Goal: Contribute content: Add original content to the website for others to see

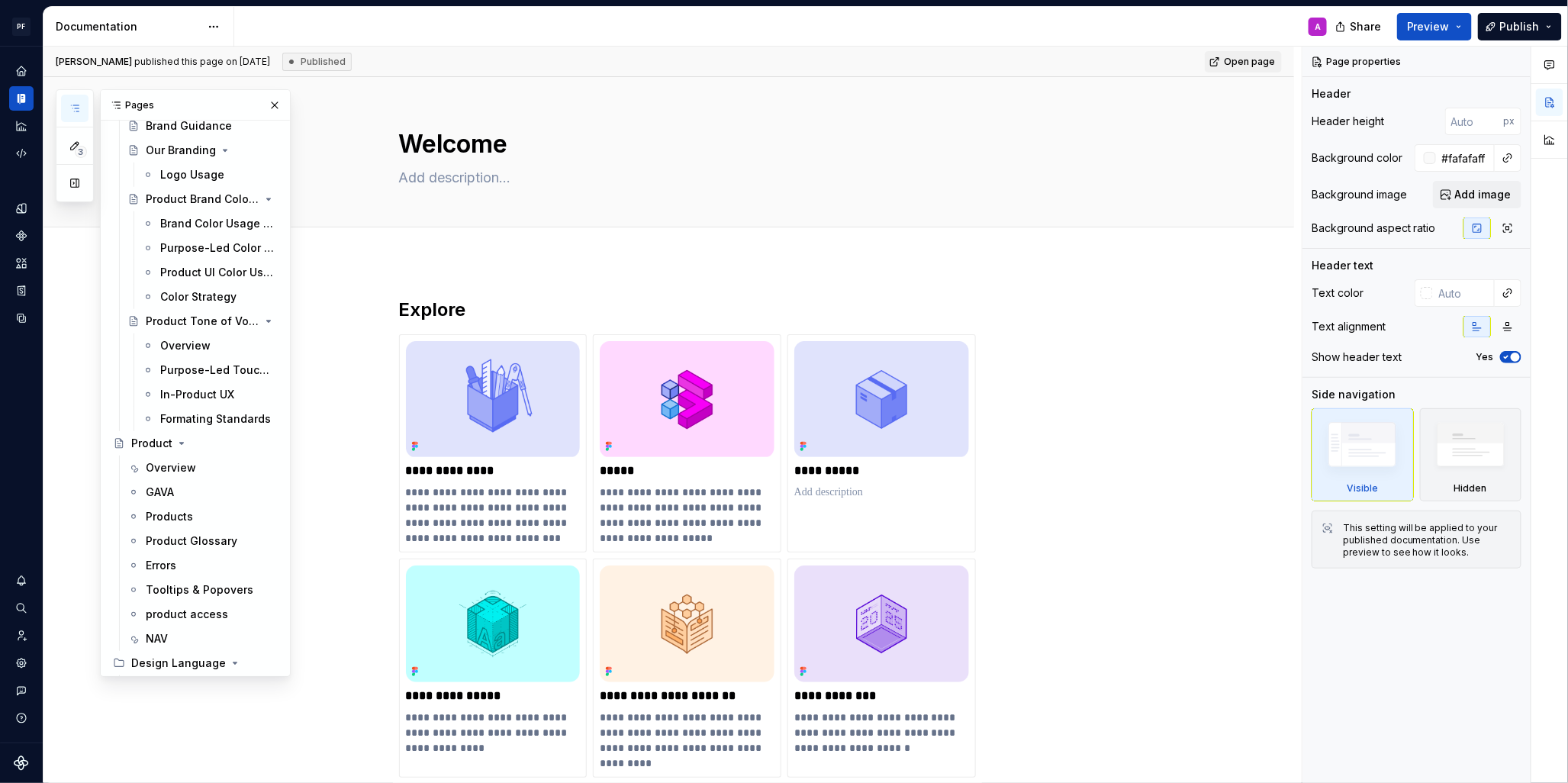
scroll to position [371, 0]
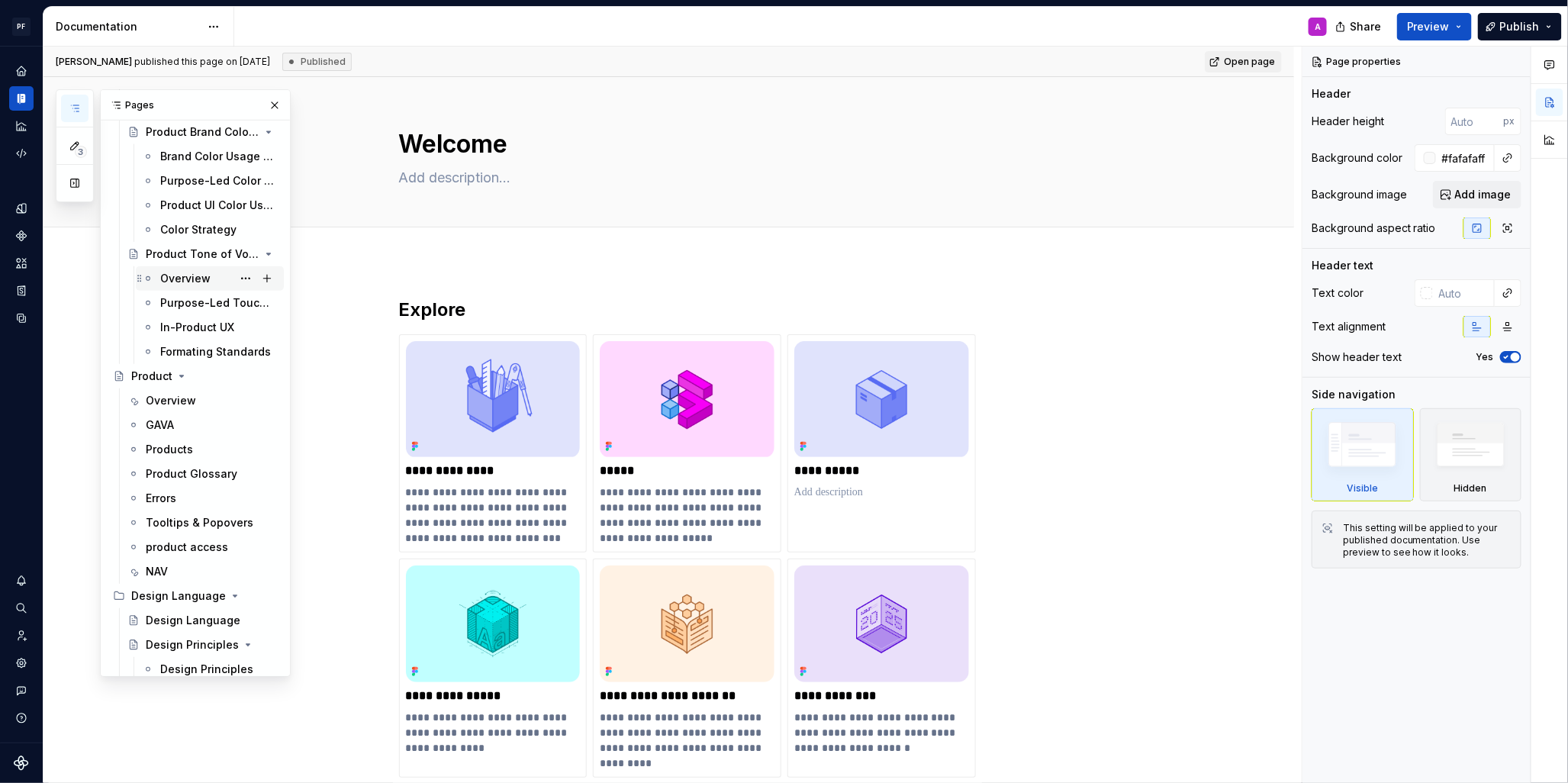
click at [182, 276] on div "Overview" at bounding box center [186, 279] width 50 height 15
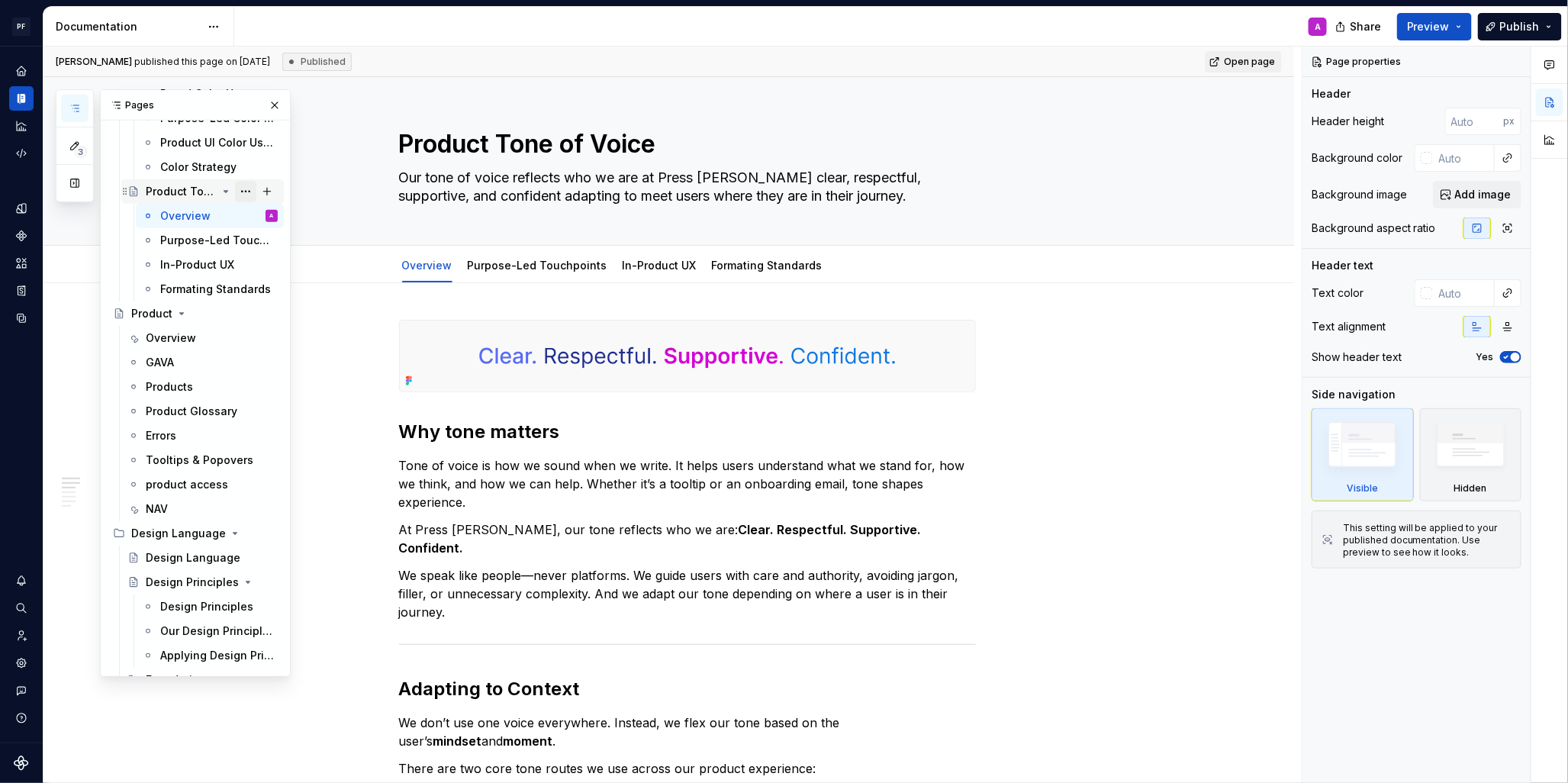
scroll to position [439, 0]
click at [240, 335] on button "Page tree" at bounding box center [246, 338] width 21 height 21
click at [207, 349] on div "3 Pages Add Accessibility guide for tree Page tree. Navigate the tree with the …" at bounding box center [173, 382] width 235 height 587
click at [146, 105] on div "Pages" at bounding box center [195, 105] width 190 height 31
click at [83, 106] on button "button" at bounding box center [74, 108] width 27 height 27
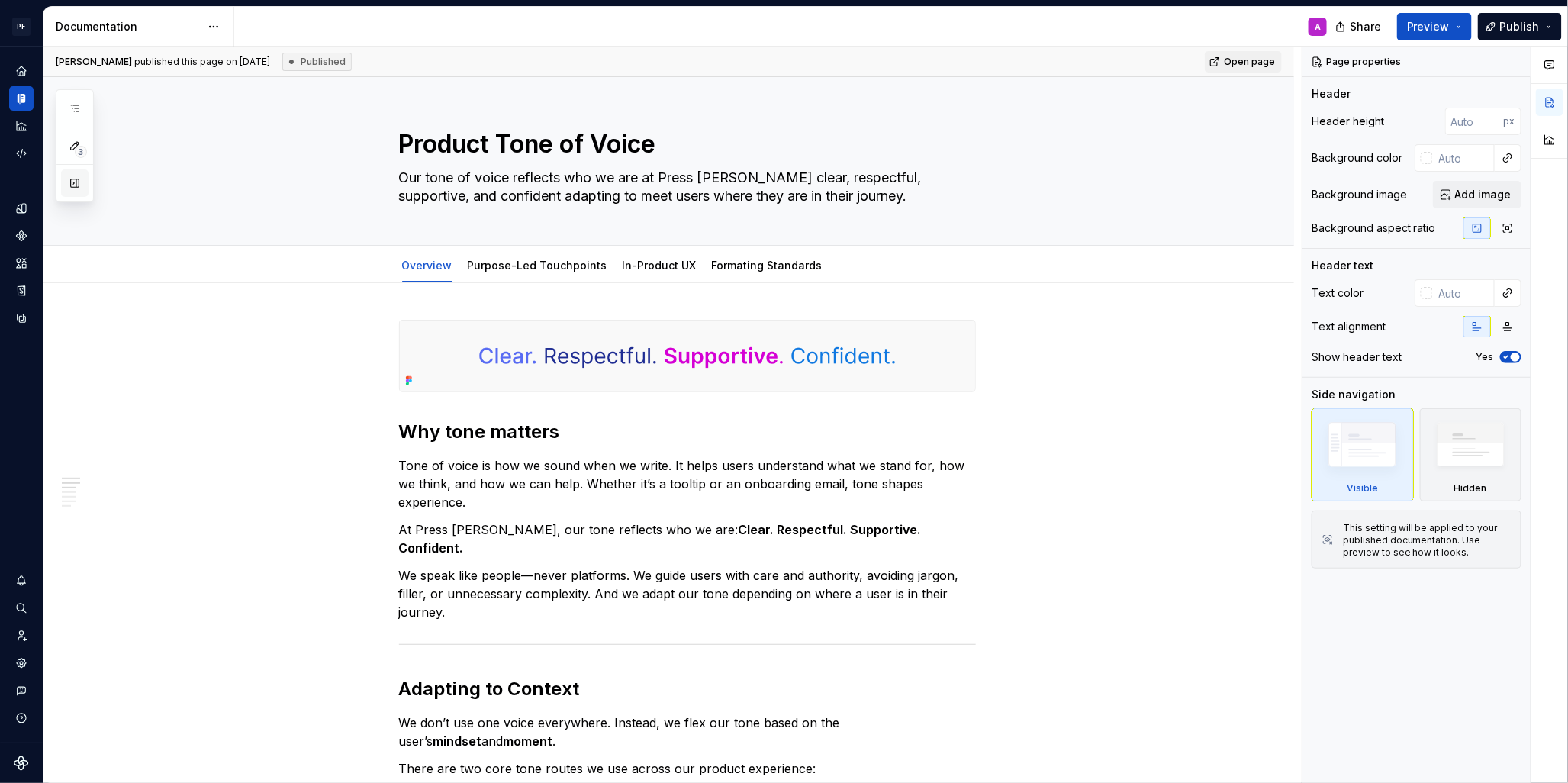
click at [76, 186] on button "button" at bounding box center [74, 183] width 27 height 27
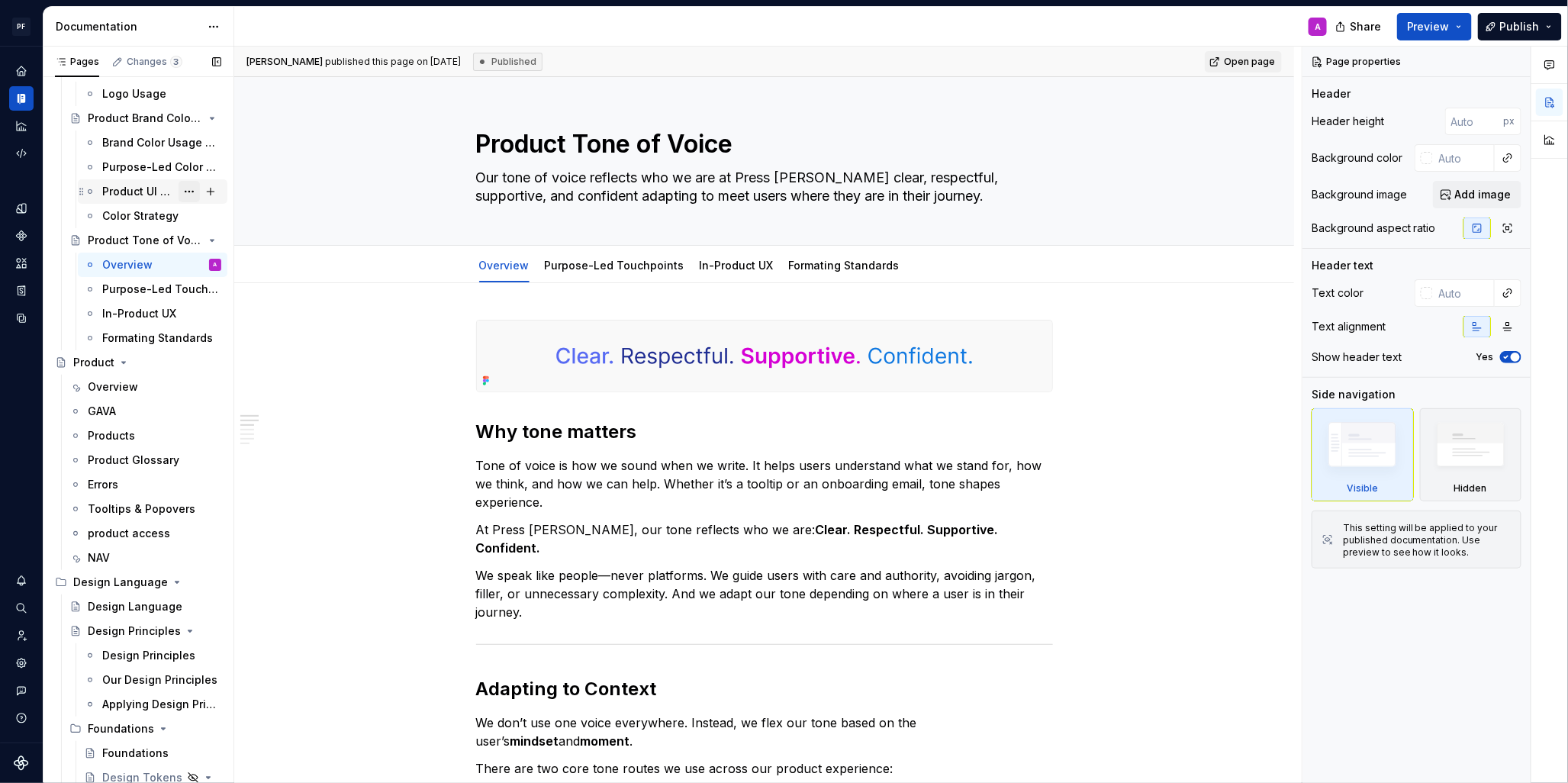
scroll to position [390, 0]
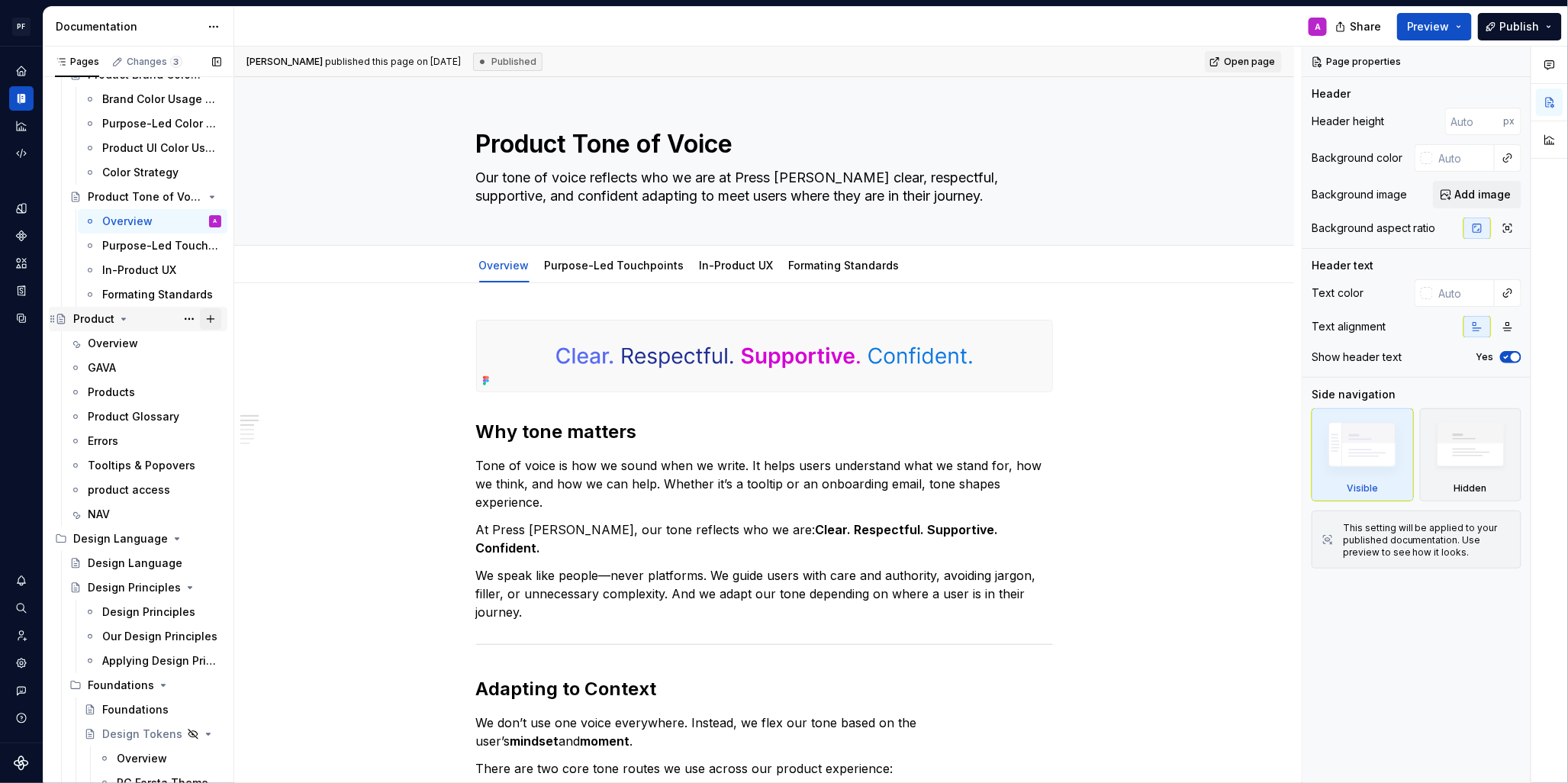
click at [210, 318] on button "Page tree" at bounding box center [211, 319] width 21 height 21
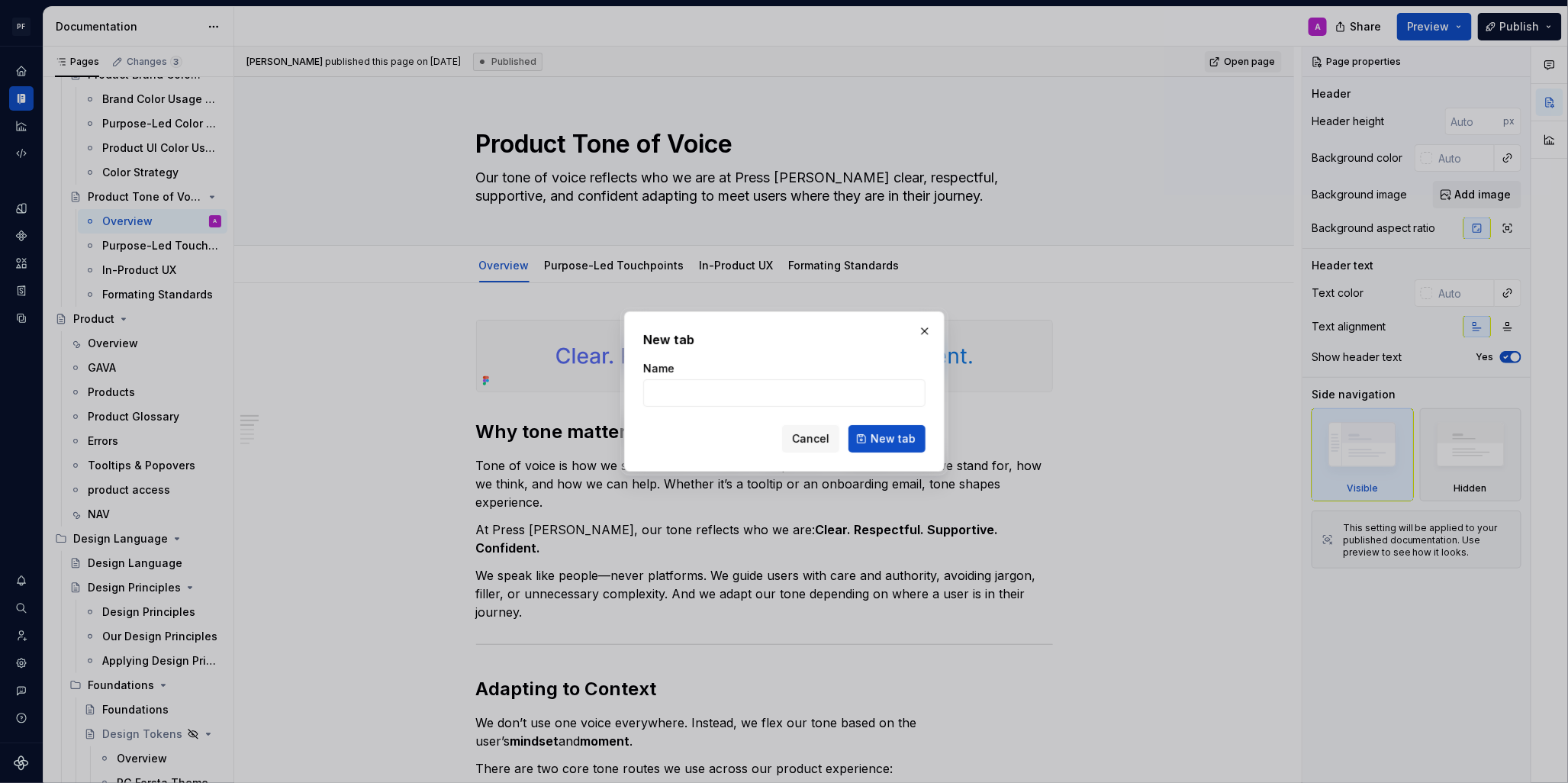
drag, startPoint x: 824, startPoint y: 432, endPoint x: 674, endPoint y: 406, distance: 152.2
click at [824, 432] on span "Cancel" at bounding box center [811, 439] width 38 height 15
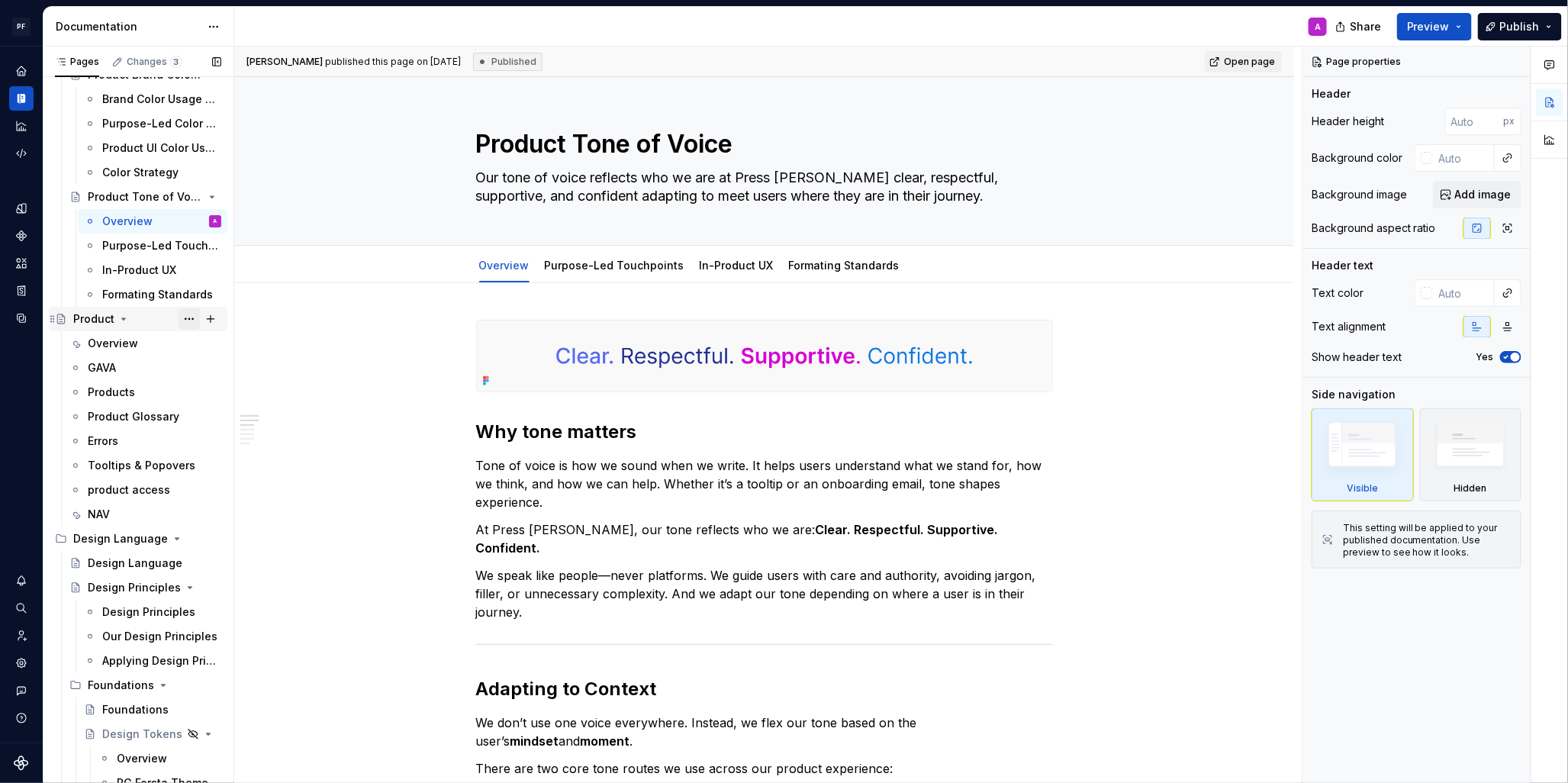
click at [187, 317] on button "Page tree" at bounding box center [190, 319] width 21 height 21
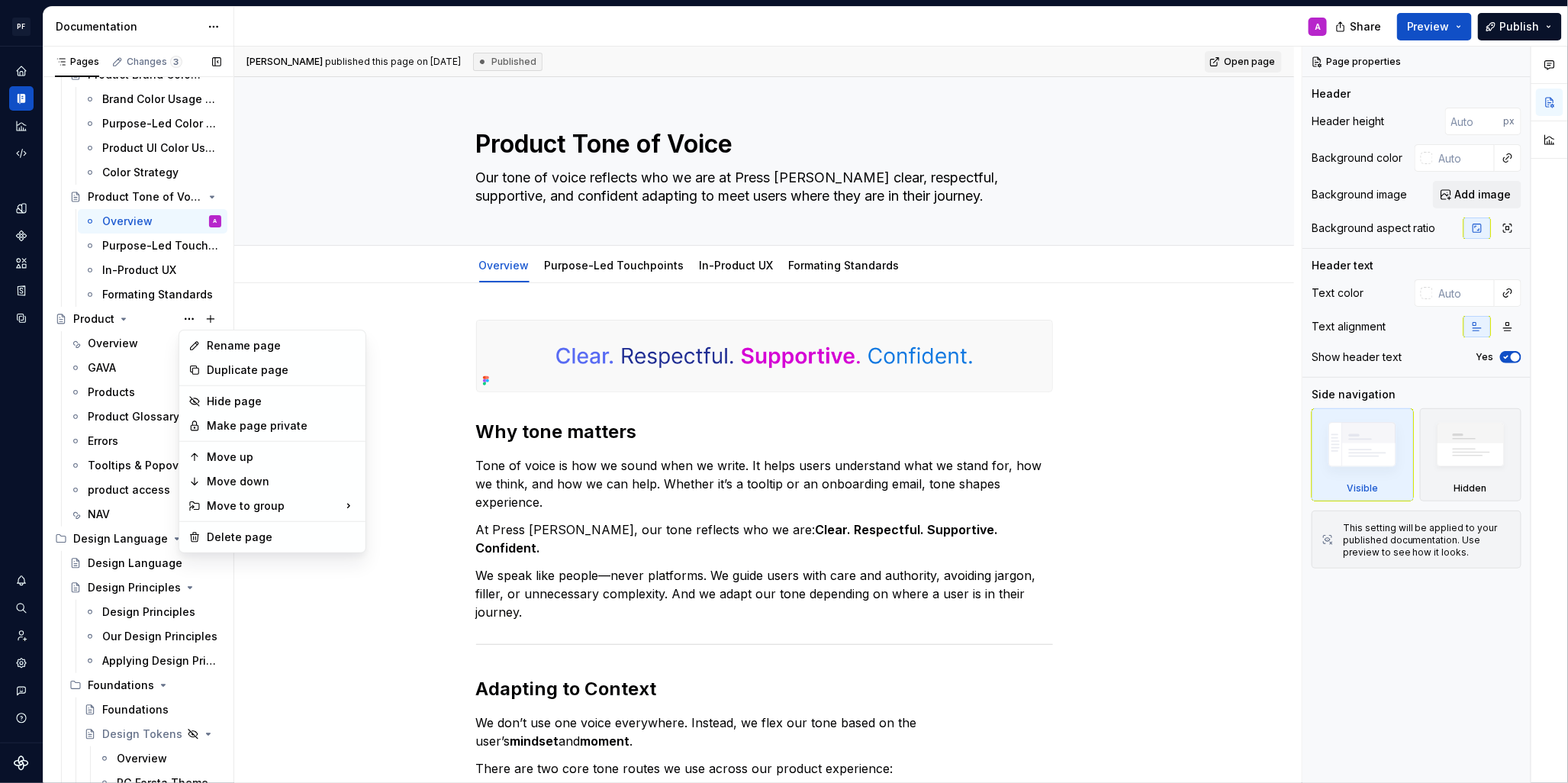
click at [213, 320] on div "Pages Changes 3 Add Accessibility guide for tree Page tree. Navigate the tree w…" at bounding box center [137, 418] width 191 height 743
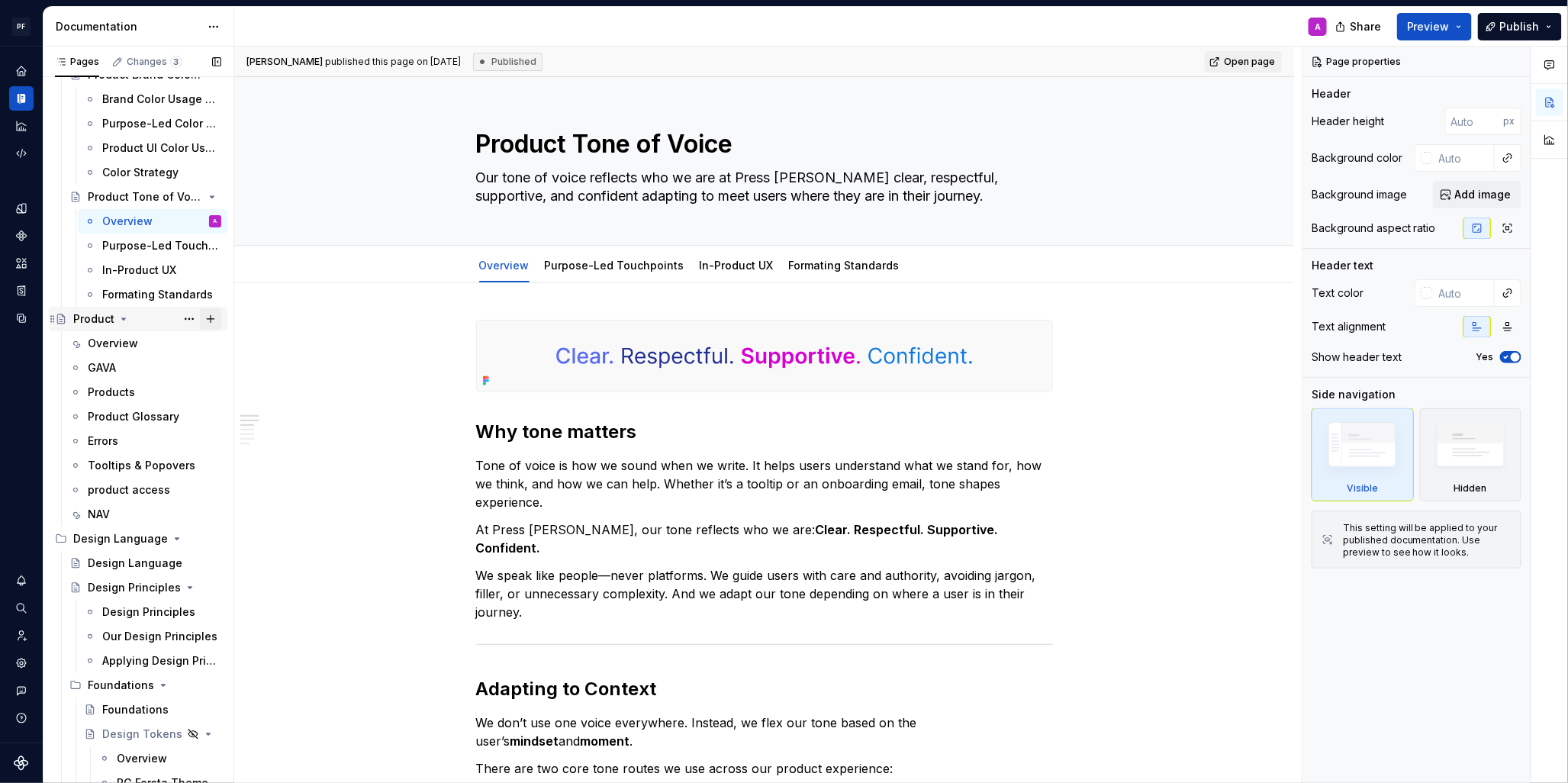
click at [208, 319] on button "Page tree" at bounding box center [211, 319] width 21 height 21
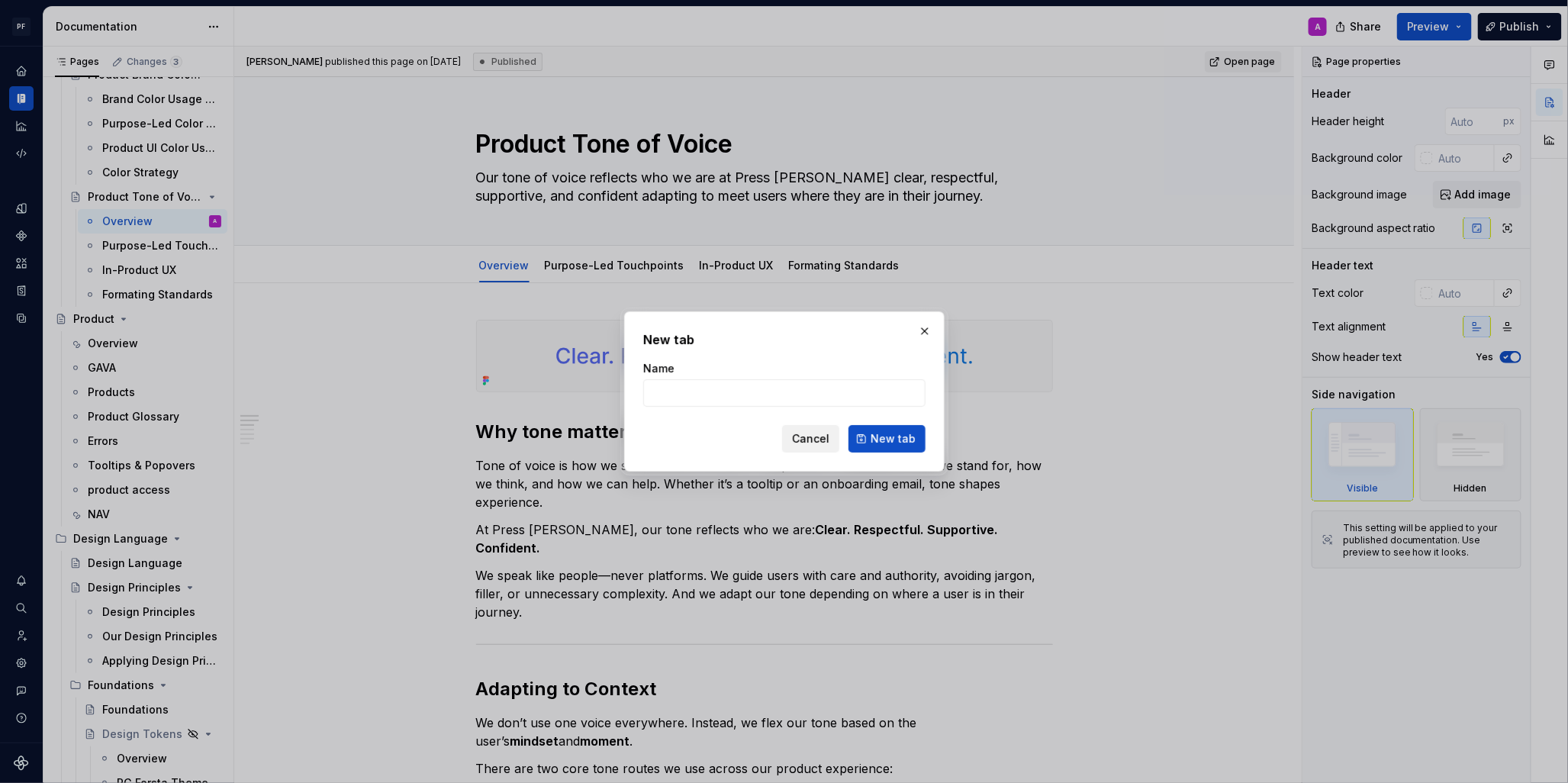
click at [819, 433] on span "Cancel" at bounding box center [811, 439] width 38 height 15
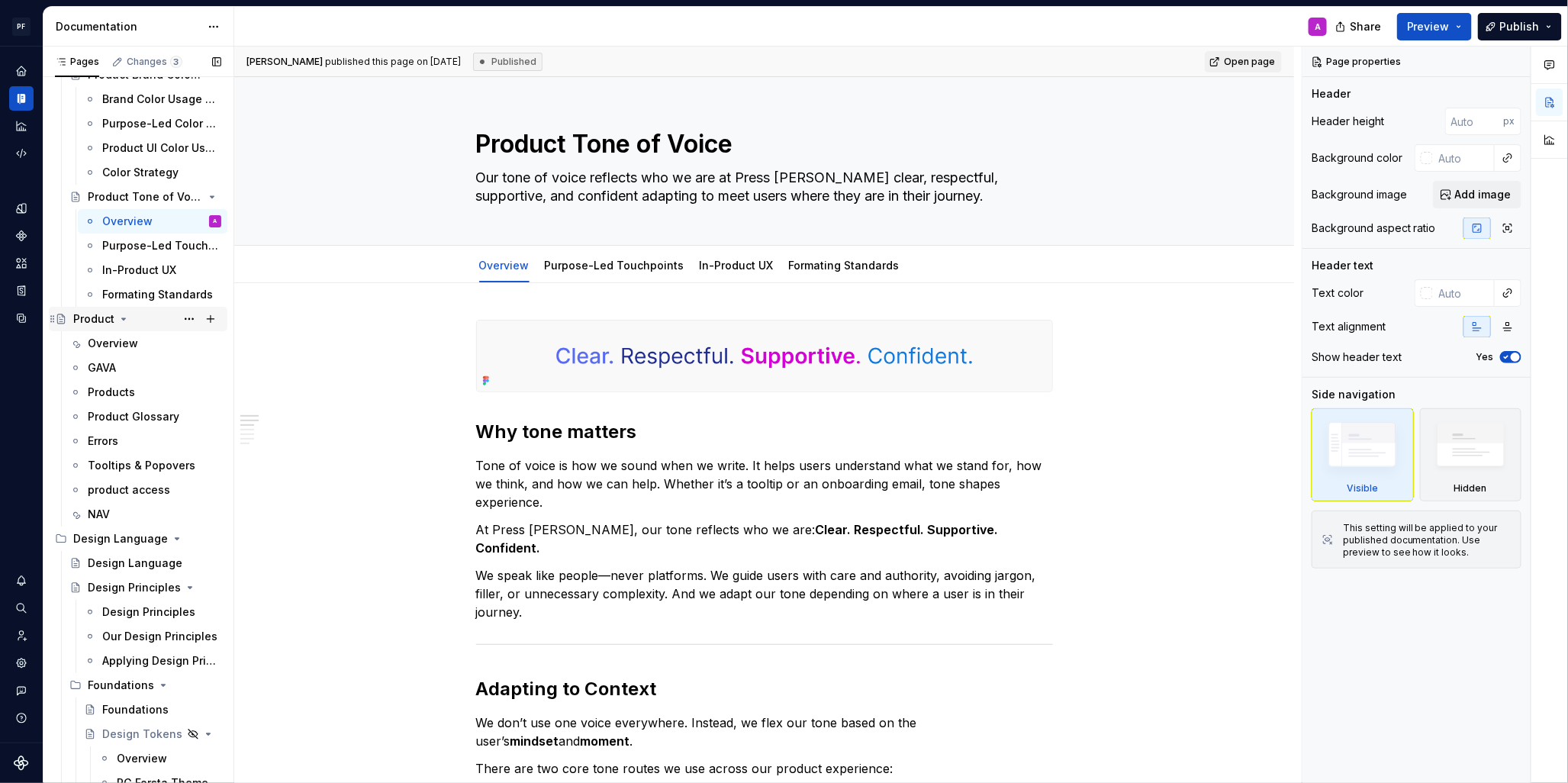
click at [123, 318] on icon "Page tree" at bounding box center [124, 319] width 4 height 2
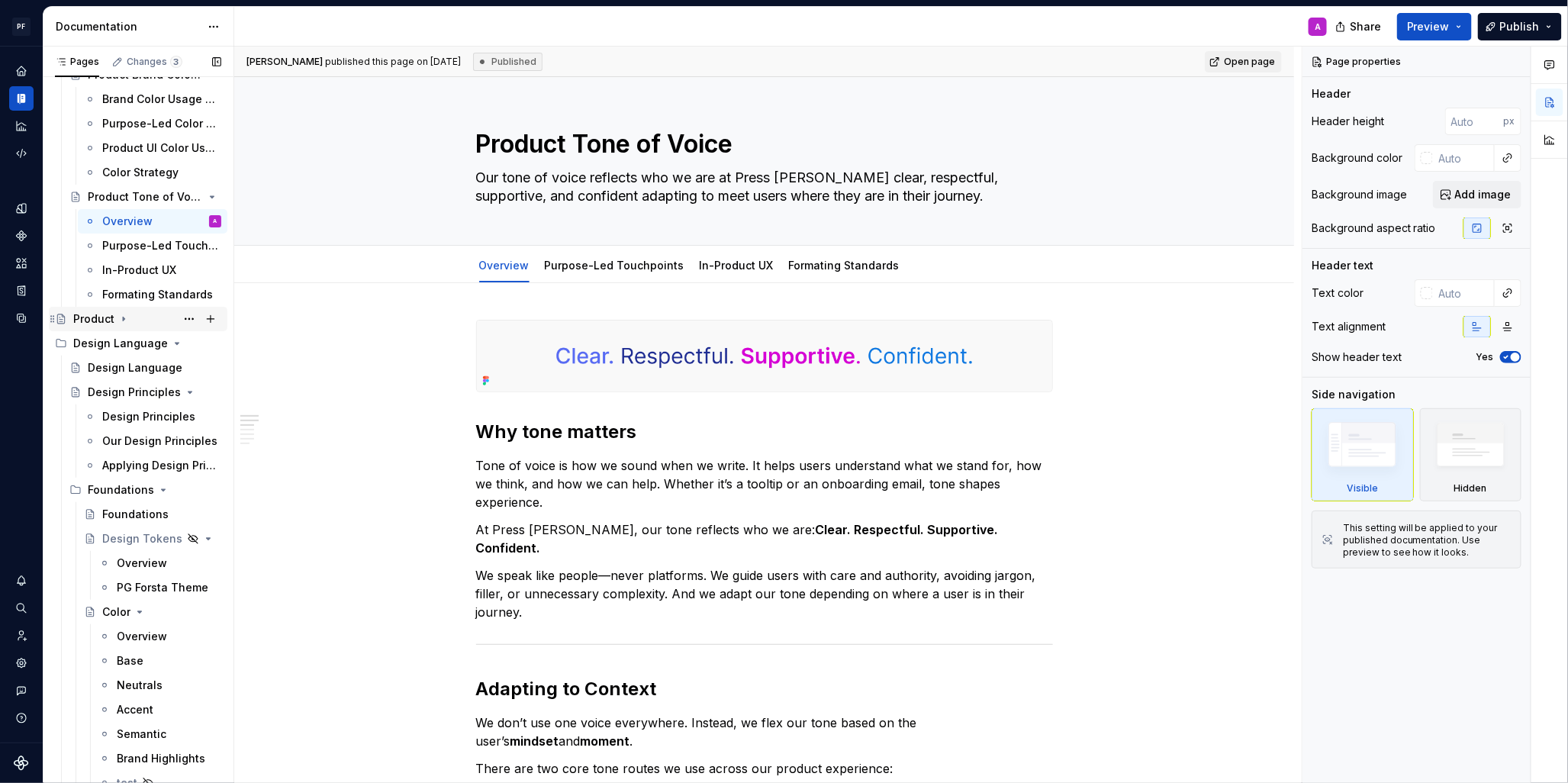
click at [123, 317] on icon "Page tree" at bounding box center [124, 319] width 2 height 4
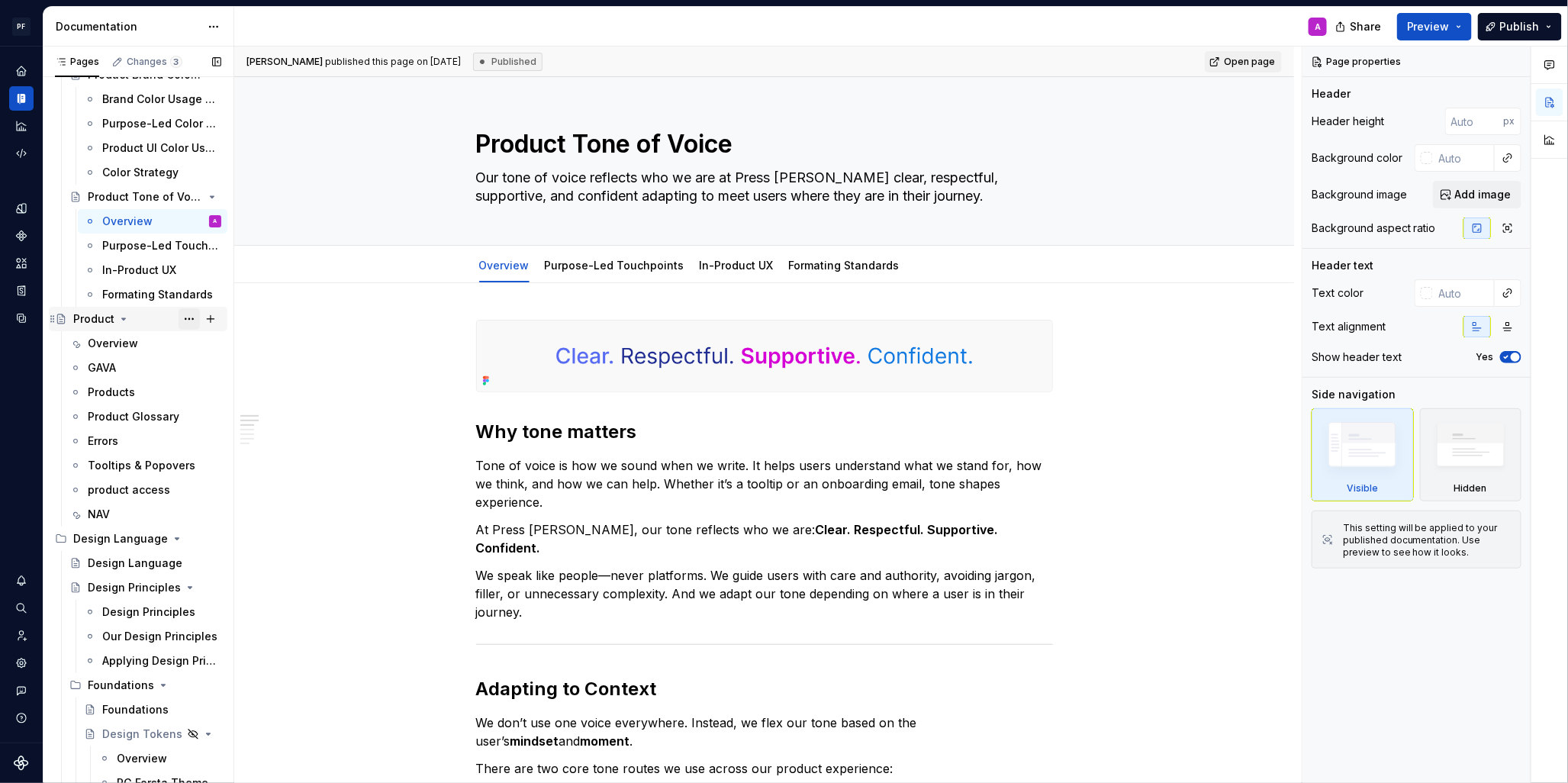
click at [195, 319] on button "Page tree" at bounding box center [190, 319] width 21 height 21
click at [226, 316] on div "Pages Changes 3 Add Accessibility guide for tree Page tree. Navigate the tree w…" at bounding box center [137, 418] width 191 height 743
click at [211, 316] on button "Page tree" at bounding box center [211, 319] width 21 height 21
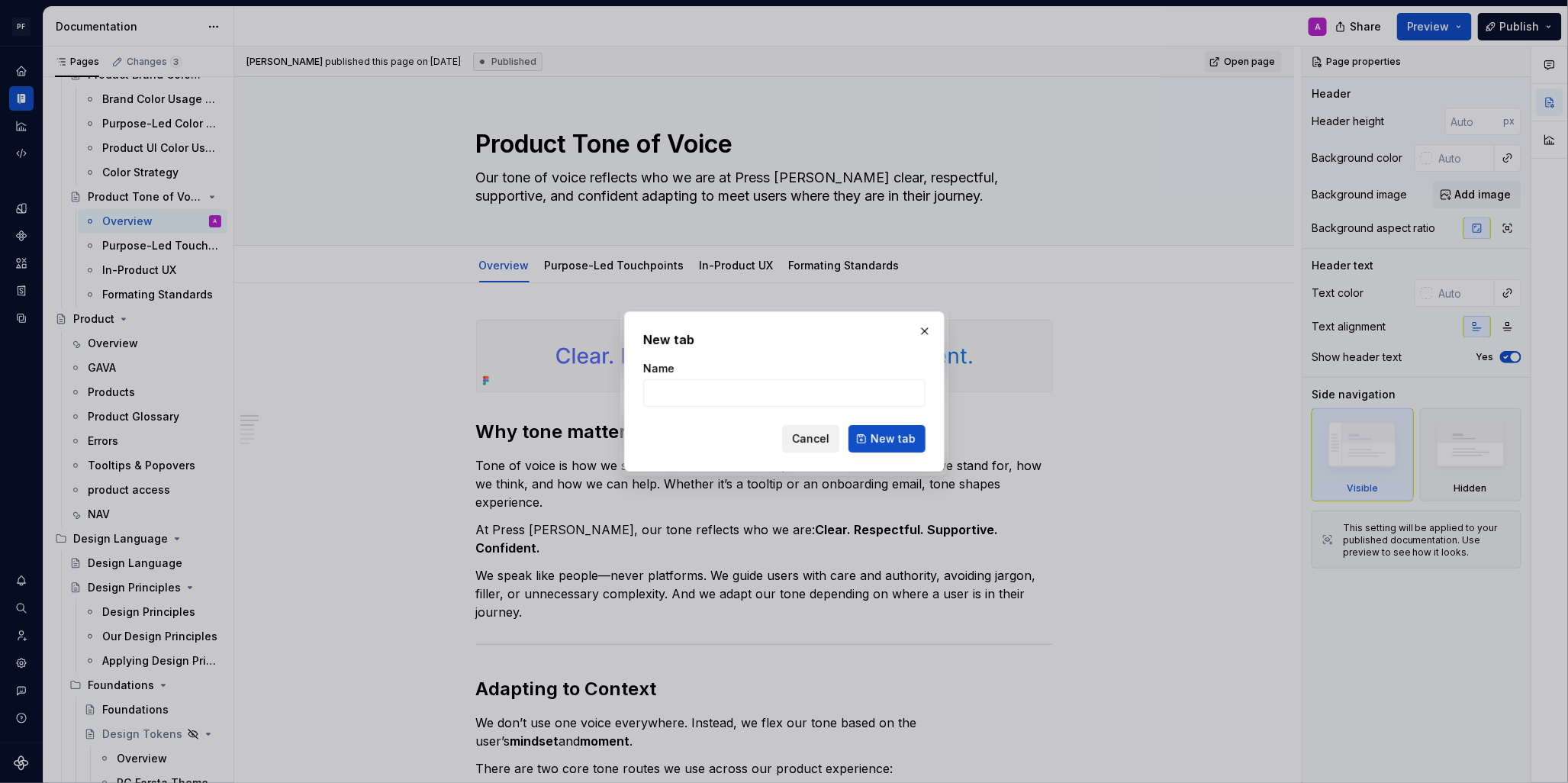
click at [811, 439] on span "Cancel" at bounding box center [811, 439] width 38 height 15
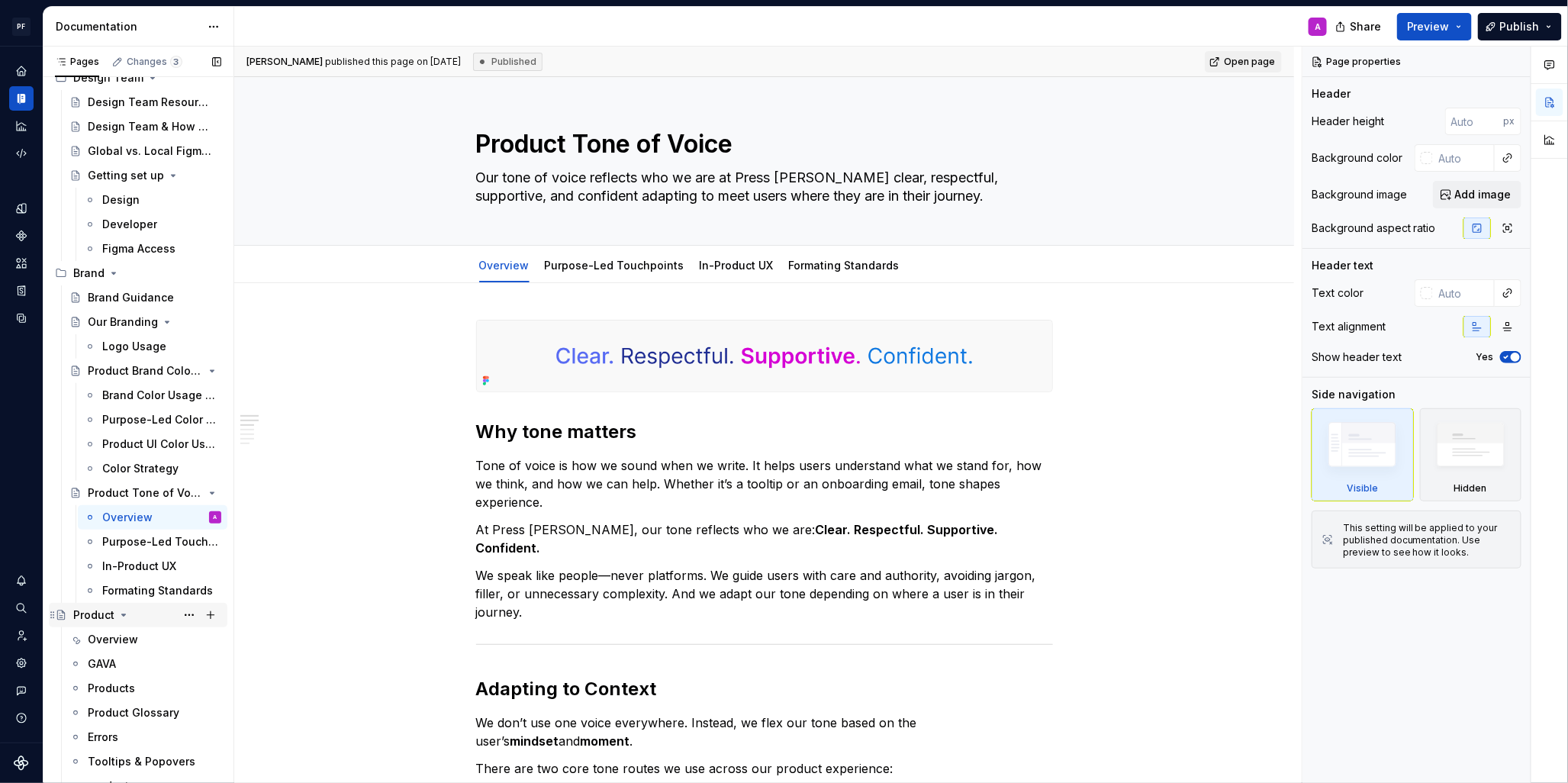
scroll to position [0, 0]
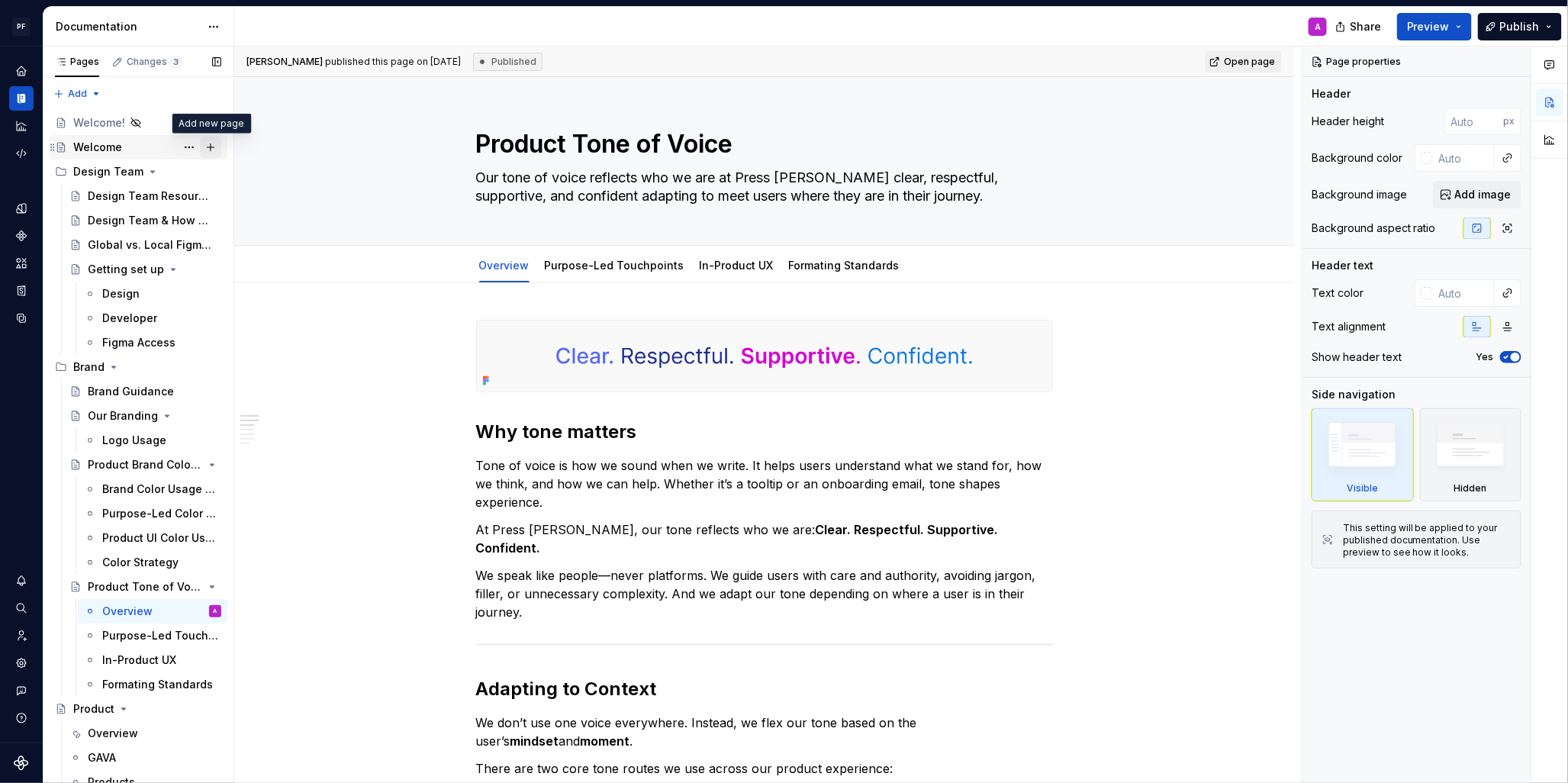
click at [211, 145] on button "Page tree" at bounding box center [211, 147] width 21 height 21
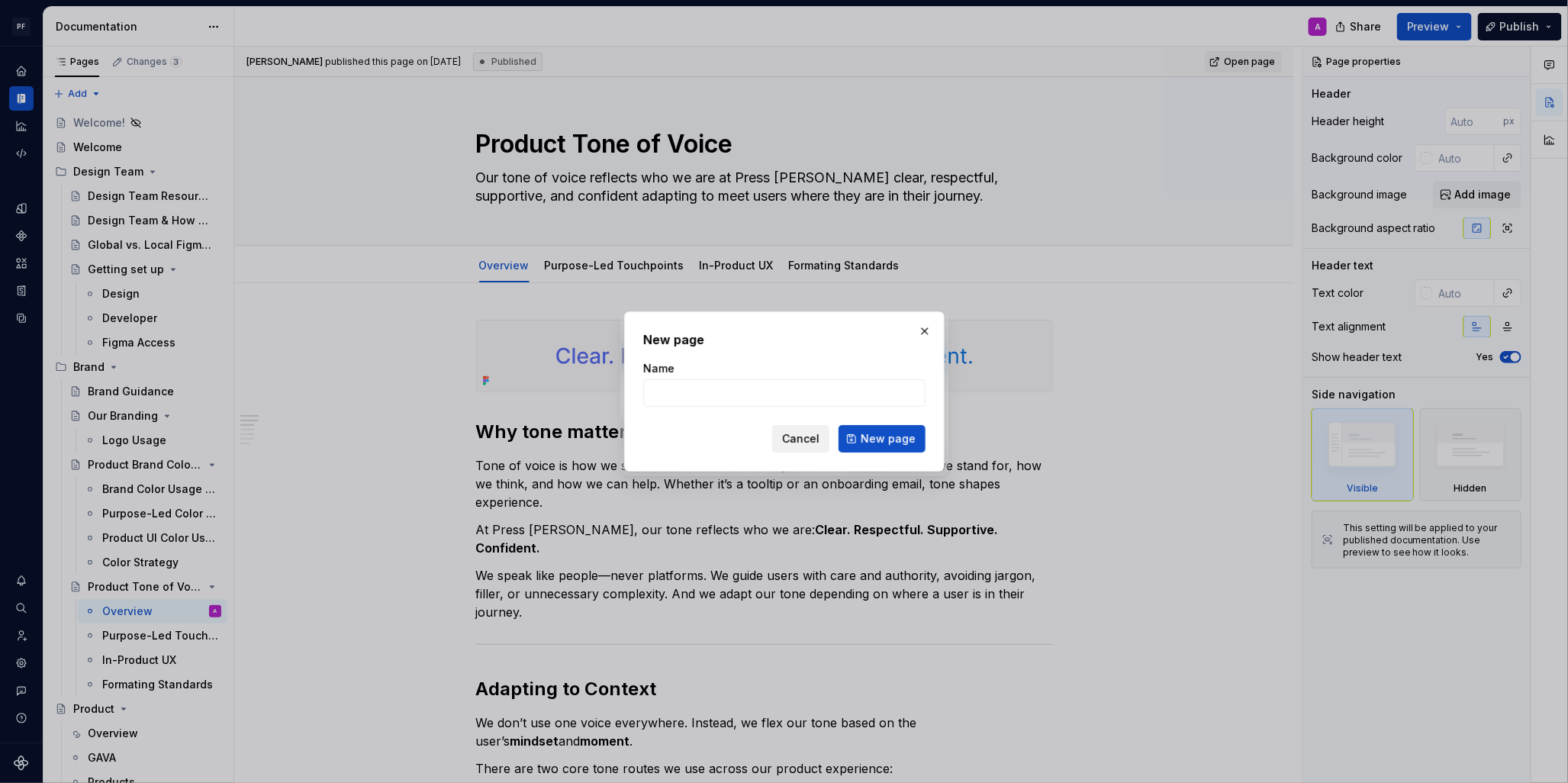
click at [801, 440] on span "Cancel" at bounding box center [800, 439] width 38 height 15
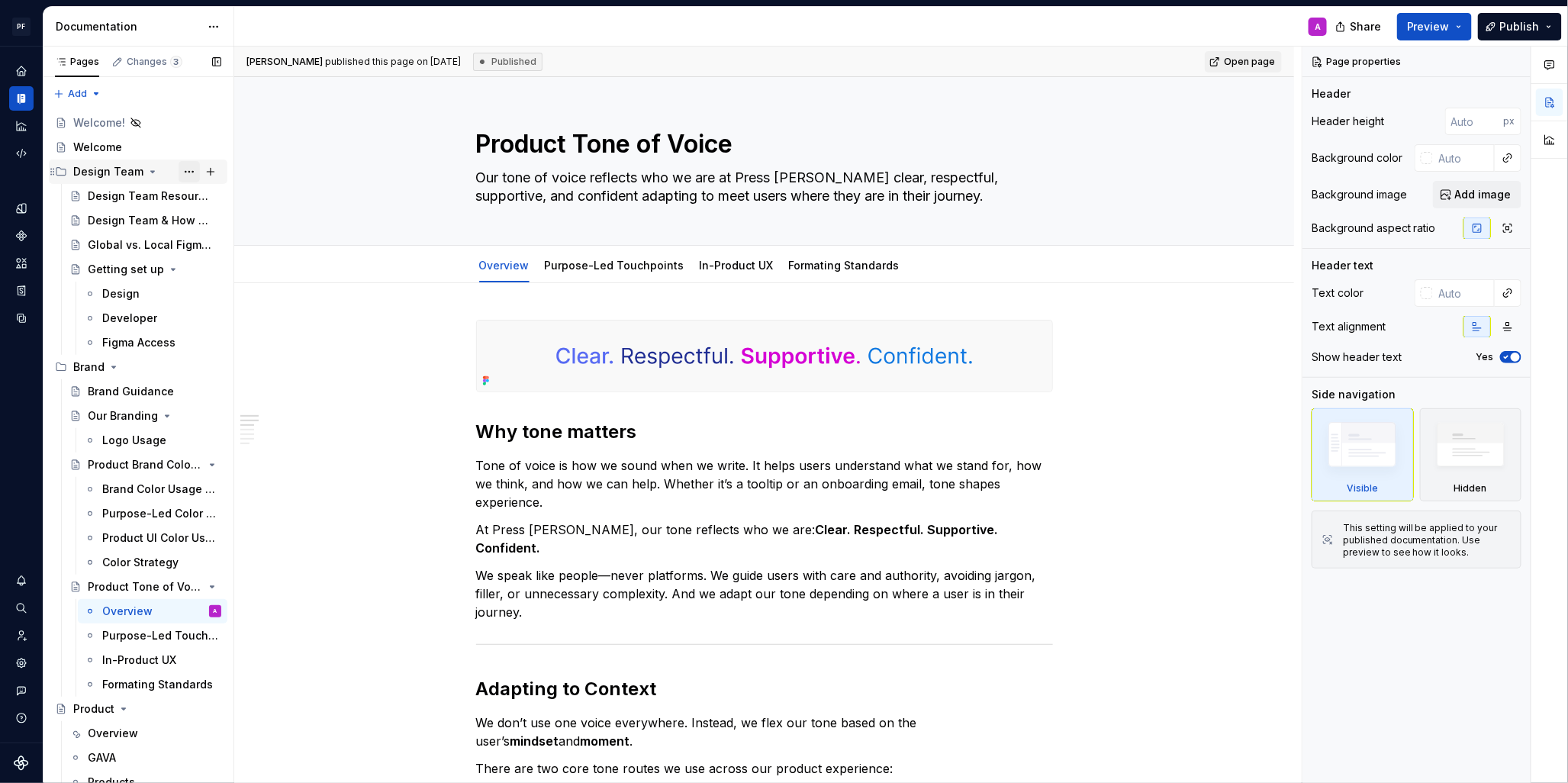
click at [188, 174] on button "Page tree" at bounding box center [190, 171] width 21 height 21
type textarea "*"
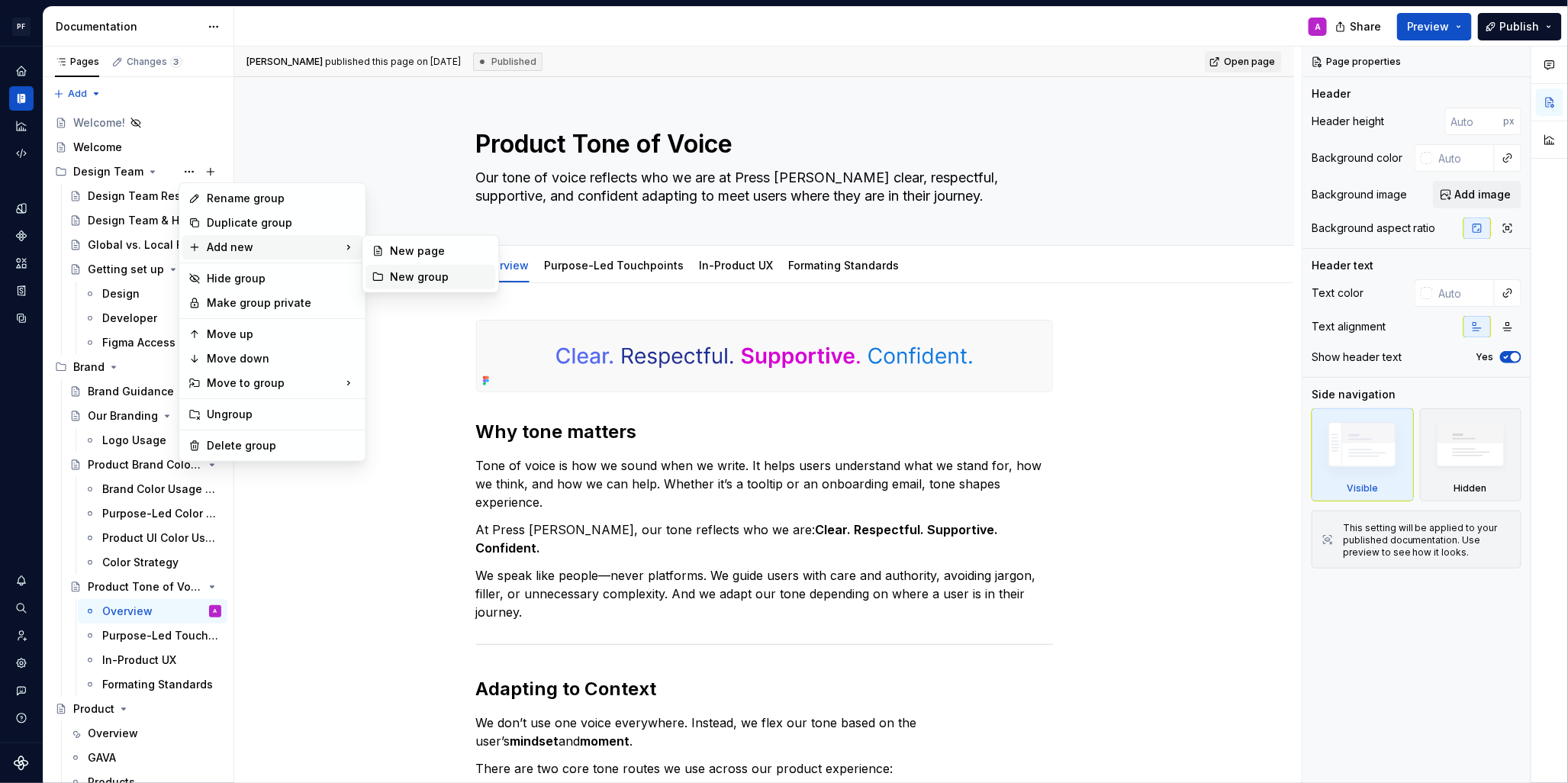
click at [418, 275] on div "New group" at bounding box center [439, 277] width 100 height 15
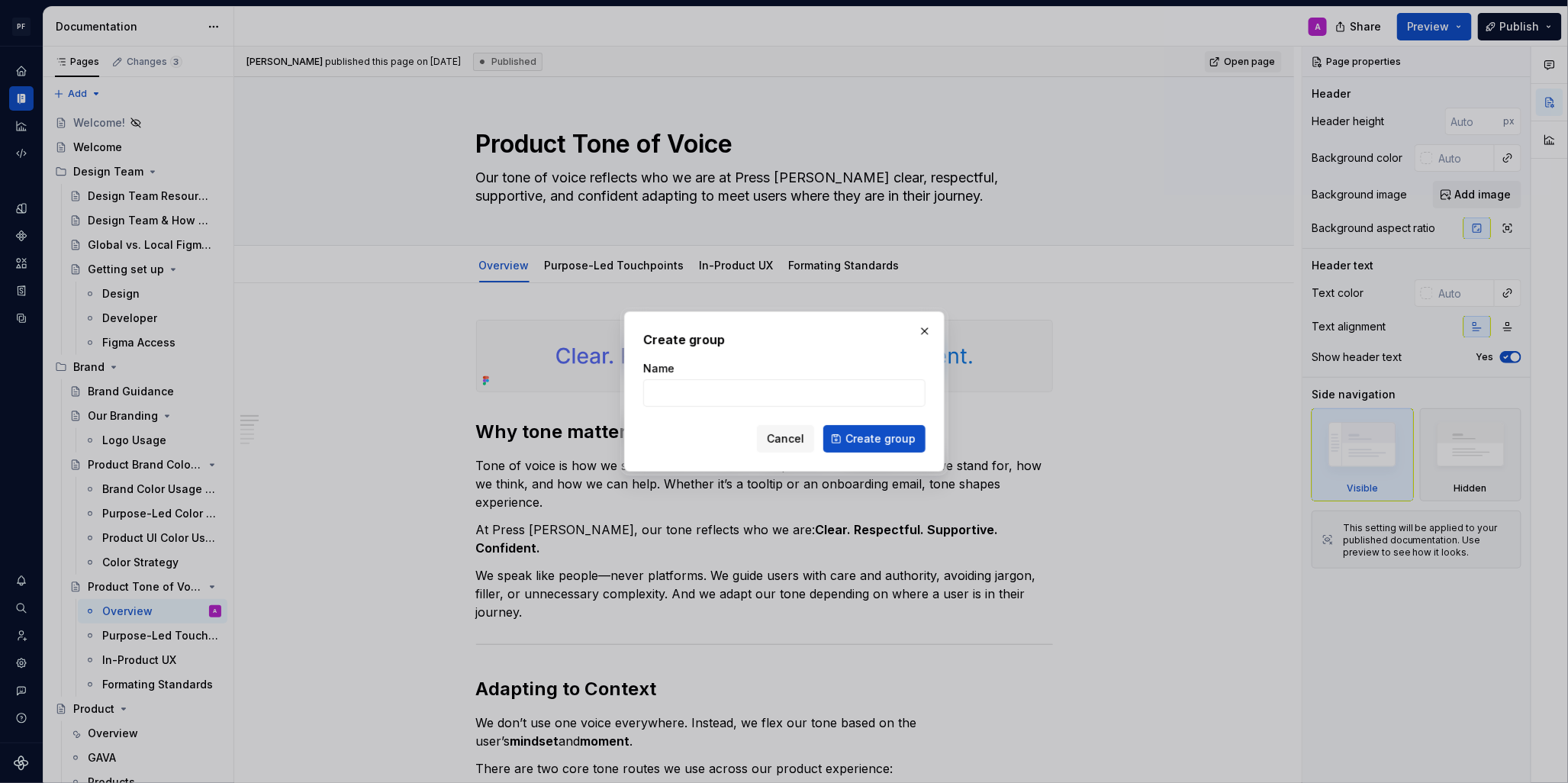
drag, startPoint x: 702, startPoint y: 399, endPoint x: 997, endPoint y: 454, distance: 300.1
click at [702, 399] on input "Name" at bounding box center [784, 393] width 282 height 27
click at [677, 401] on input "Name" at bounding box center [784, 393] width 282 height 27
click at [677, 383] on input "Name" at bounding box center [784, 393] width 282 height 27
type input "M"
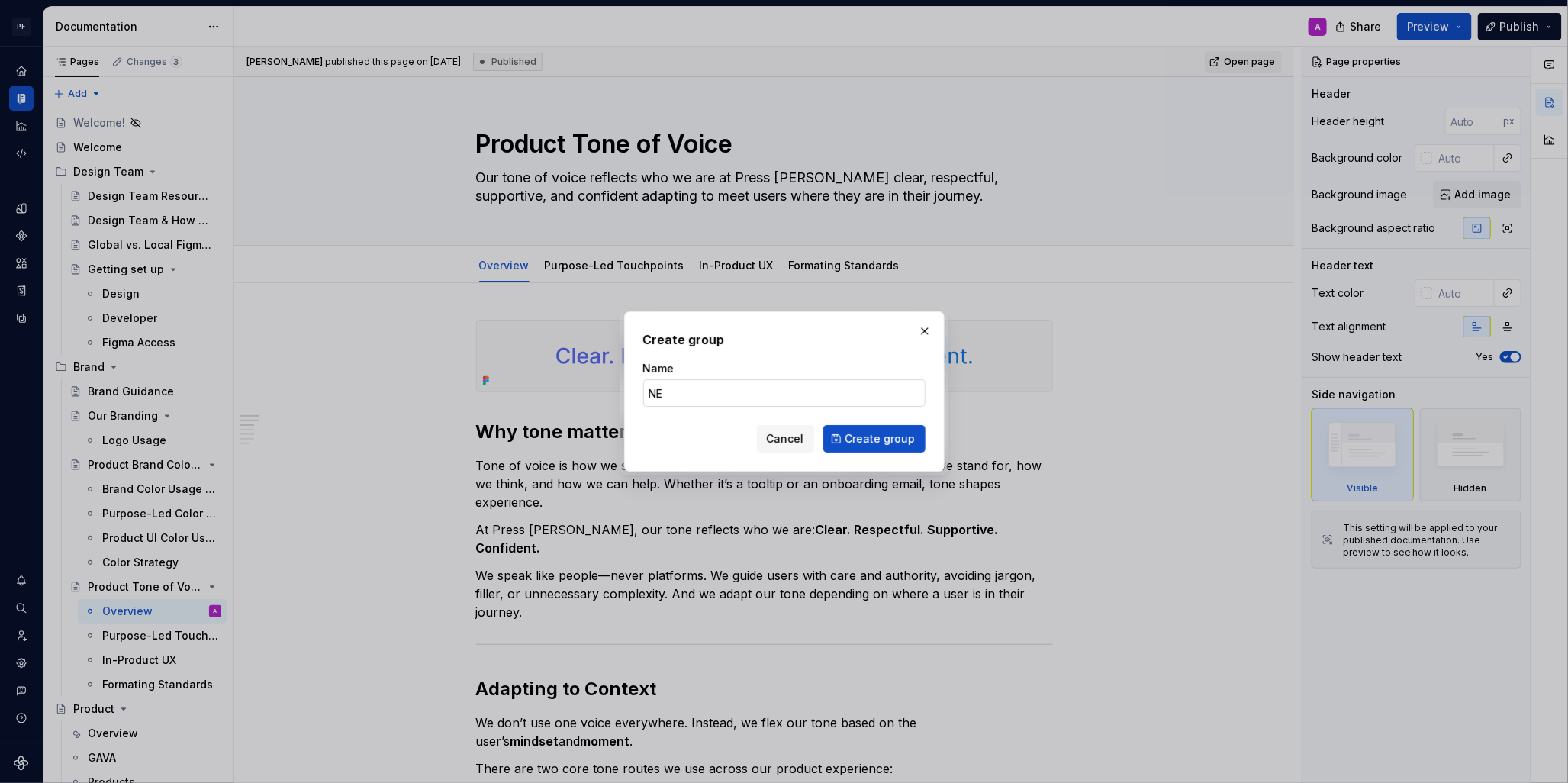
type input "N"
type input "Product - NEW"
click at [877, 439] on span "Create group" at bounding box center [880, 439] width 71 height 15
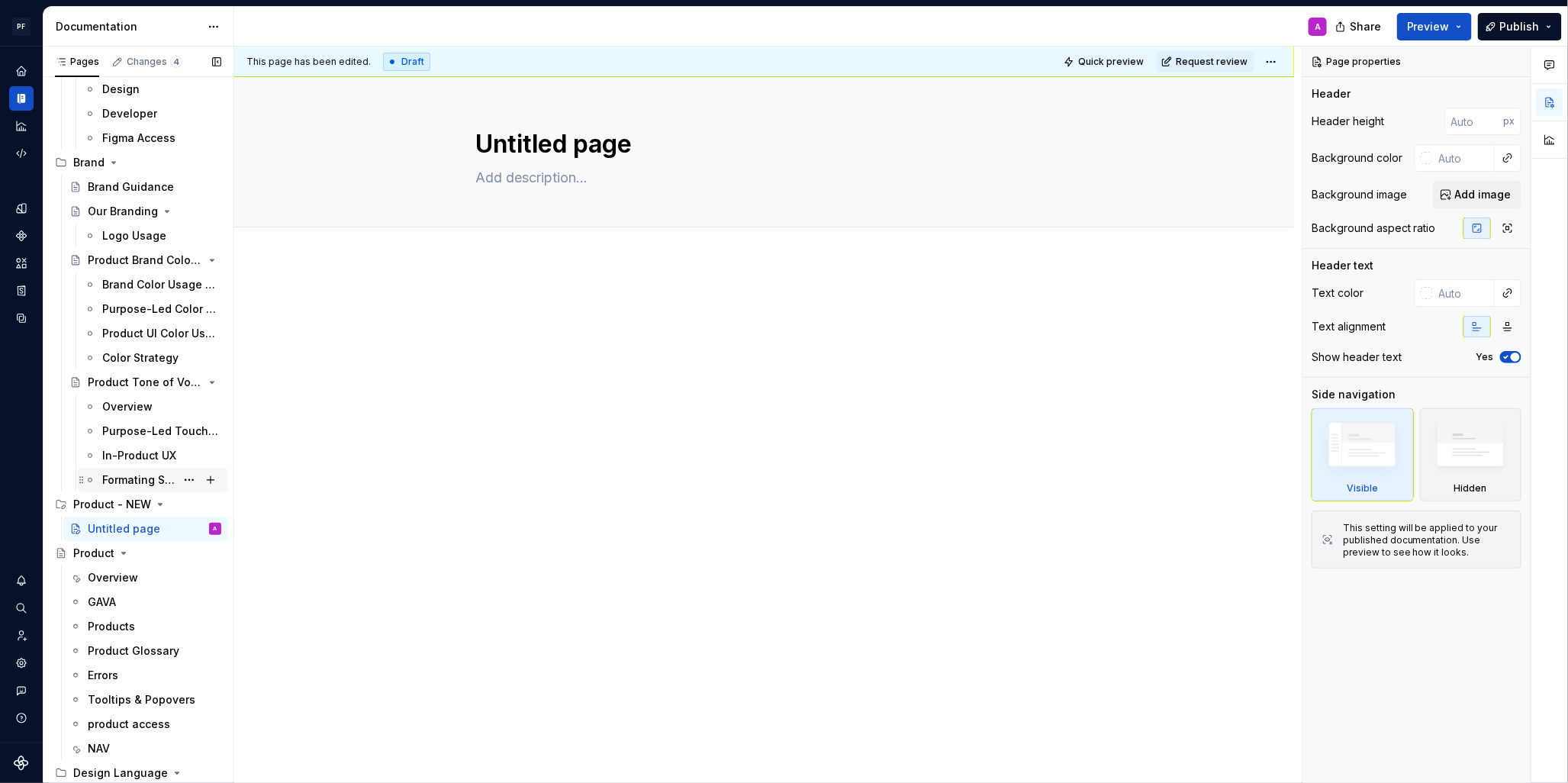
scroll to position [121, 0]
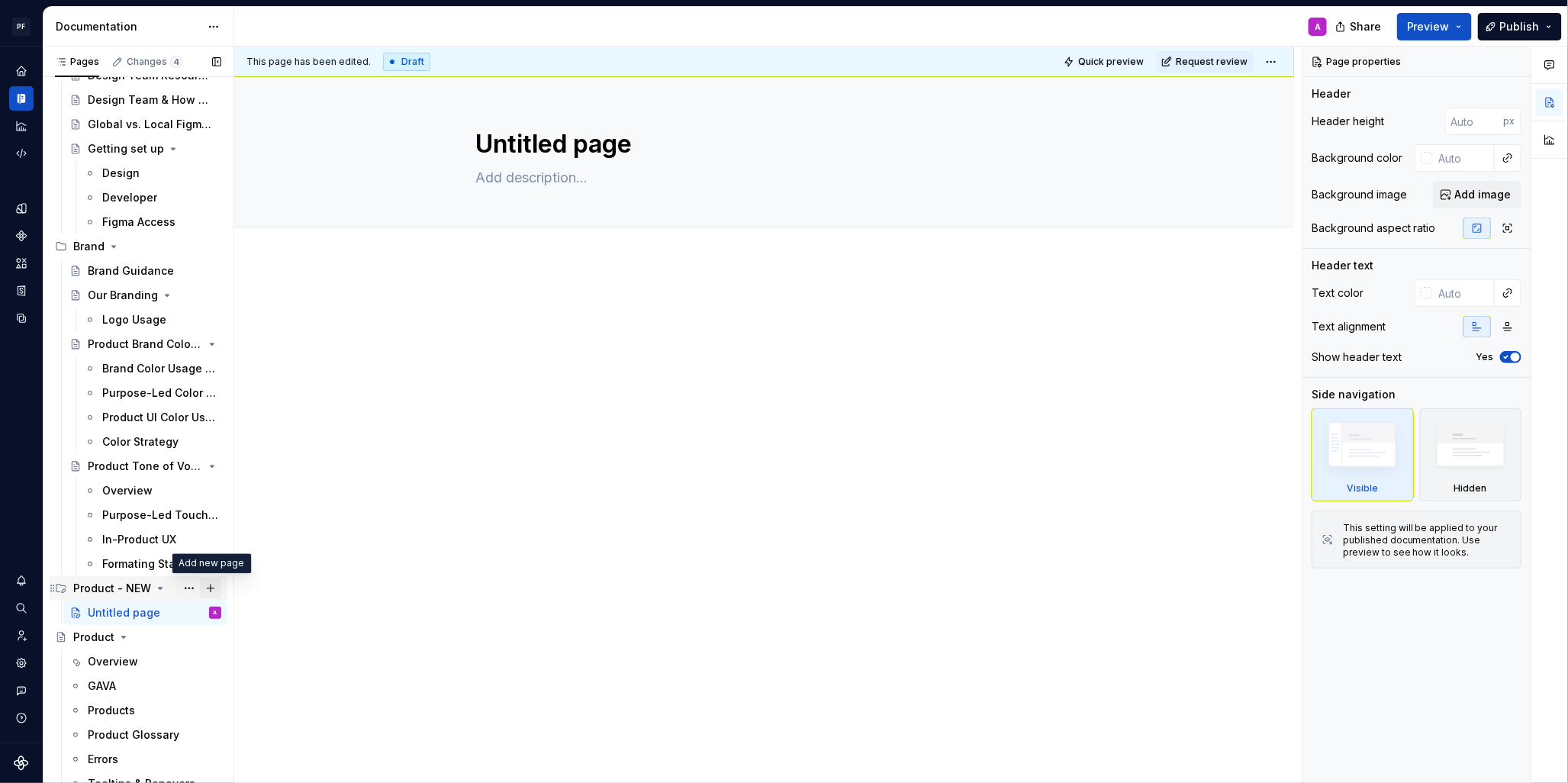
click at [206, 588] on button "Page tree" at bounding box center [211, 588] width 21 height 21
click at [559, 142] on textarea "Untitled page" at bounding box center [761, 144] width 577 height 37
click at [633, 144] on textarea "Untitled page" at bounding box center [761, 144] width 577 height 37
click at [193, 590] on button "Page tree" at bounding box center [190, 588] width 21 height 21
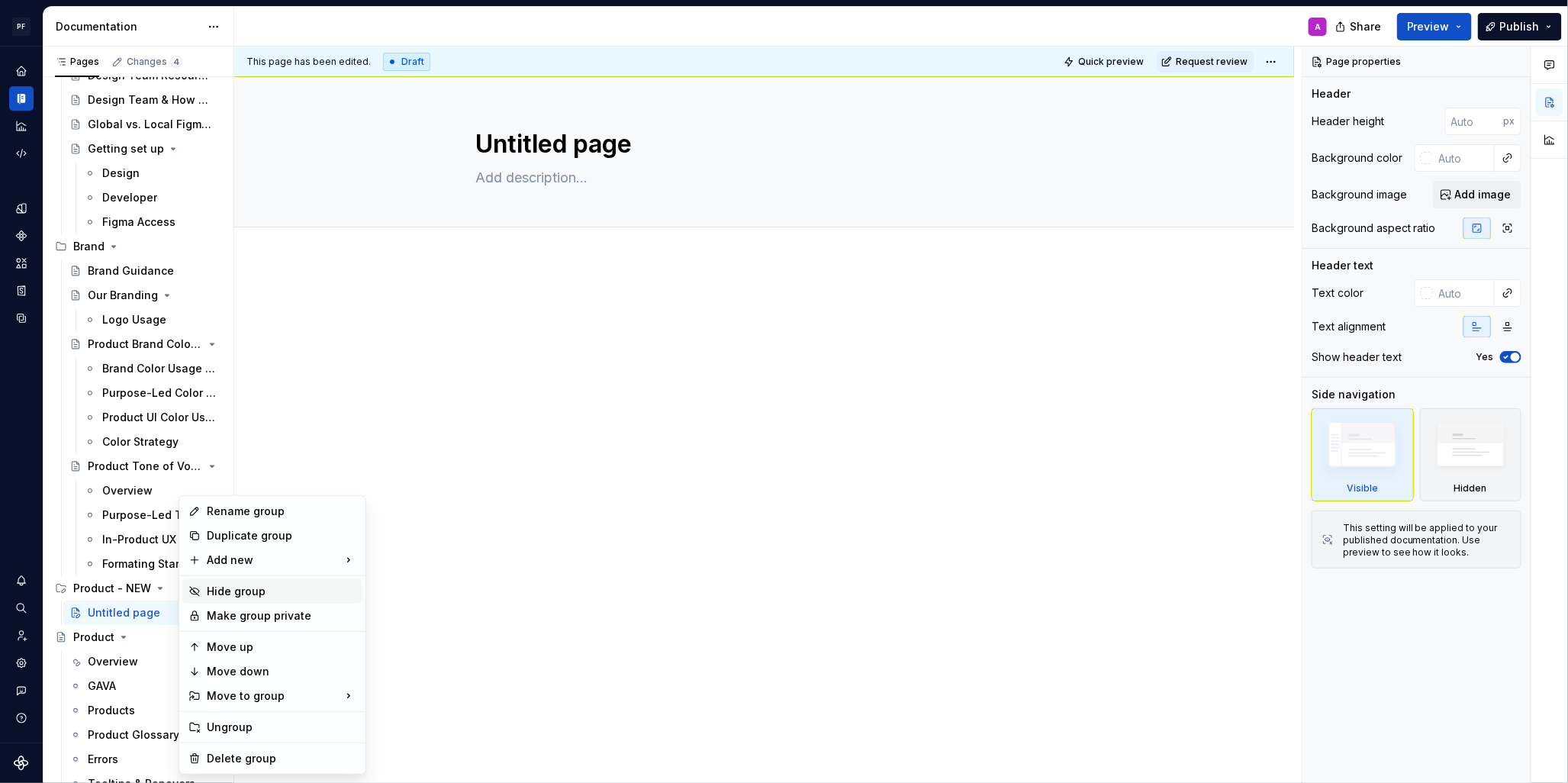
click at [228, 598] on div "Hide group" at bounding box center [281, 591] width 150 height 15
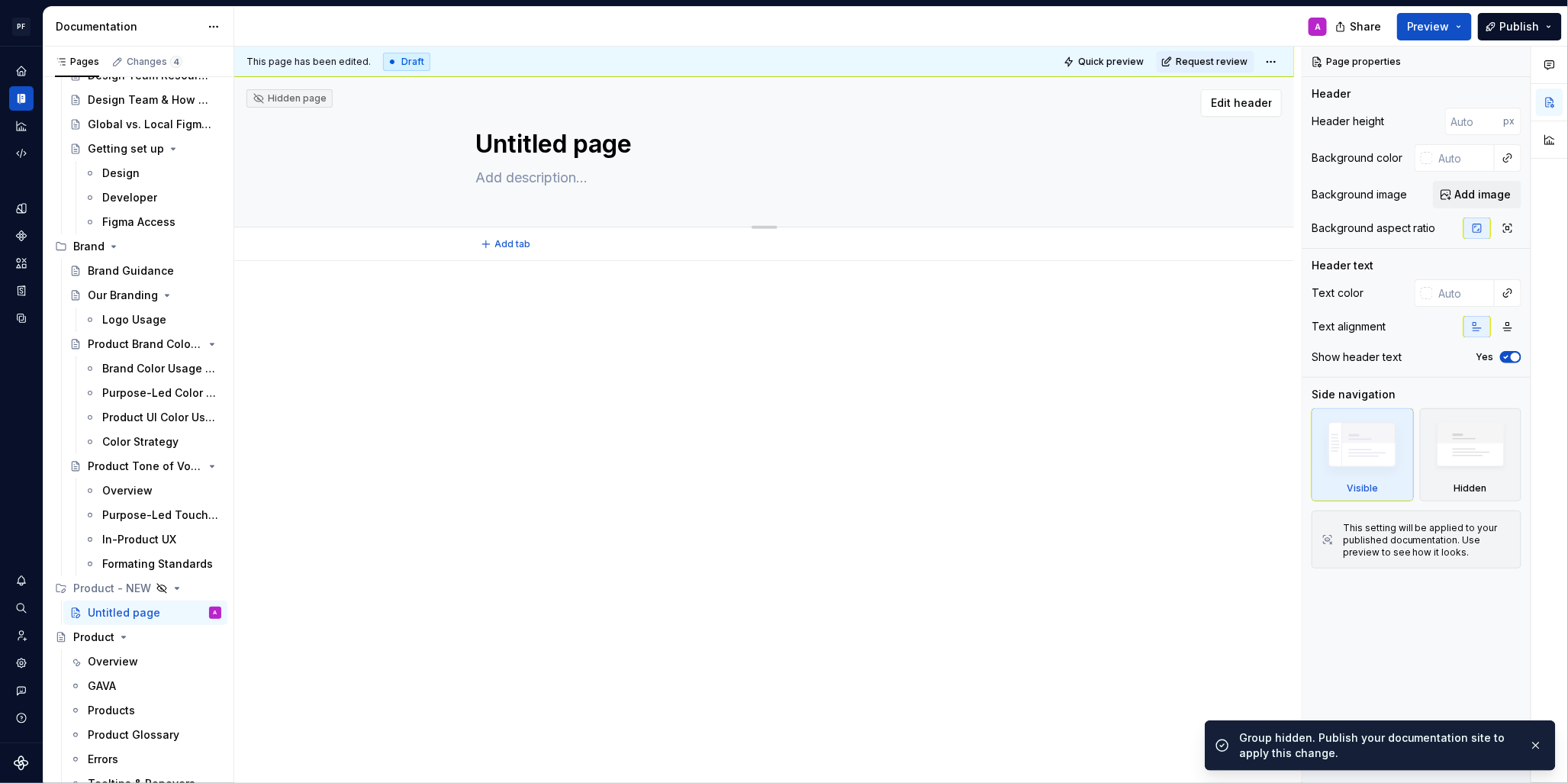
click at [569, 141] on textarea "Untitled page" at bounding box center [761, 144] width 577 height 37
click at [630, 146] on textarea "Untitled page" at bounding box center [761, 144] width 577 height 37
drag, startPoint x: 633, startPoint y: 146, endPoint x: 484, endPoint y: 144, distance: 149.0
click at [484, 144] on textarea "Untitled page" at bounding box center [761, 144] width 577 height 37
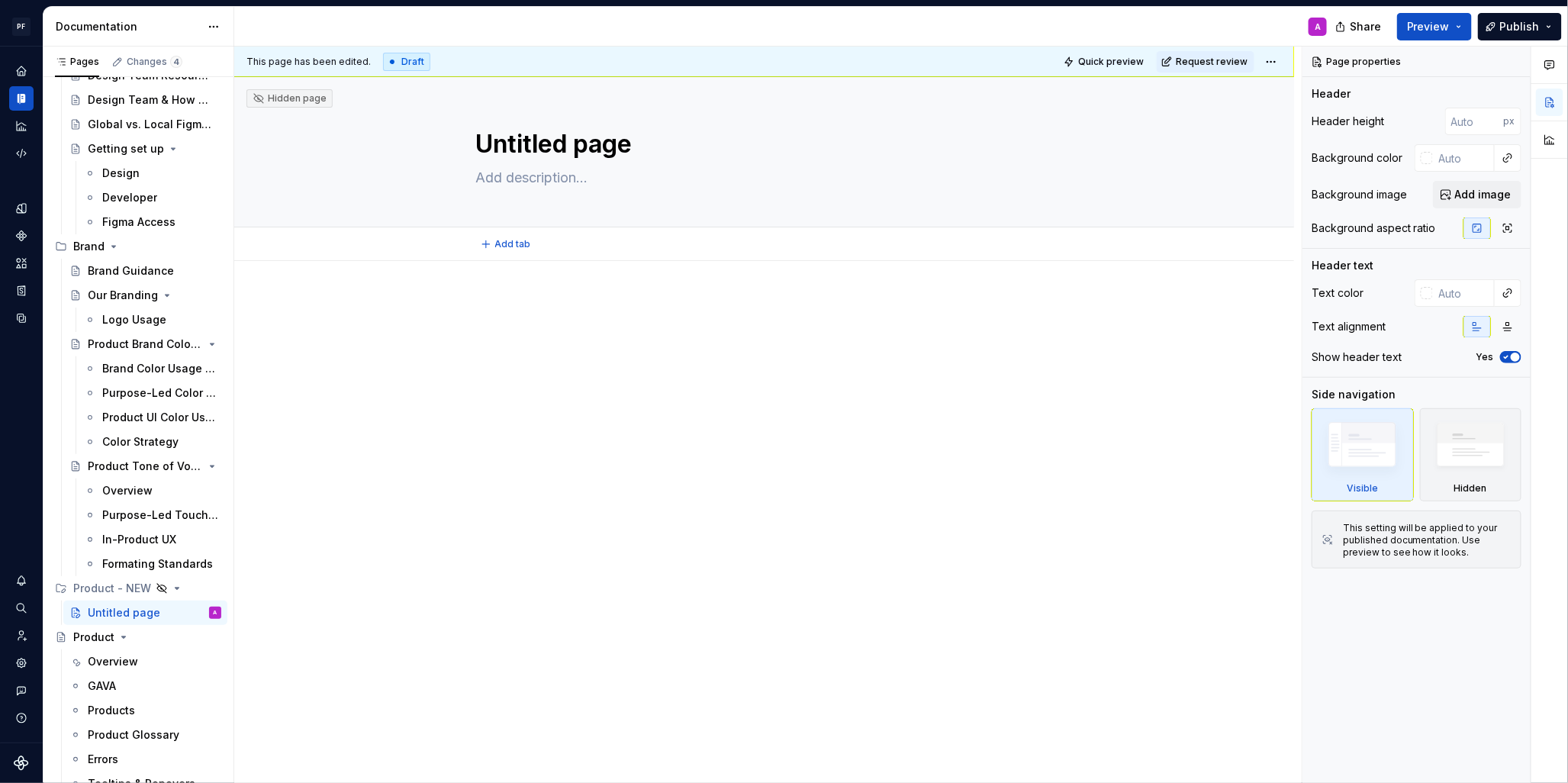
type textarea "*"
type textarea "P"
type textarea "*"
type textarea "Pr"
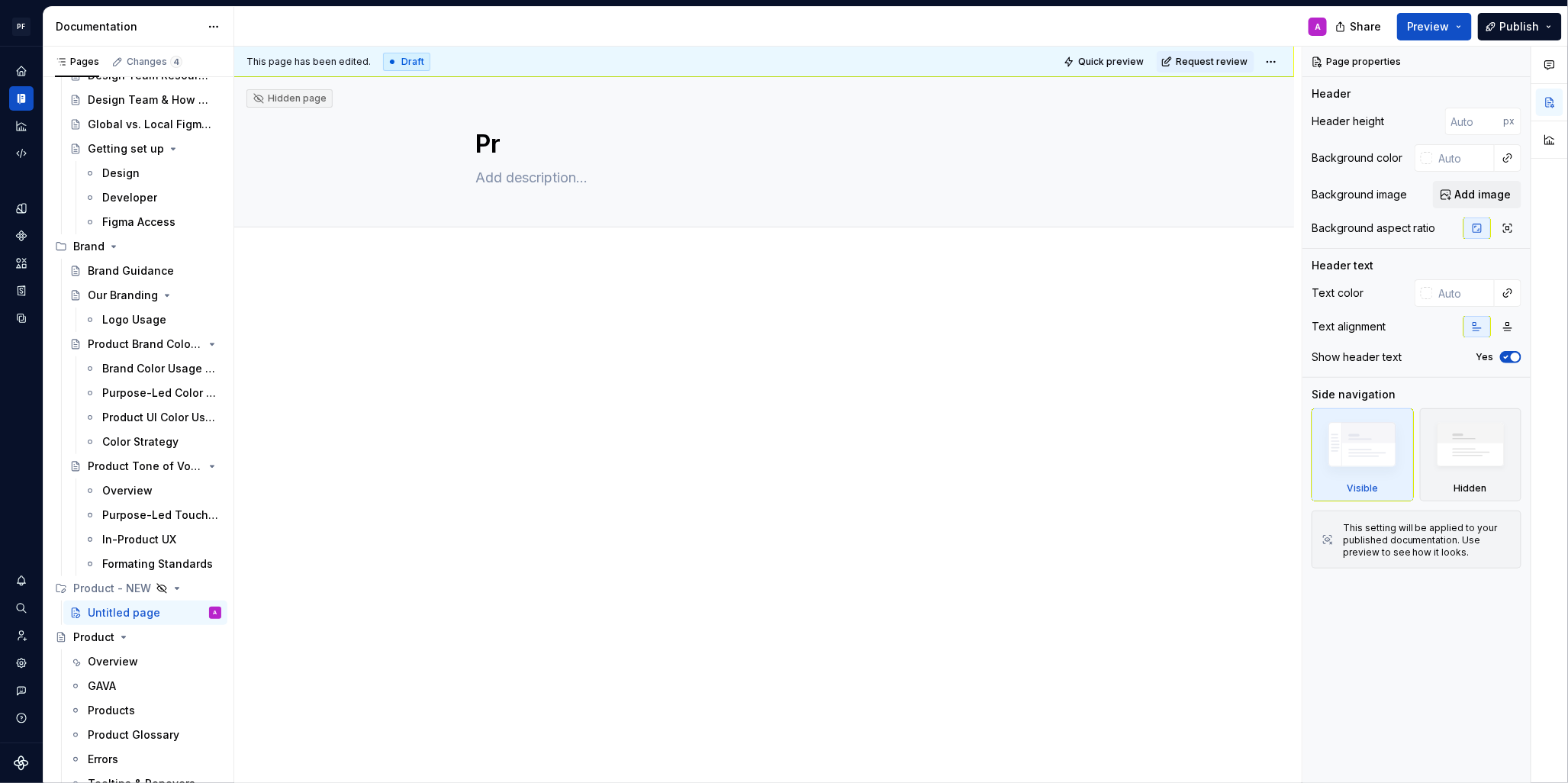
type textarea "*"
type textarea "Pro"
type textarea "*"
type textarea "Prod"
type textarea "*"
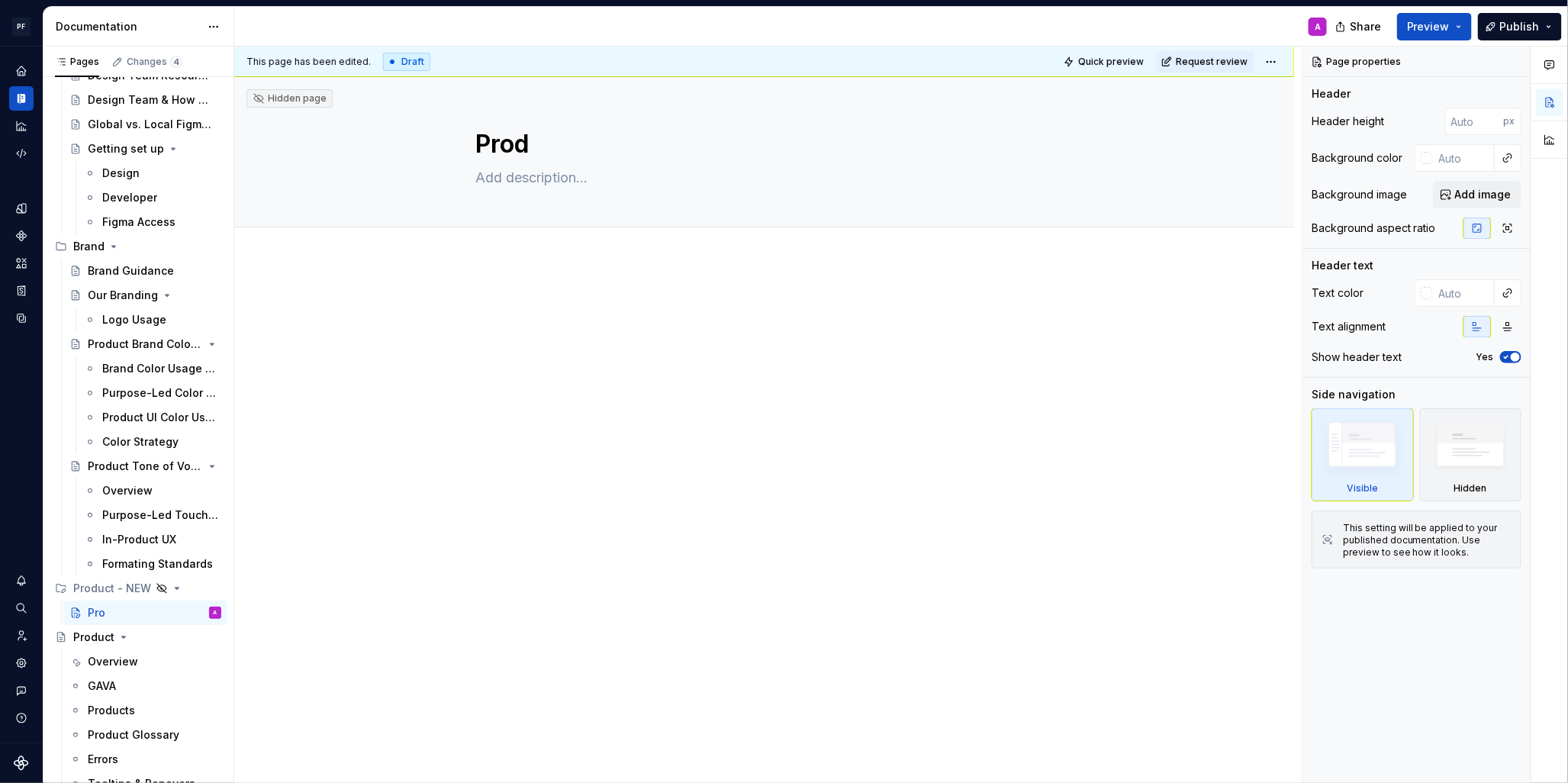
type textarea "Produ"
type textarea "*"
type textarea "Produc"
type textarea "*"
type textarea "Product"
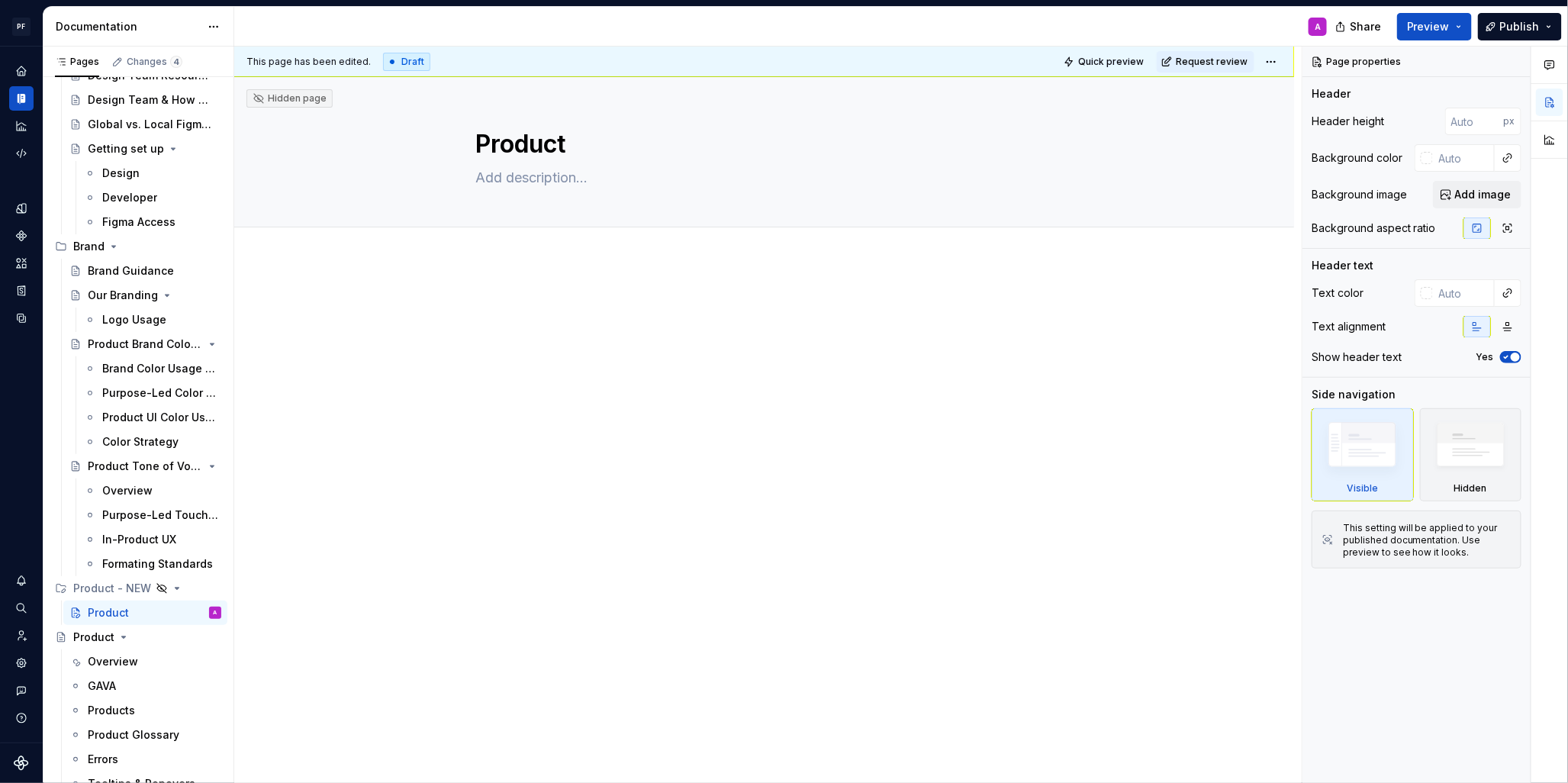
type textarea "*"
type textarea "Product"
click at [590, 309] on p at bounding box center [764, 307] width 577 height 18
click at [441, 312] on div at bounding box center [763, 436] width 1059 height 348
type textarea "*"
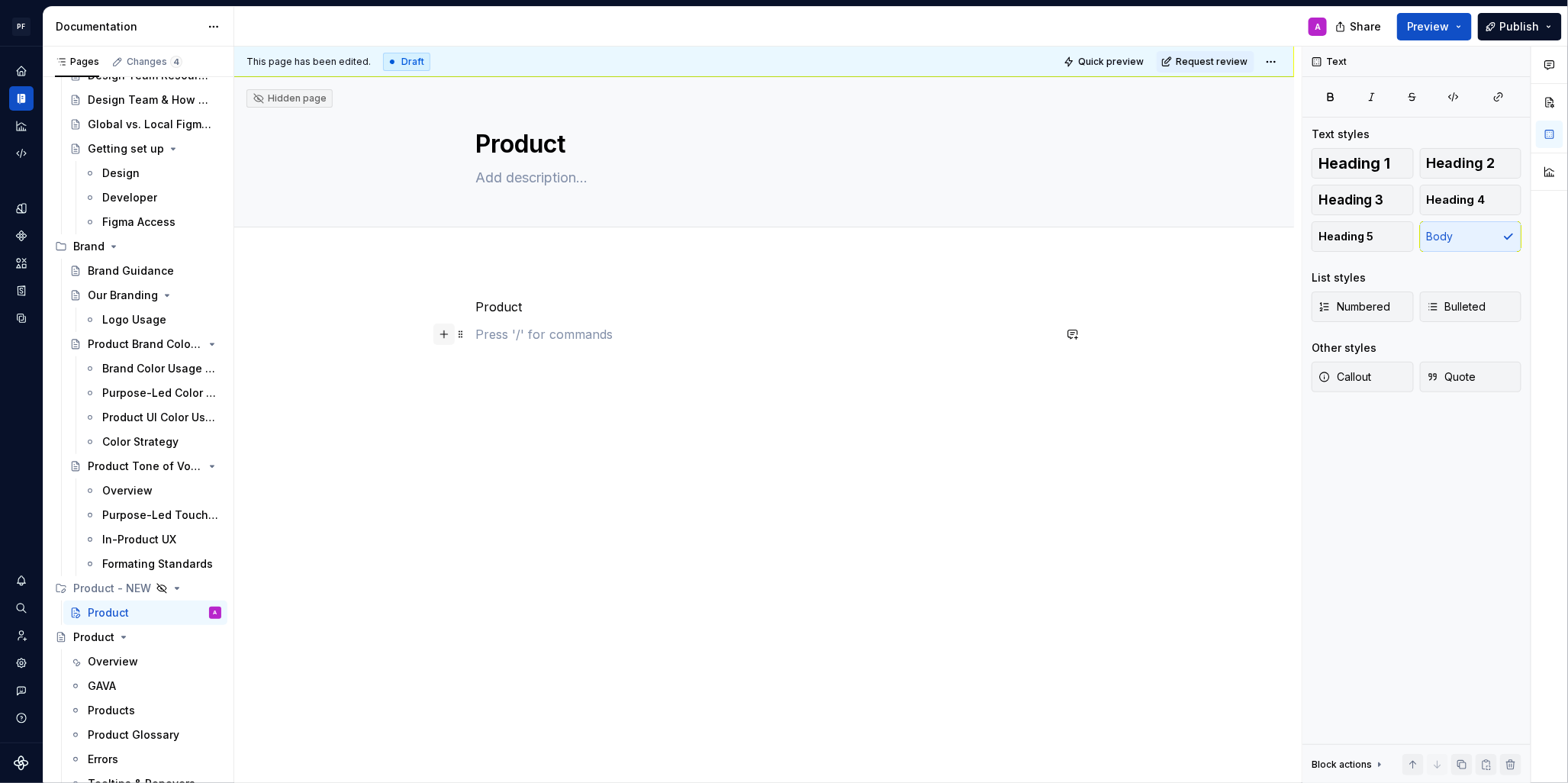
click at [448, 334] on button "button" at bounding box center [444, 334] width 21 height 21
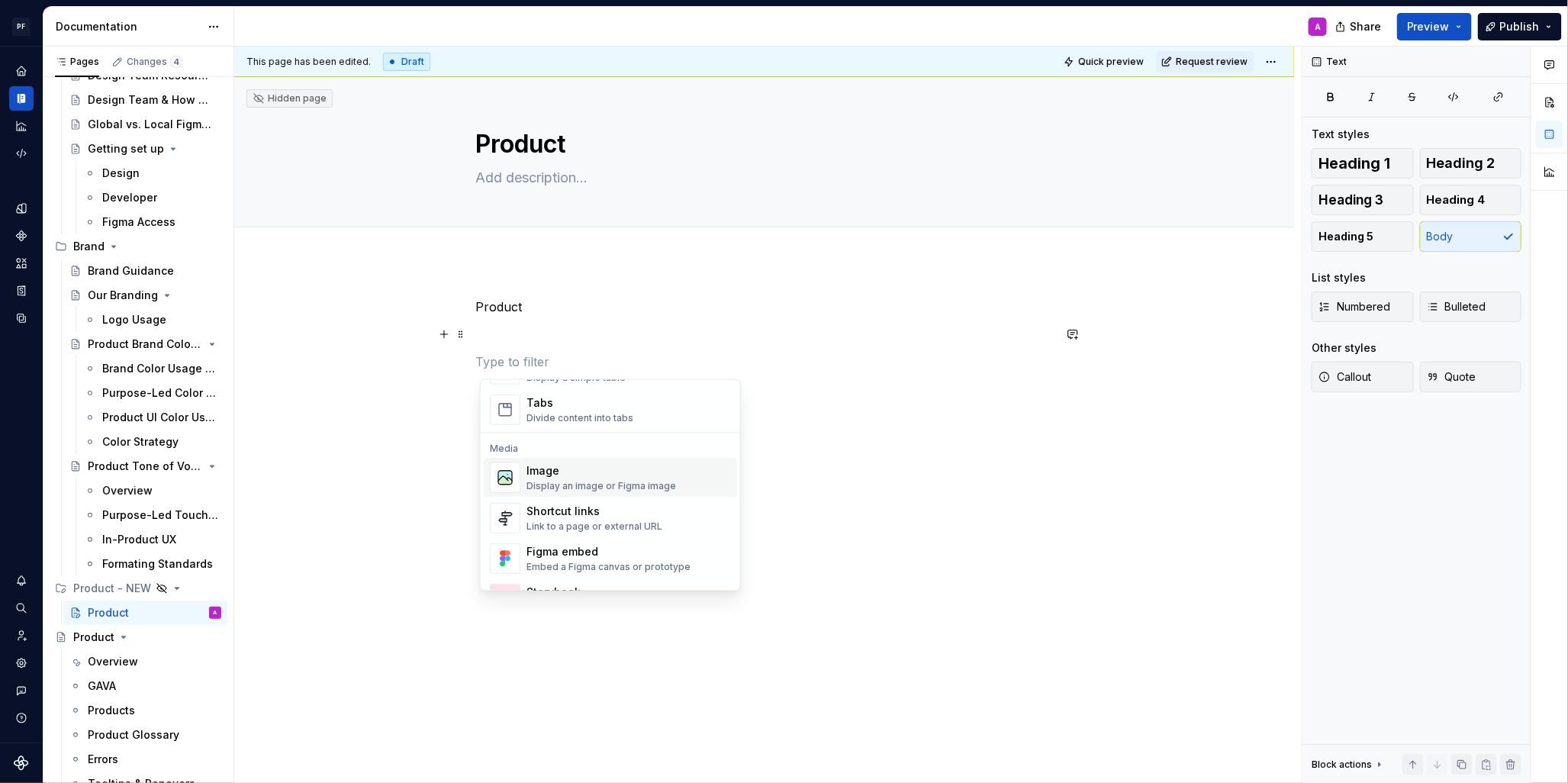
scroll to position [604, 0]
click at [582, 497] on div "Shortcut links" at bounding box center [594, 503] width 135 height 15
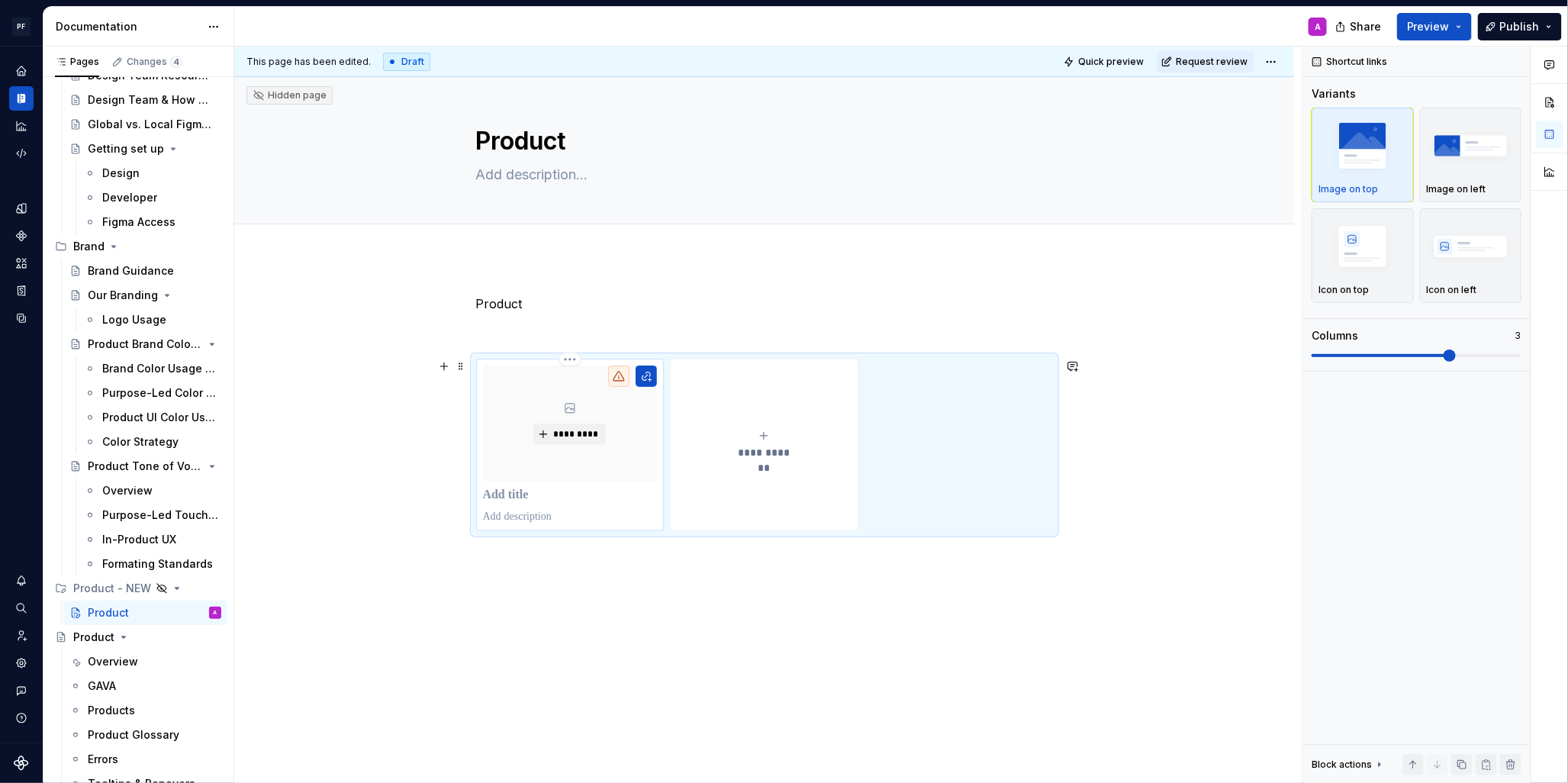
click at [547, 503] on div "*********" at bounding box center [570, 445] width 175 height 159
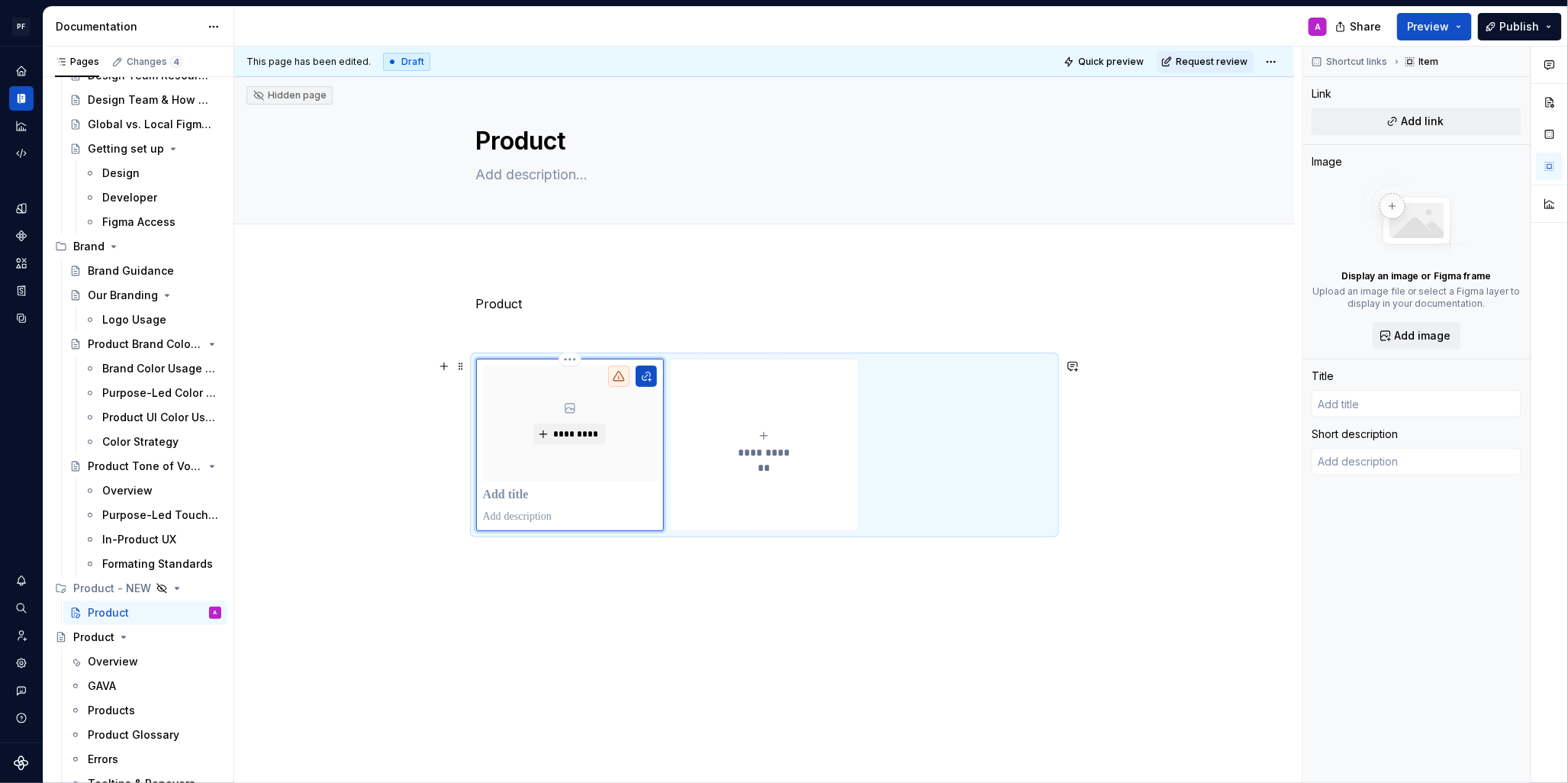
scroll to position [2, 0]
click at [535, 490] on p at bounding box center [570, 497] width 175 height 15
type textarea "*"
type input "HX Platform"
click at [770, 436] on icon "submit" at bounding box center [763, 437] width 13 height 13
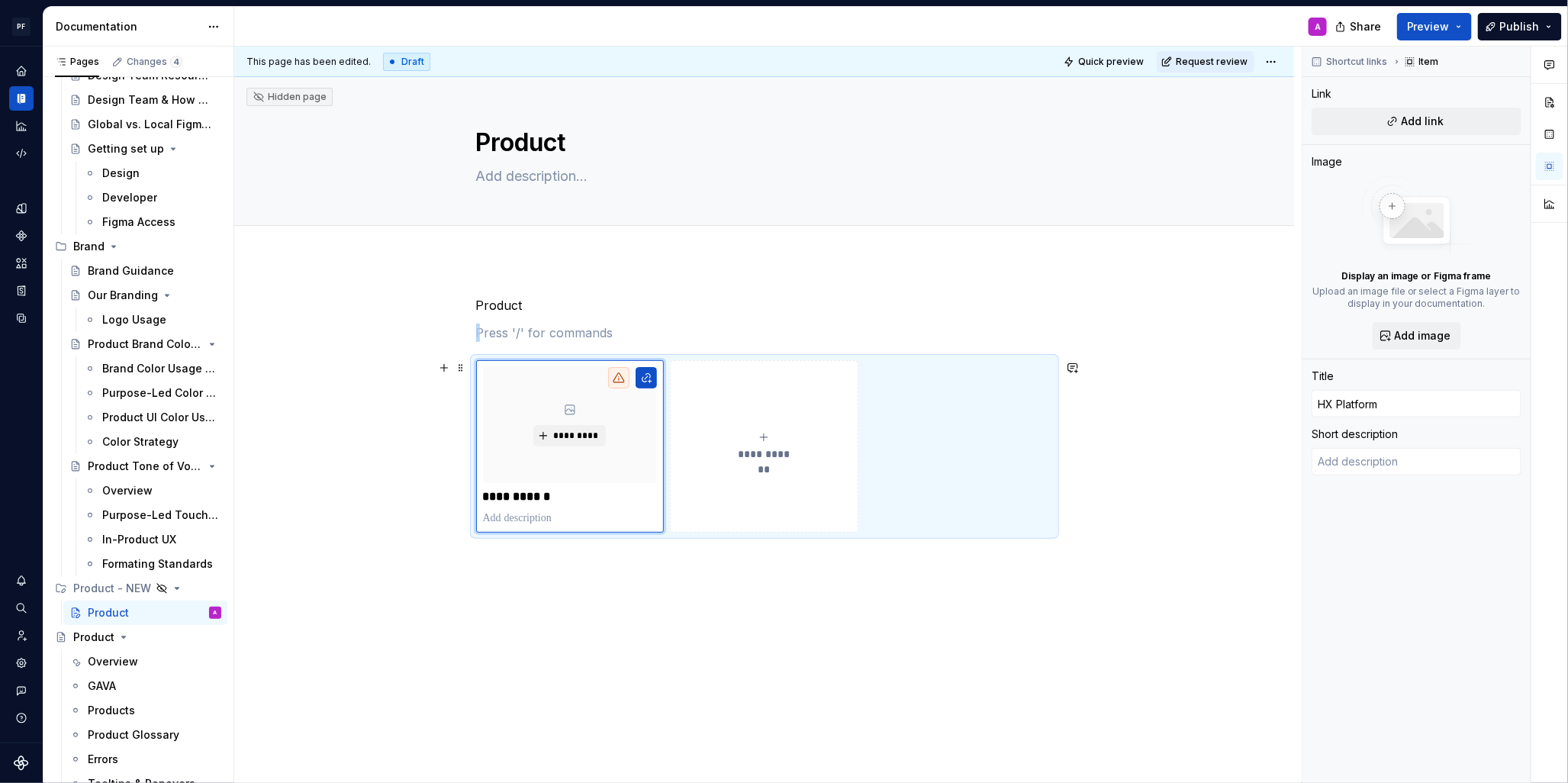
type textarea "*"
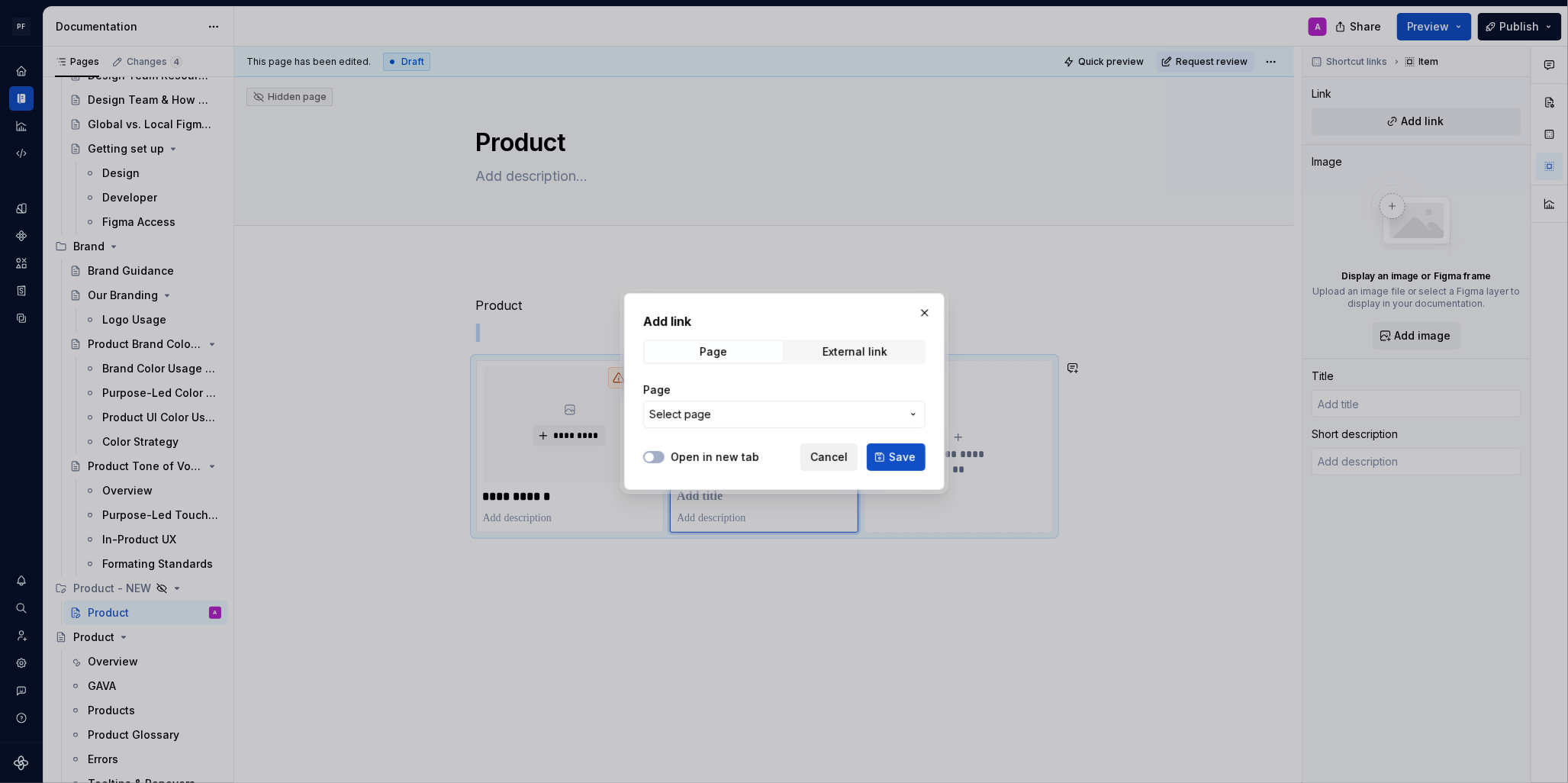
click at [843, 462] on span "Cancel" at bounding box center [829, 458] width 38 height 15
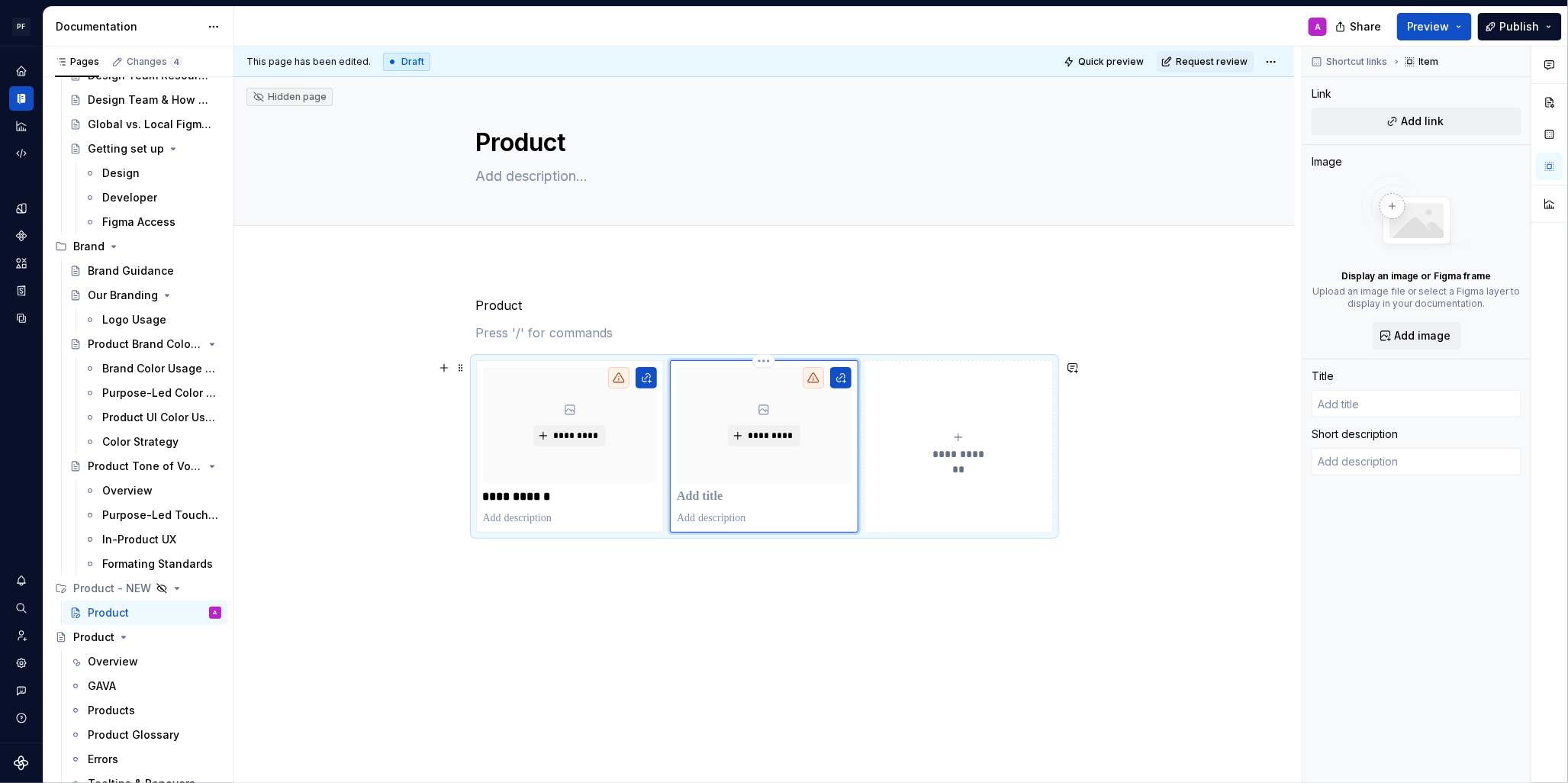
drag, startPoint x: 768, startPoint y: 498, endPoint x: 759, endPoint y: 502, distance: 9.8
click at [768, 498] on p at bounding box center [764, 497] width 175 height 15
type textarea "*"
type input "HX Platform"
click at [648, 382] on button "button" at bounding box center [646, 377] width 21 height 21
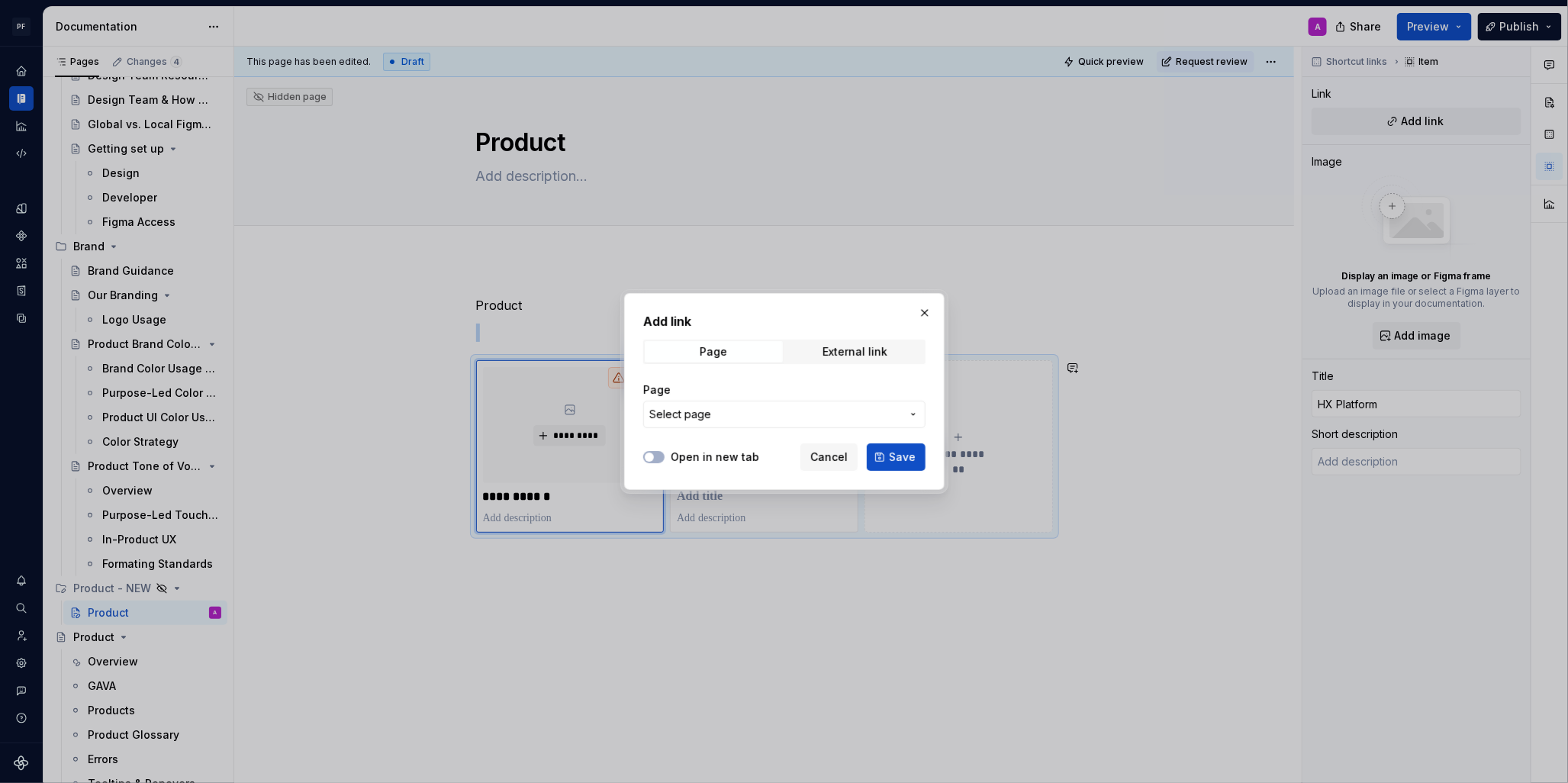
click at [893, 406] on button "Select page" at bounding box center [784, 414] width 282 height 27
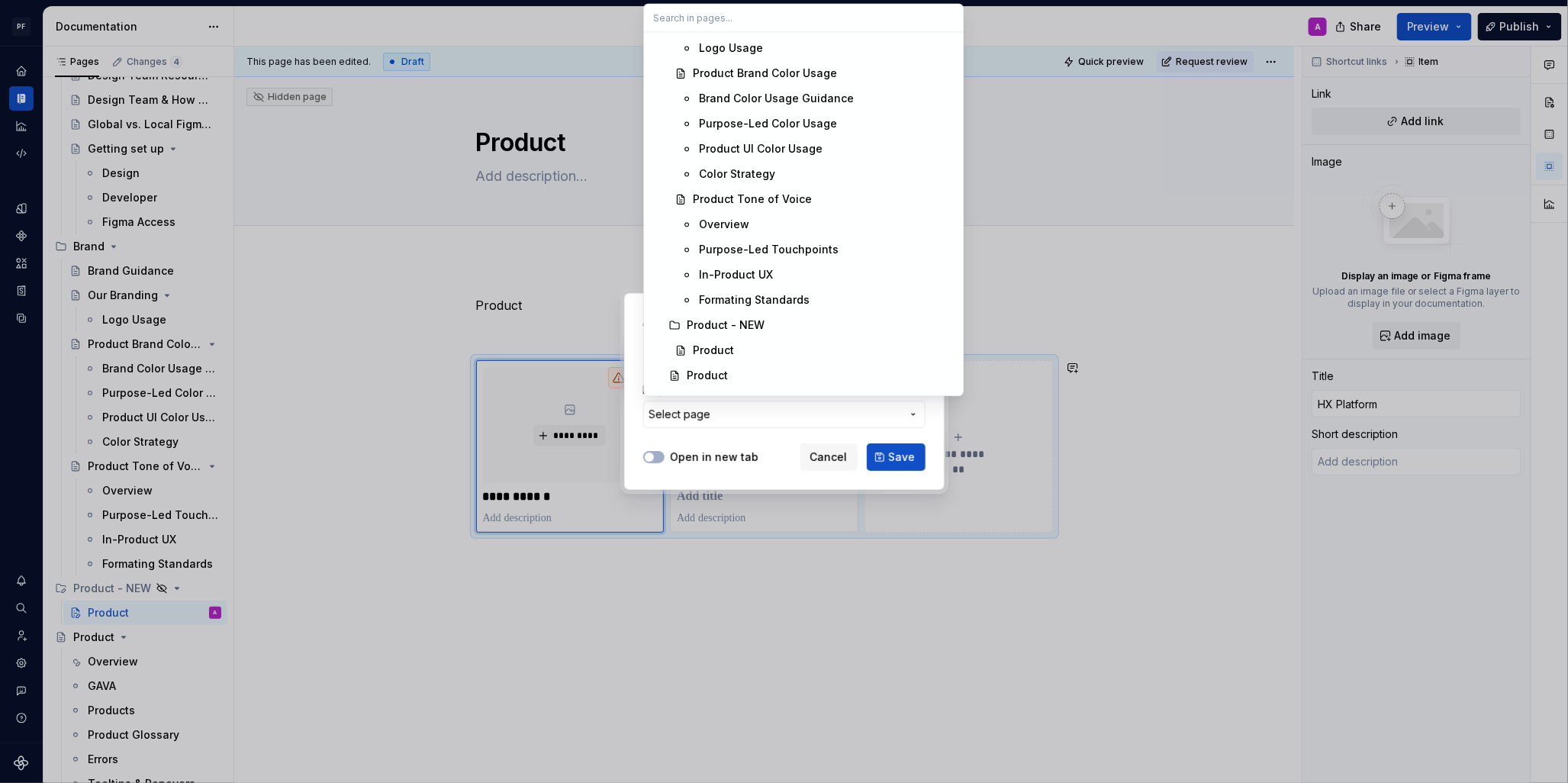
scroll to position [453, 0]
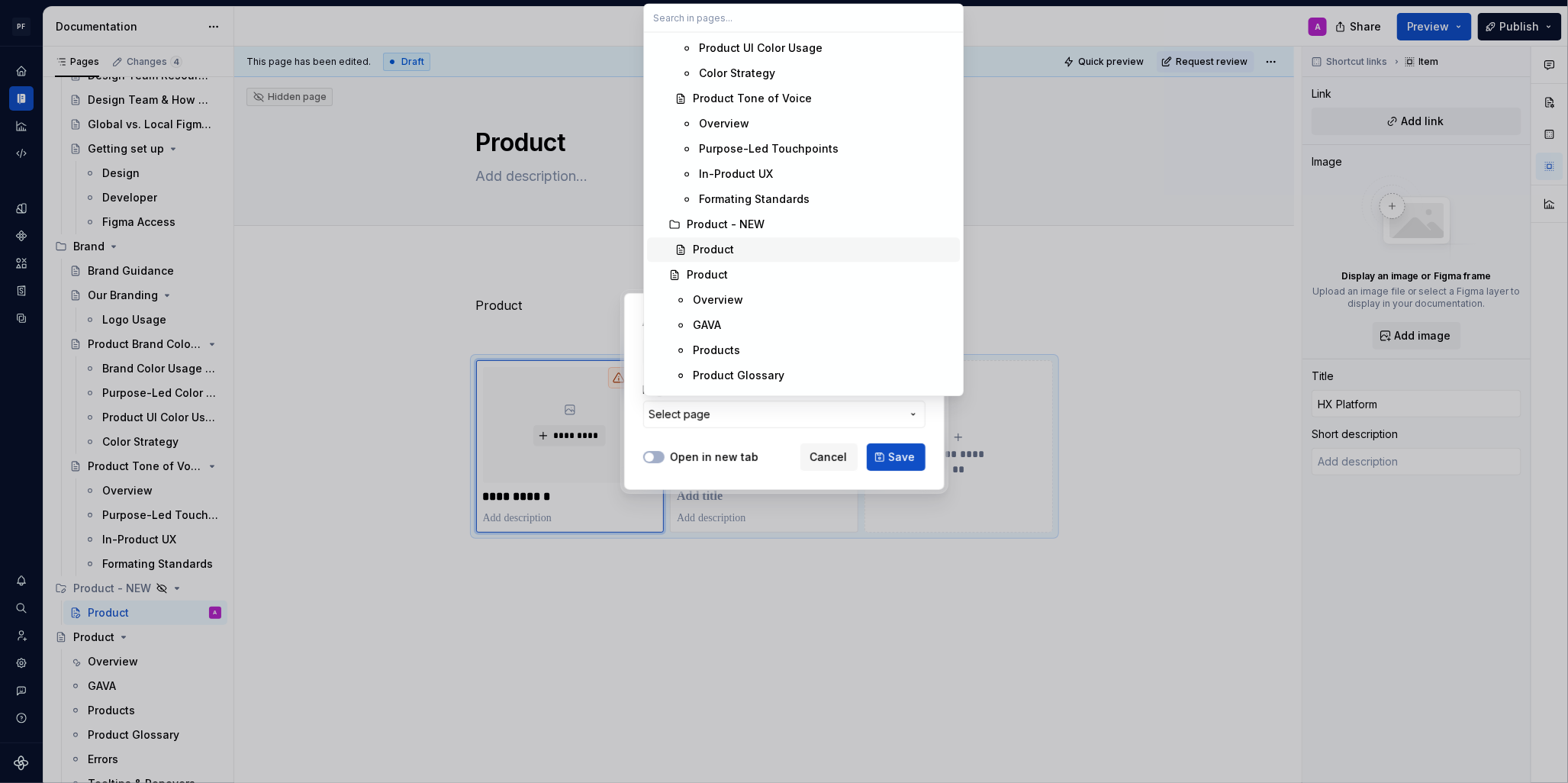
click at [787, 249] on div "Product" at bounding box center [823, 250] width 261 height 15
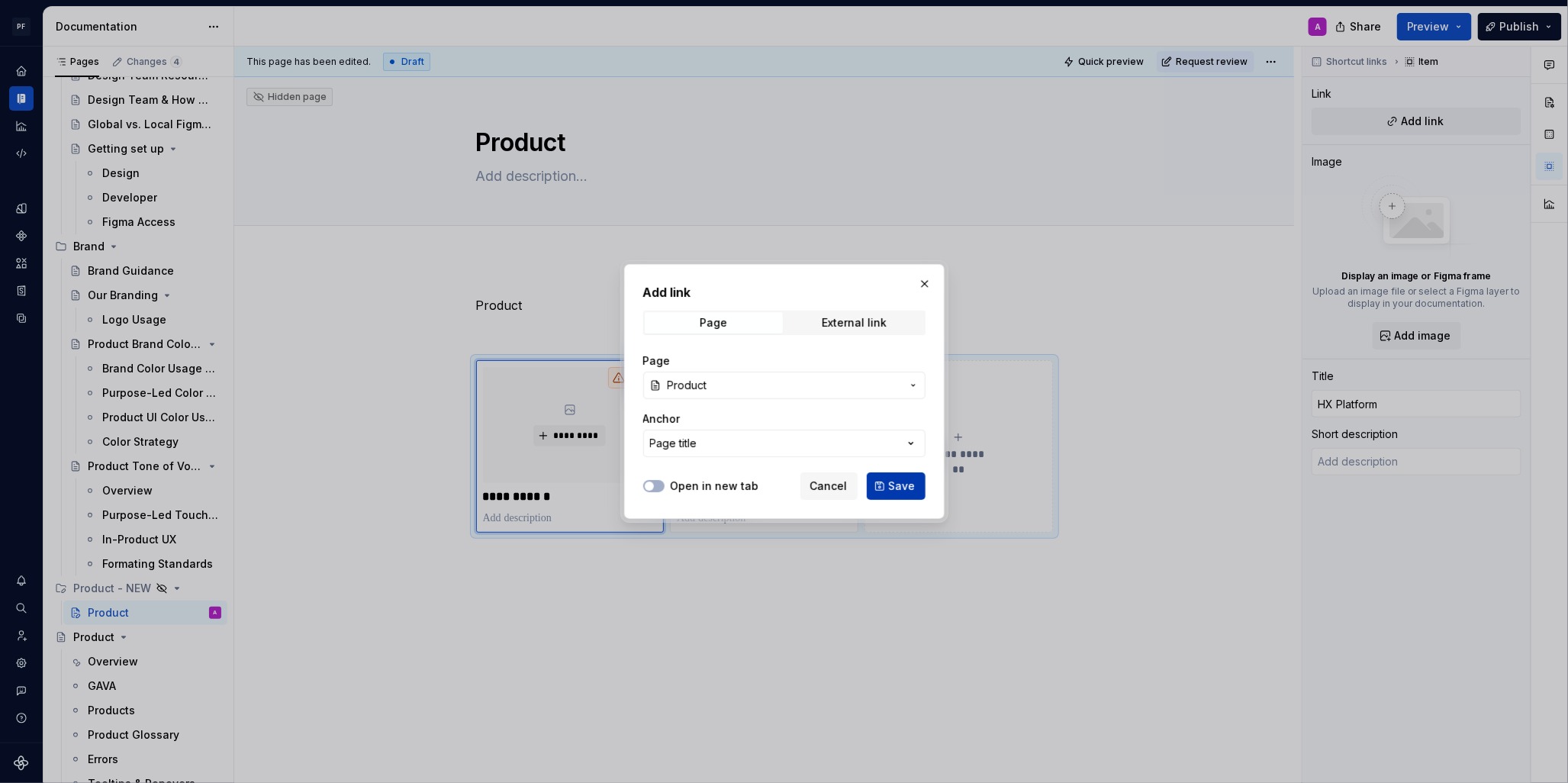
click at [897, 480] on span "Save" at bounding box center [902, 486] width 27 height 15
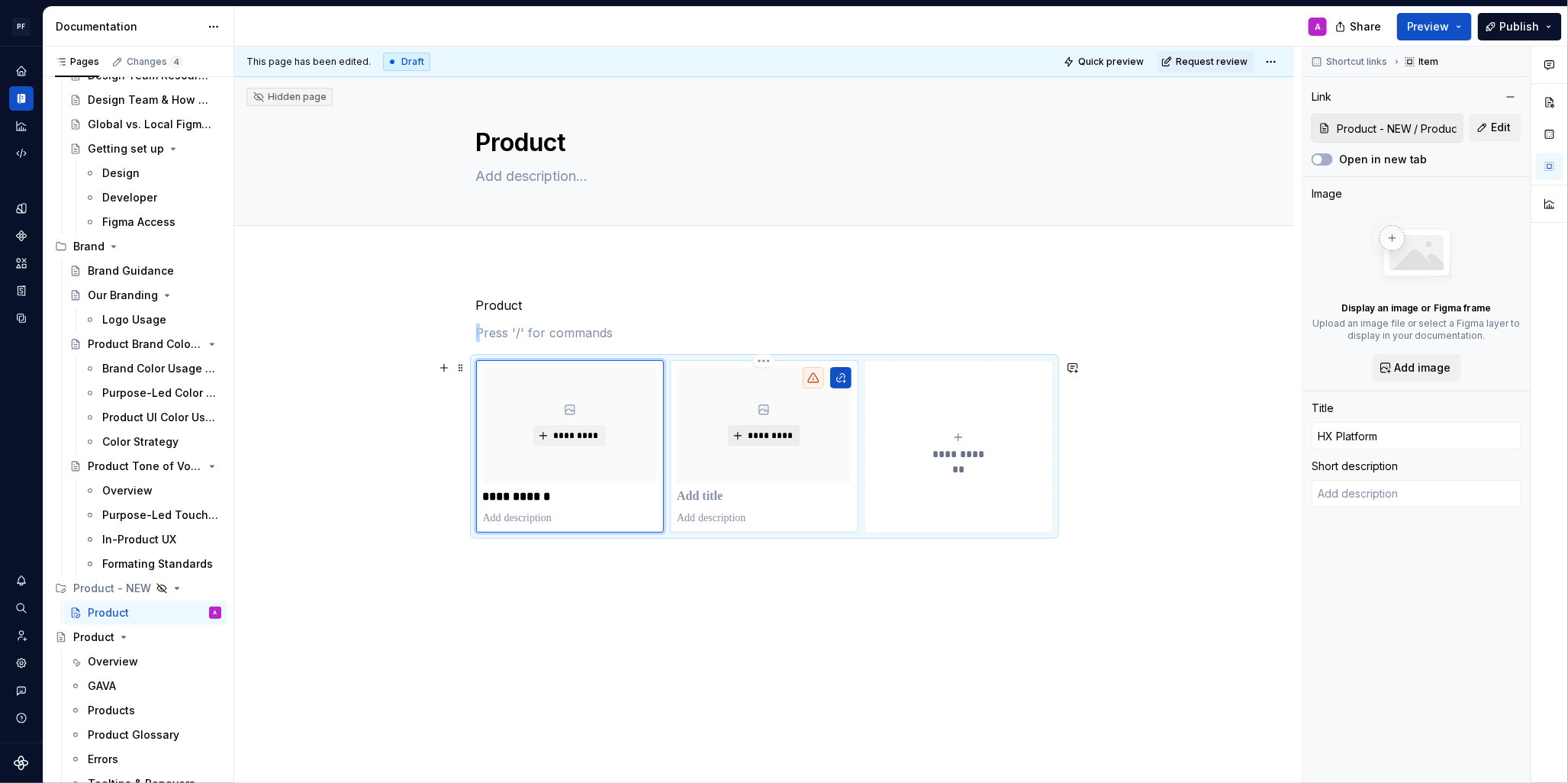
type textarea "*"
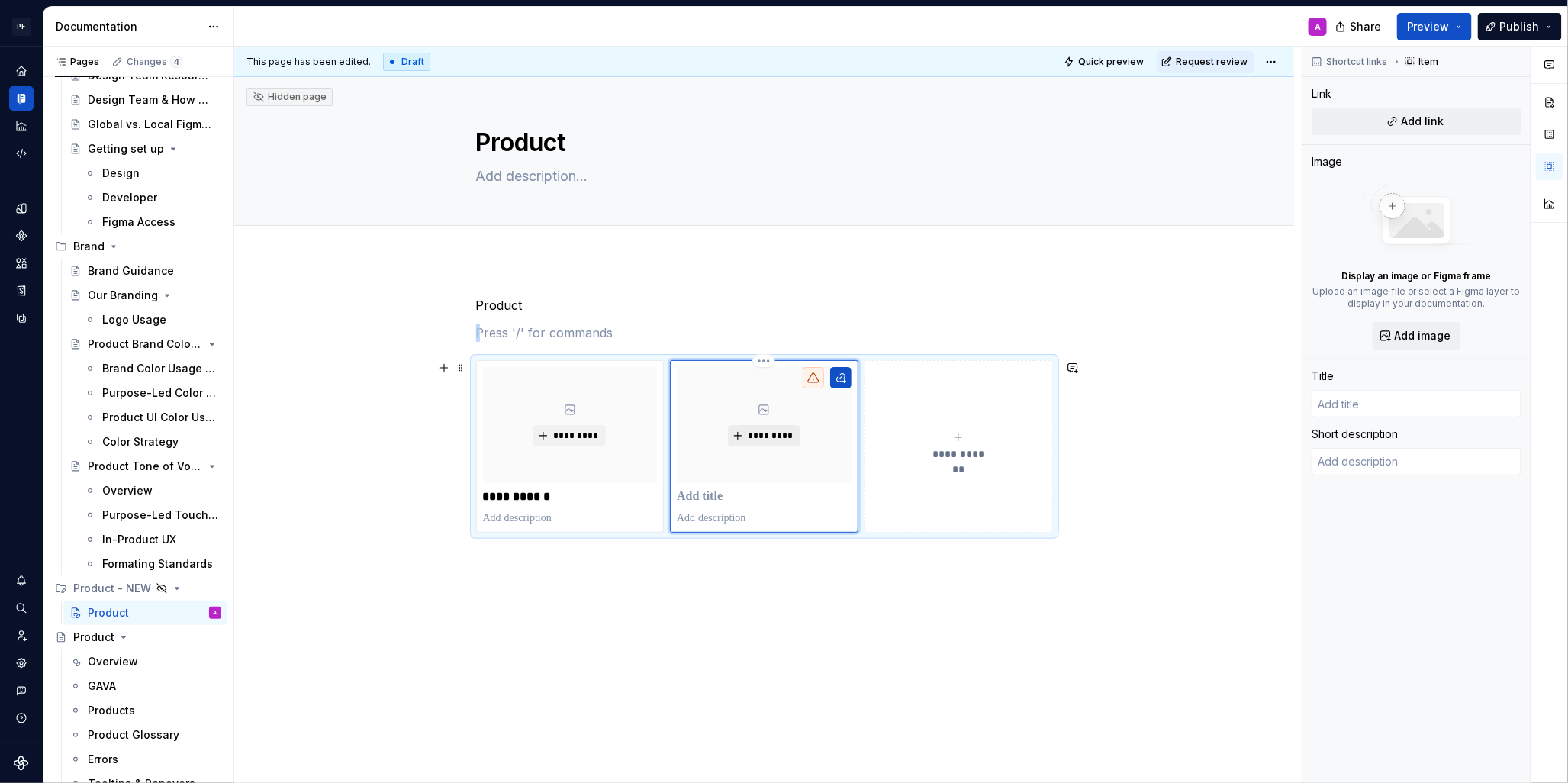
click at [773, 436] on span "*********" at bounding box center [770, 436] width 46 height 13
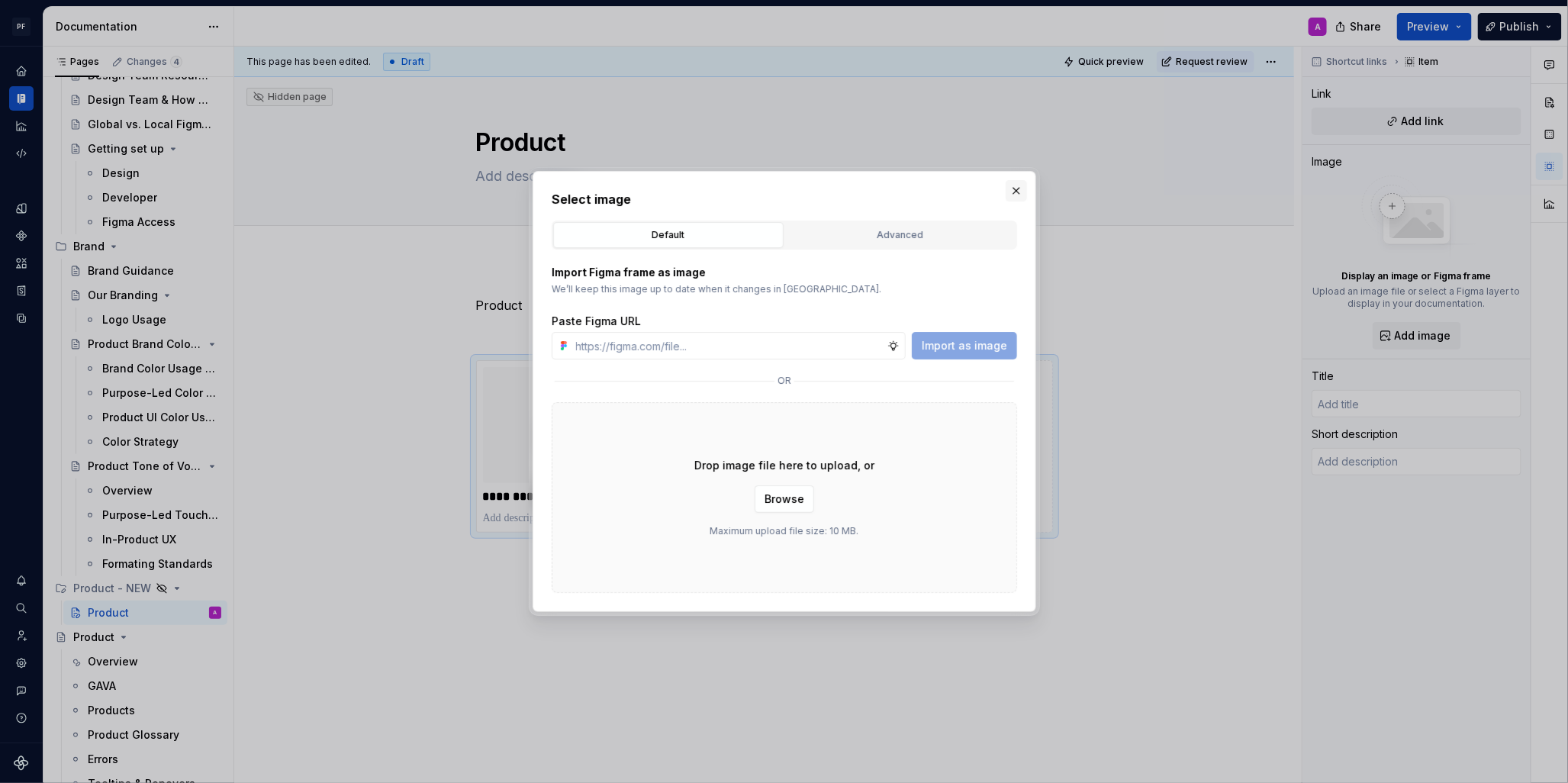
click at [1016, 192] on button "button" at bounding box center [1016, 191] width 21 height 21
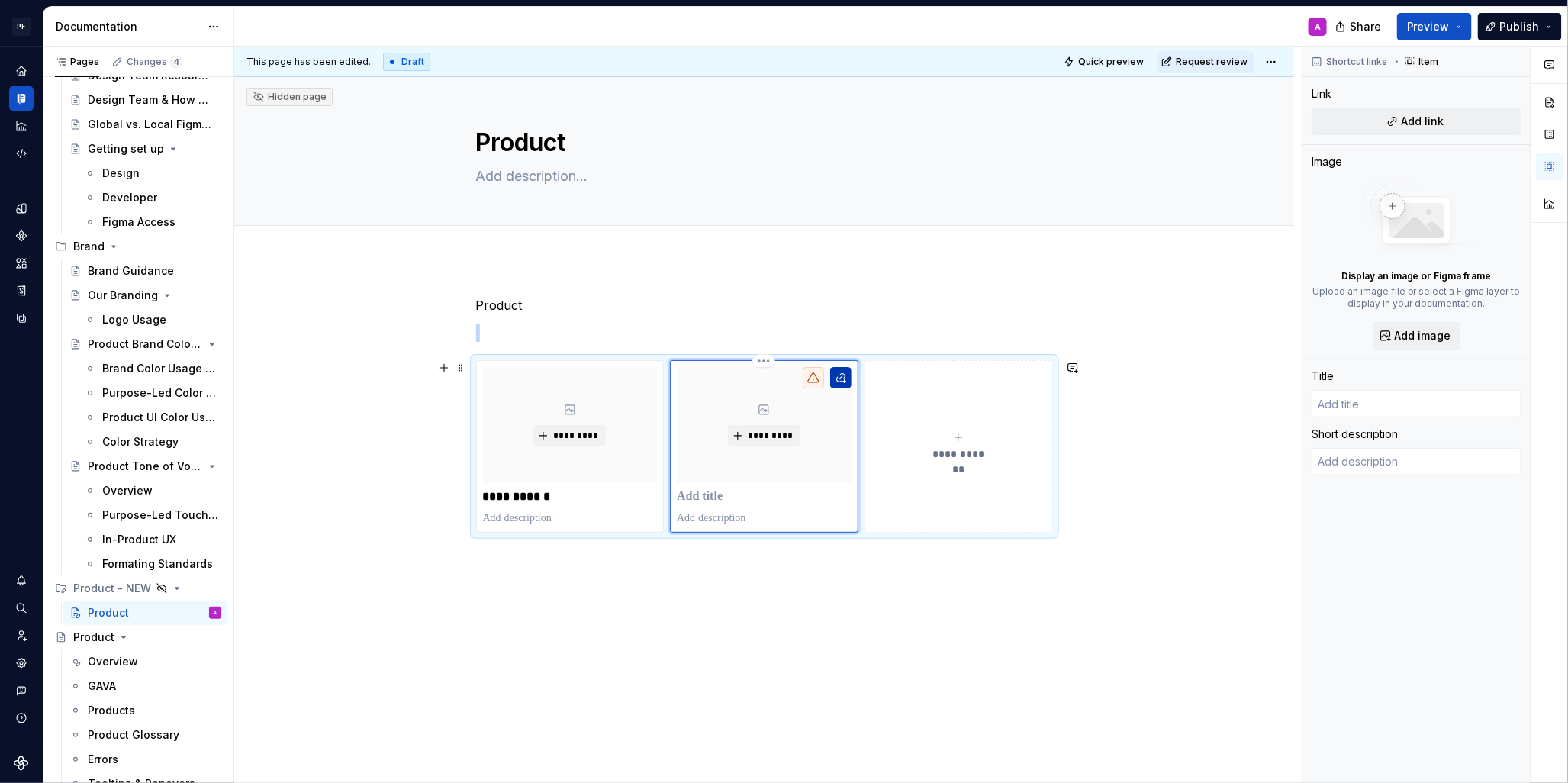
click at [841, 377] on button "button" at bounding box center [841, 377] width 21 height 21
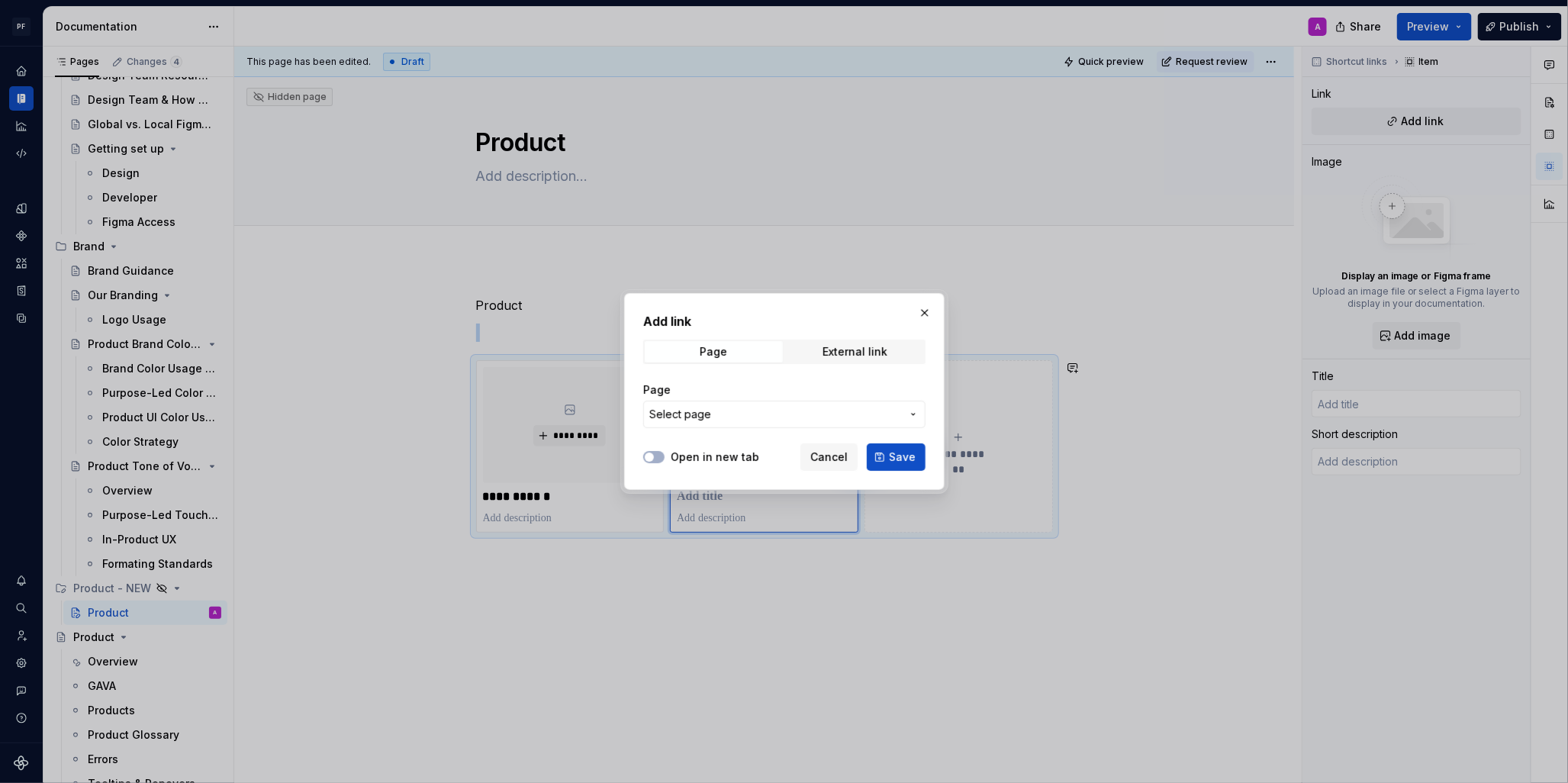
click at [879, 413] on span "Select page" at bounding box center [775, 414] width 251 height 15
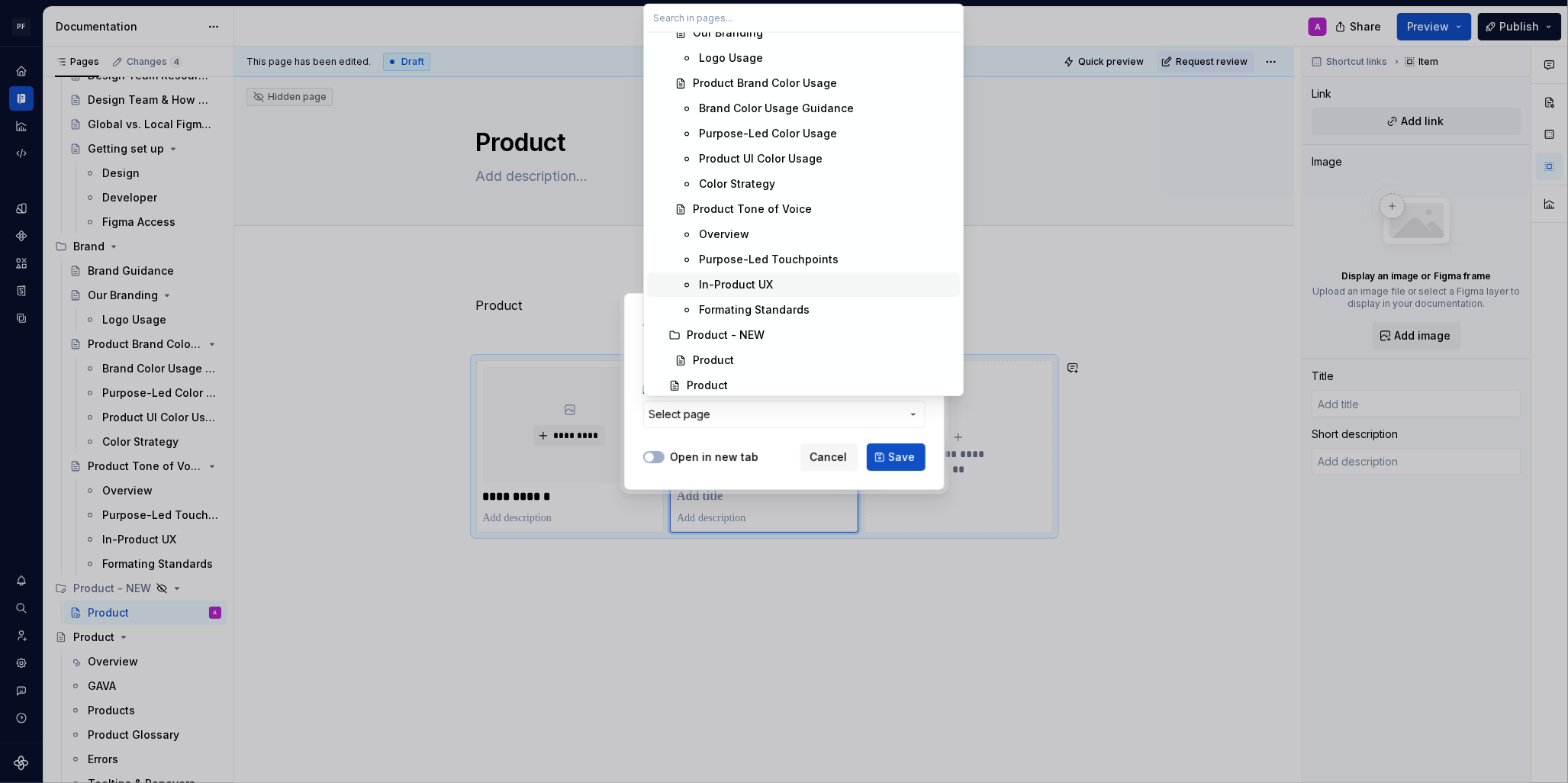
scroll to position [352, 0]
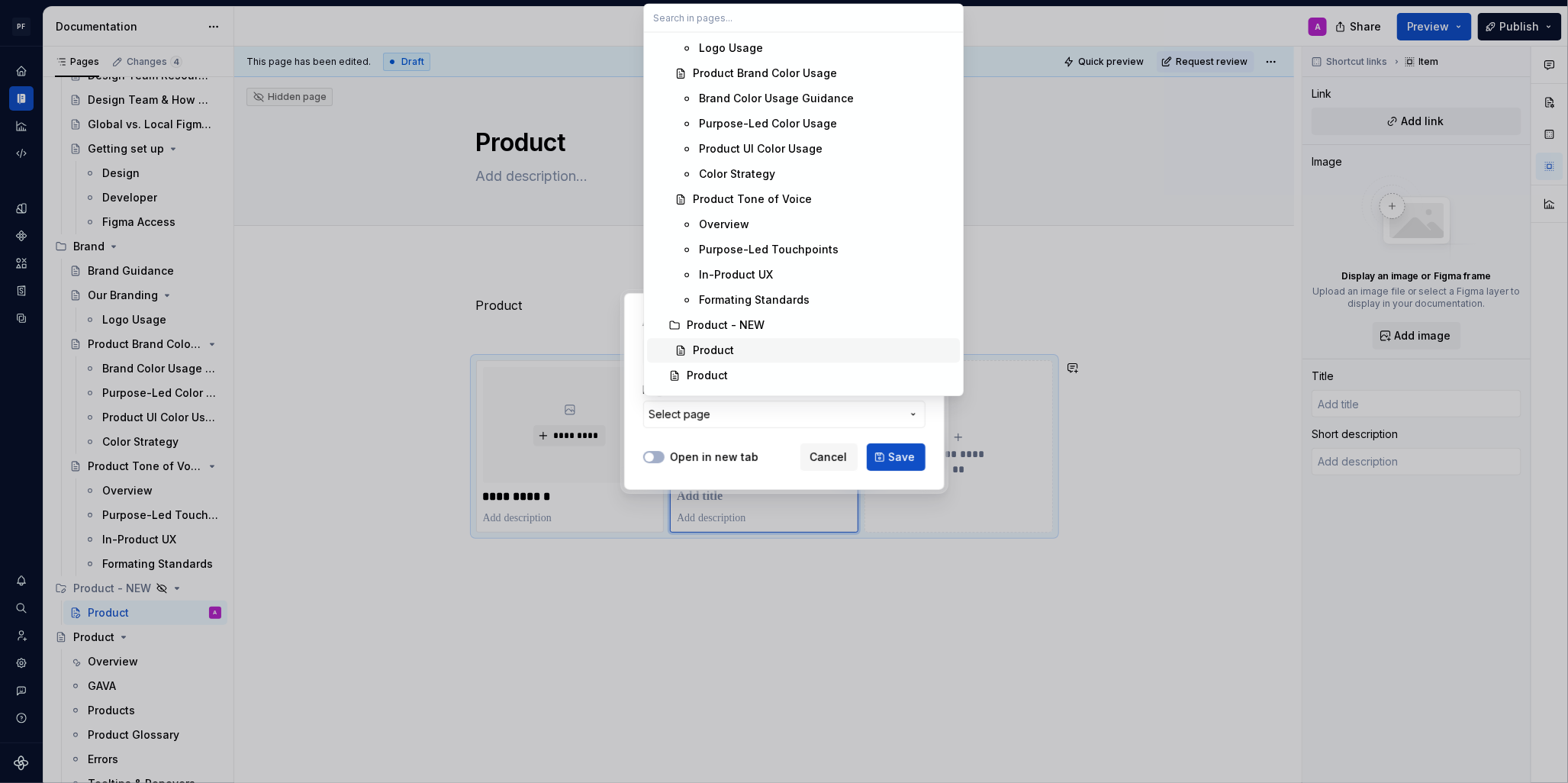
click at [748, 348] on div "Product" at bounding box center [823, 350] width 261 height 15
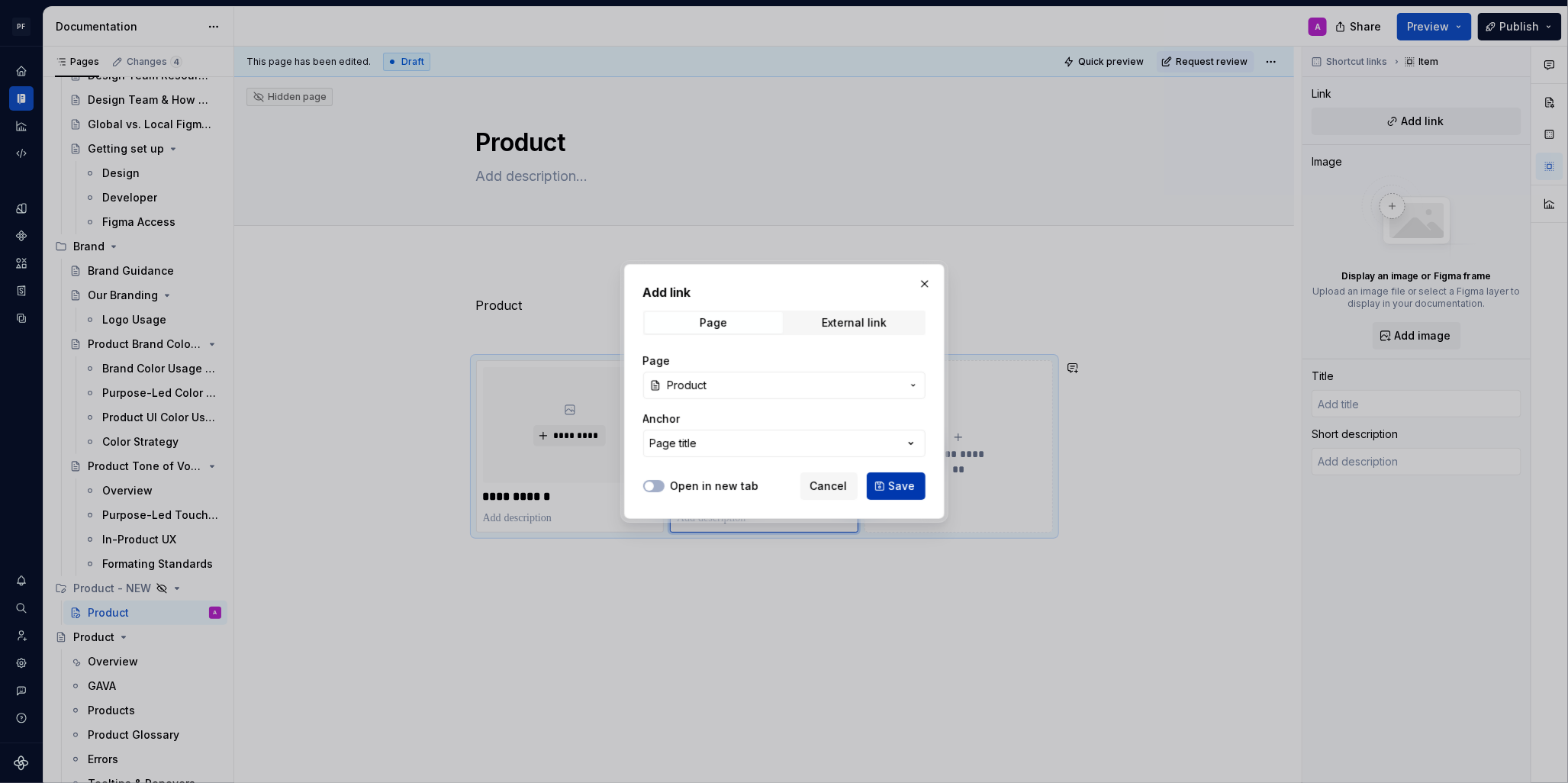
click at [904, 486] on span "Save" at bounding box center [902, 486] width 27 height 15
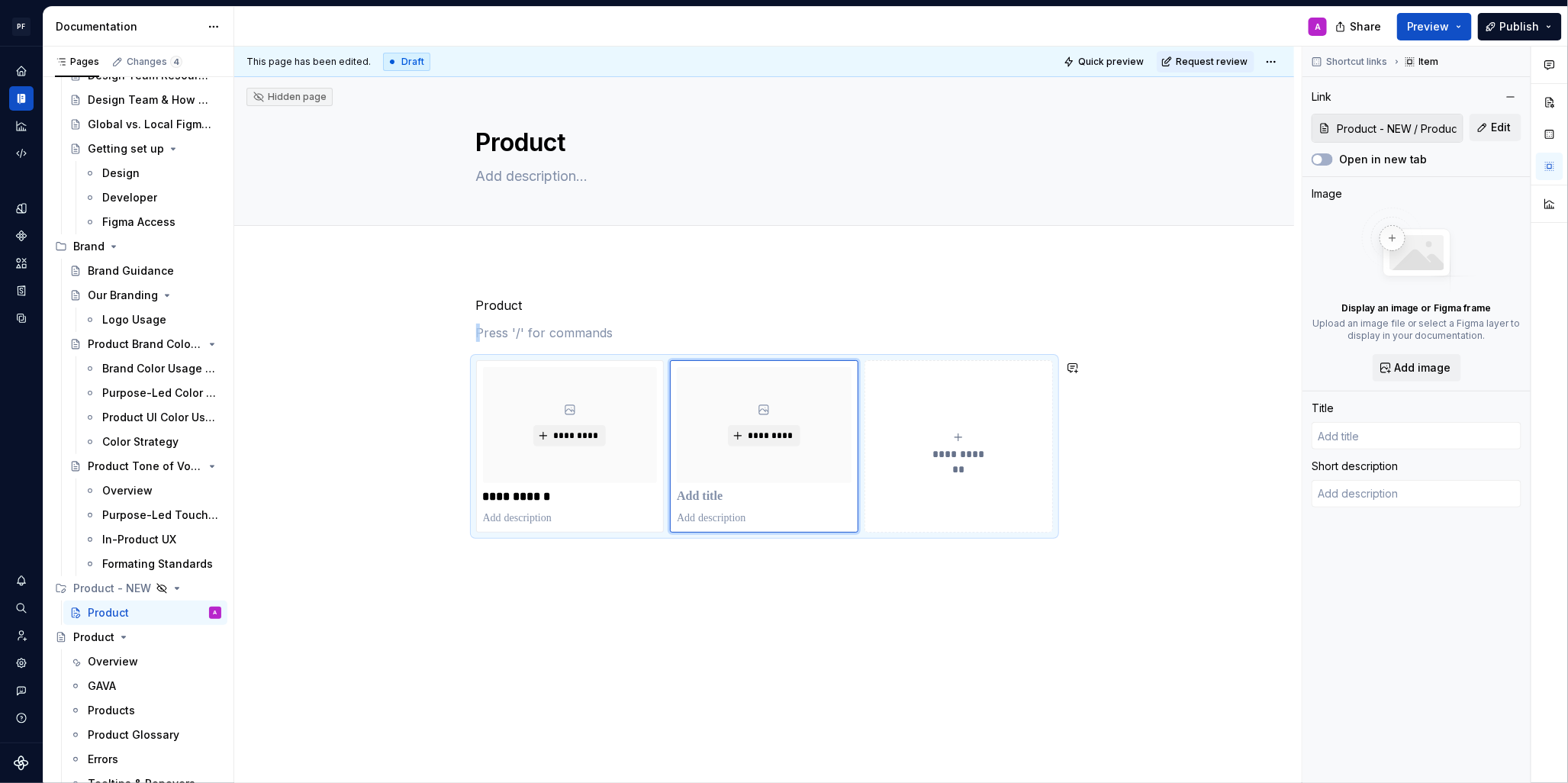
type textarea "*"
type input "Product"
click at [867, 632] on div "**********" at bounding box center [763, 523] width 1059 height 527
click at [747, 497] on p "*******" at bounding box center [764, 497] width 174 height 15
type textarea "*"
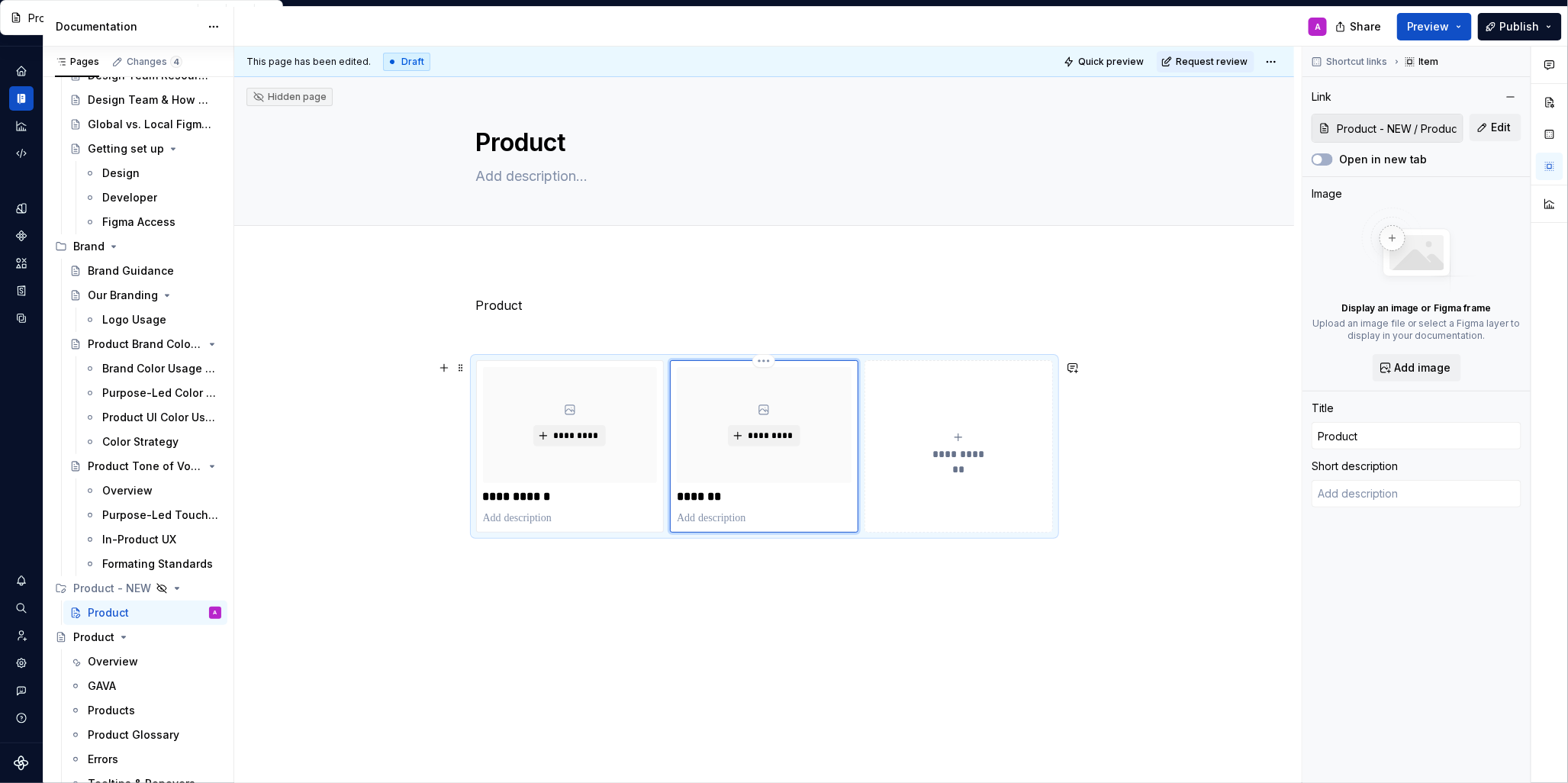
type input "Product"
type textarea "*"
type input "Product s"
type textarea "*"
type input "Product"
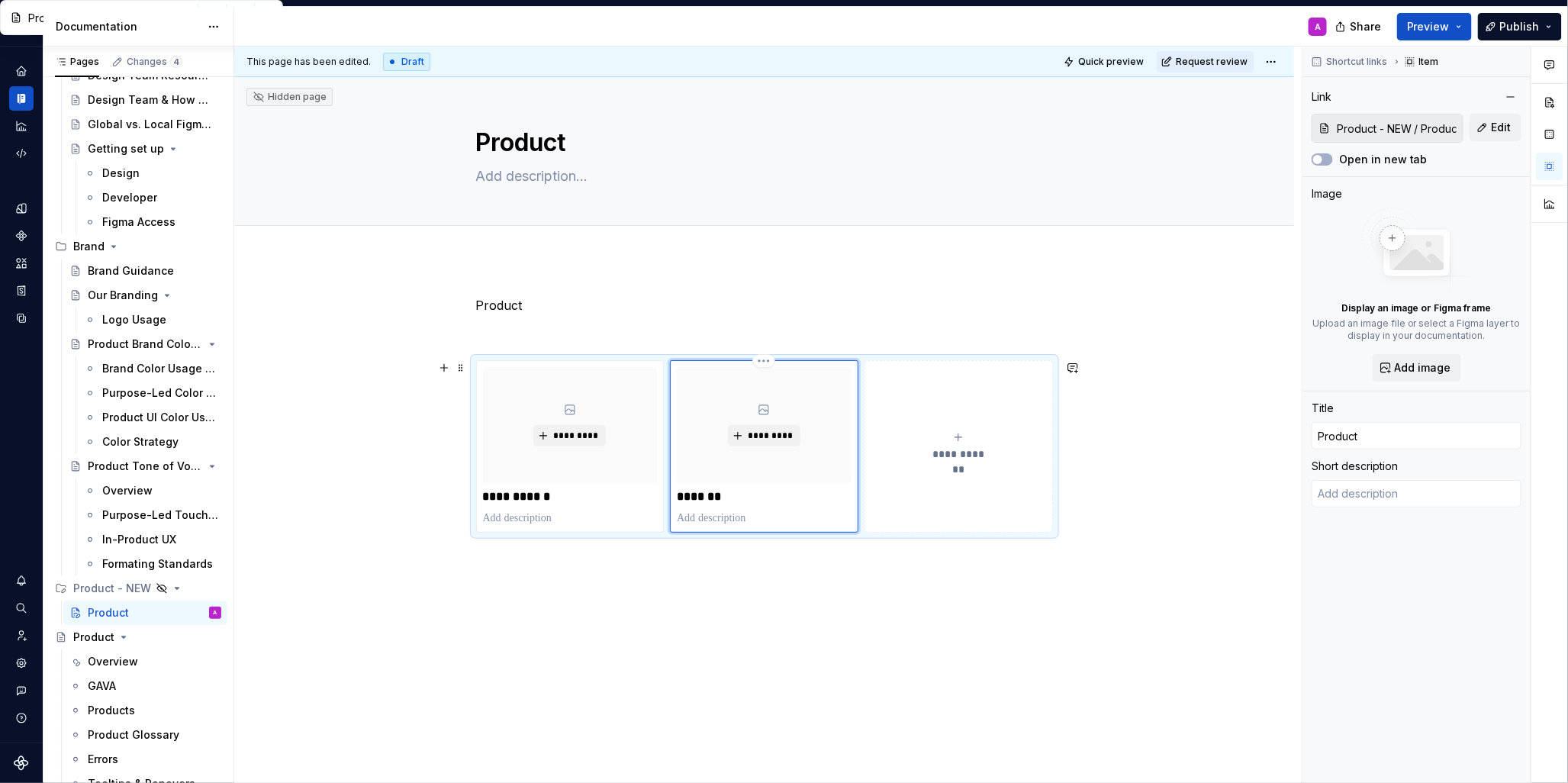
type textarea "*"
type input "Product S"
type textarea "*"
type input "Product Su"
type textarea "*"
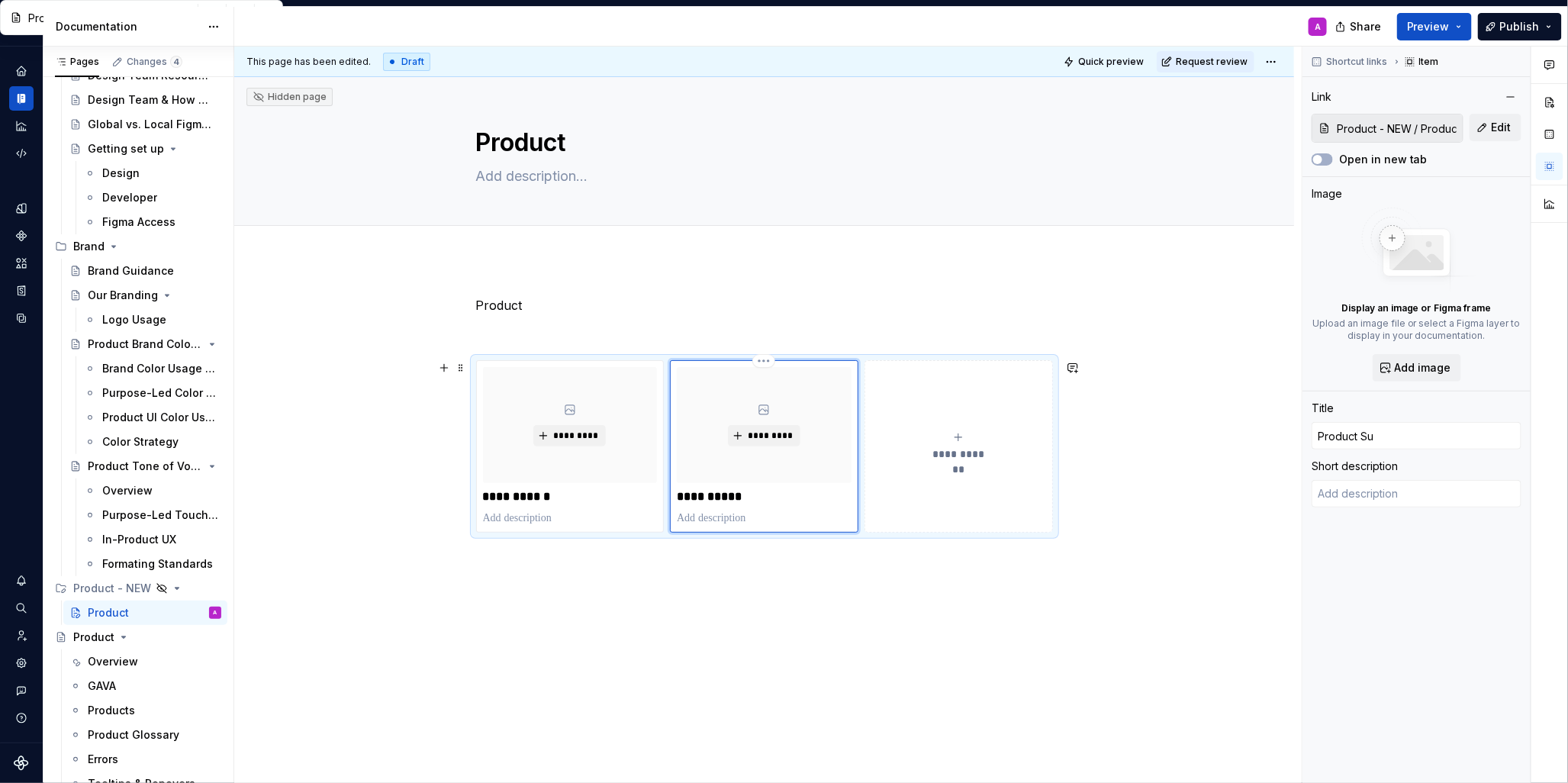
type input "Product Sui"
type textarea "*"
type input "Product Suit"
type textarea "*"
type input "Product Suite"
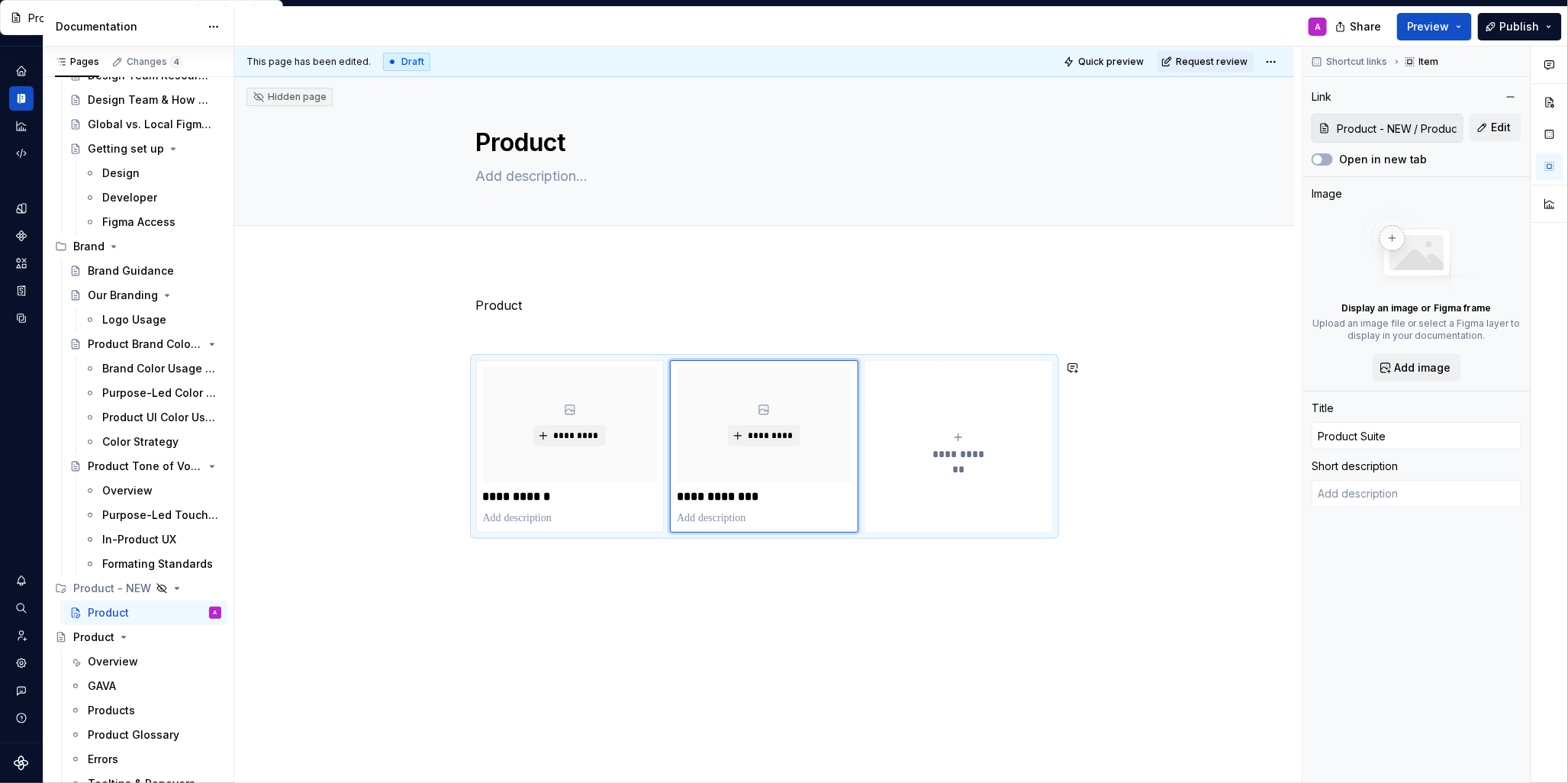
click at [886, 668] on div "**********" at bounding box center [763, 523] width 1059 height 527
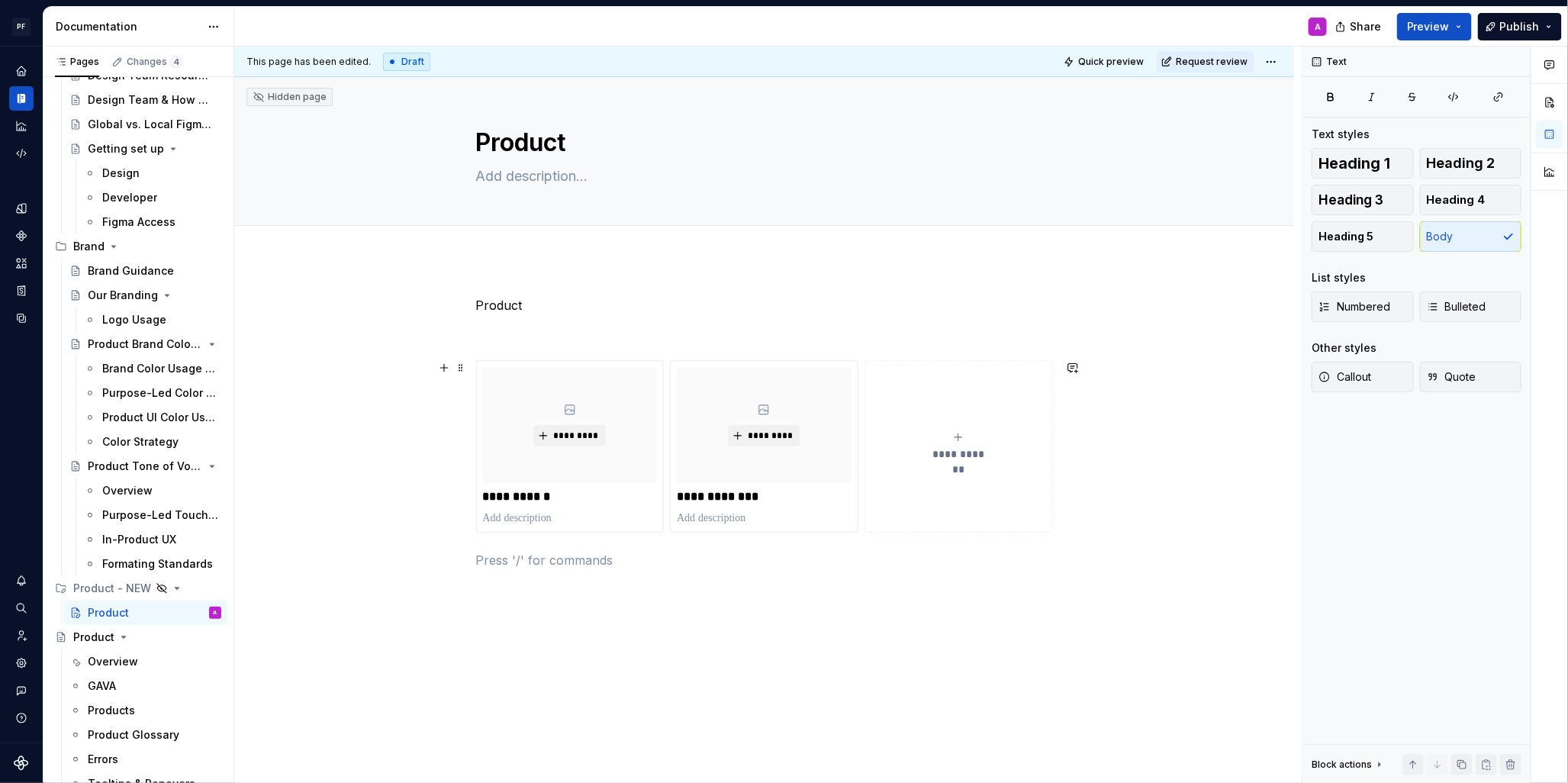
click at [964, 438] on icon "submit" at bounding box center [958, 437] width 13 height 13
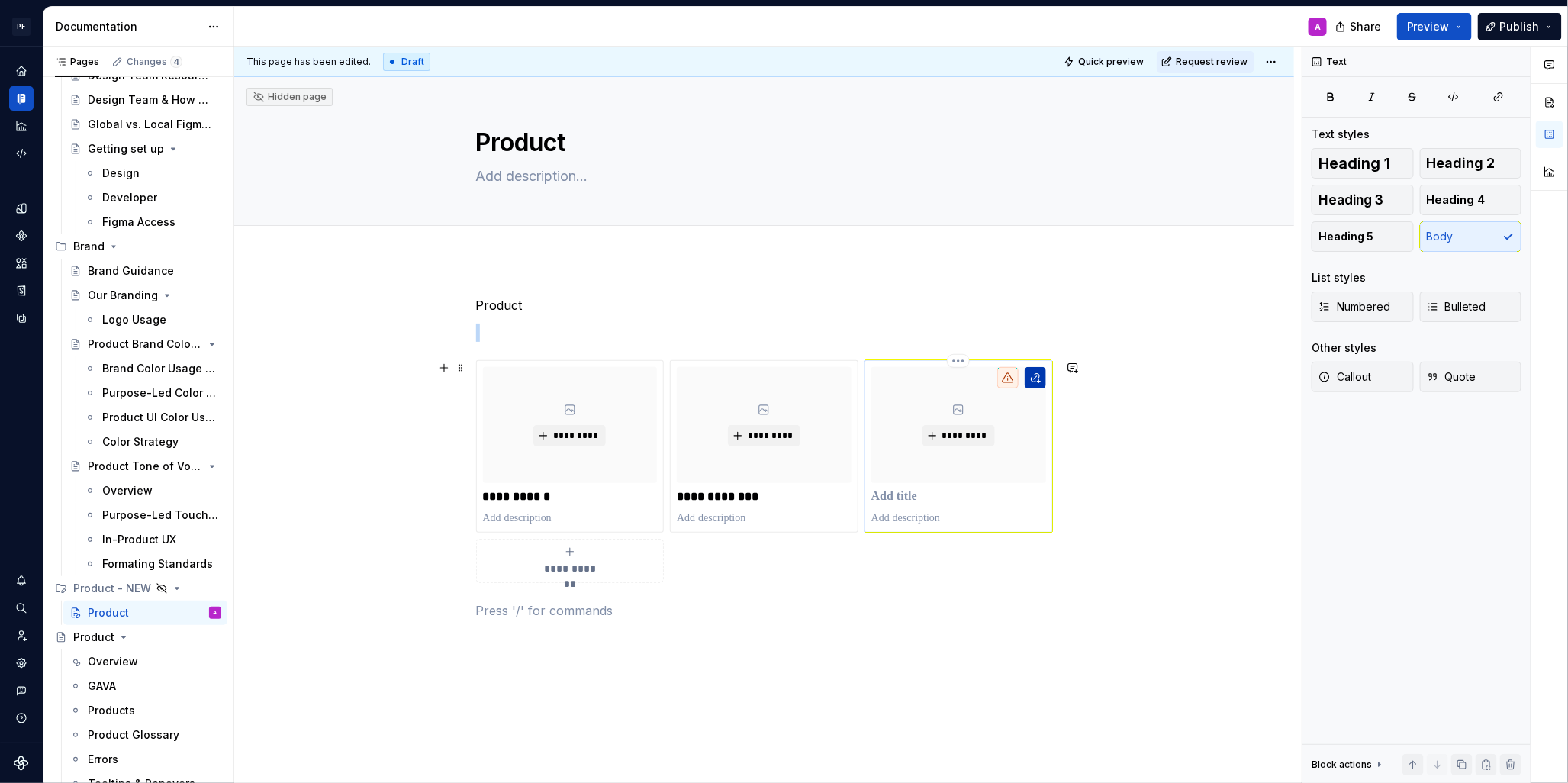
click at [1040, 377] on button "button" at bounding box center [1035, 377] width 21 height 21
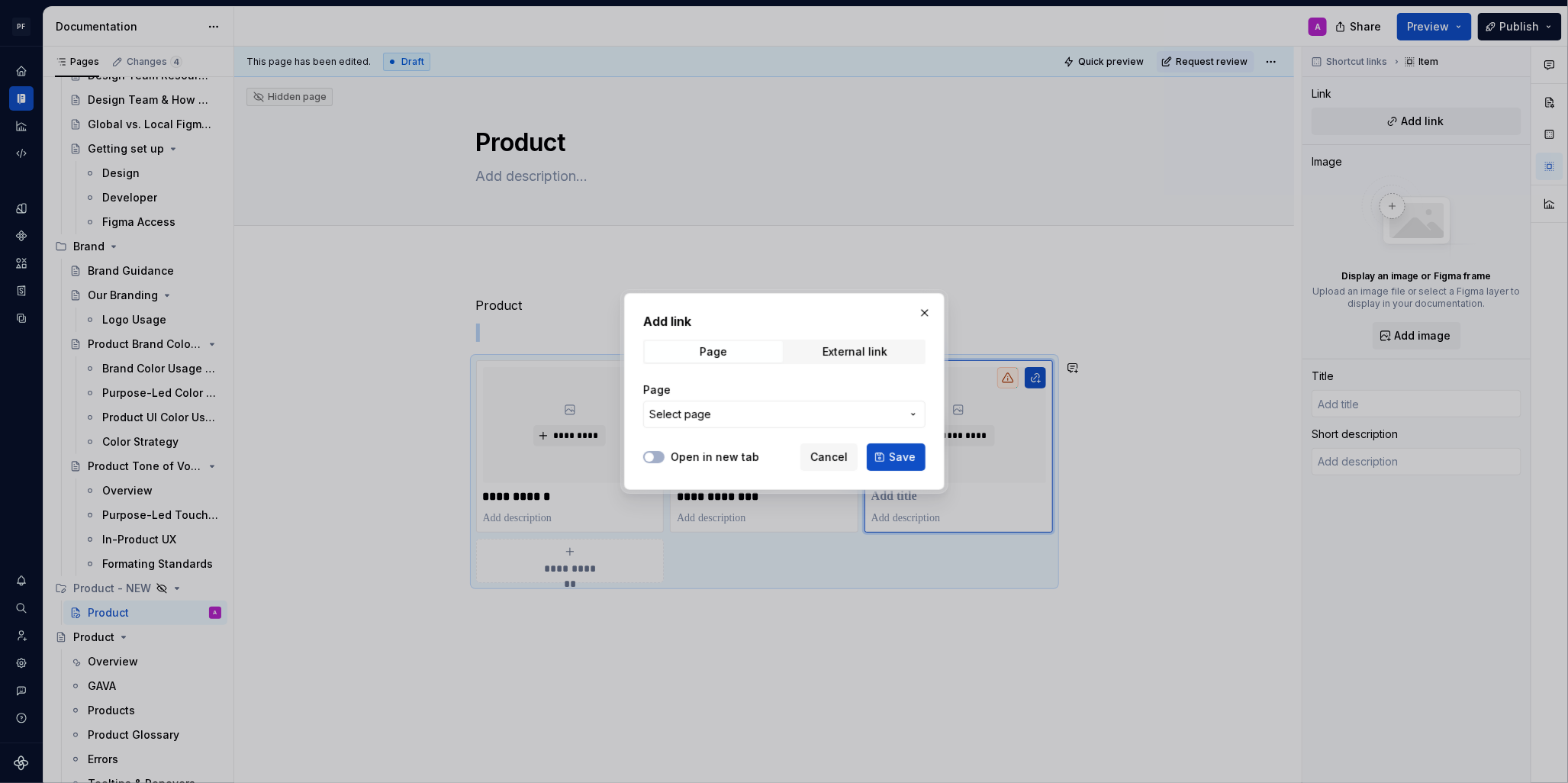
click at [815, 414] on span "Select page" at bounding box center [775, 414] width 251 height 15
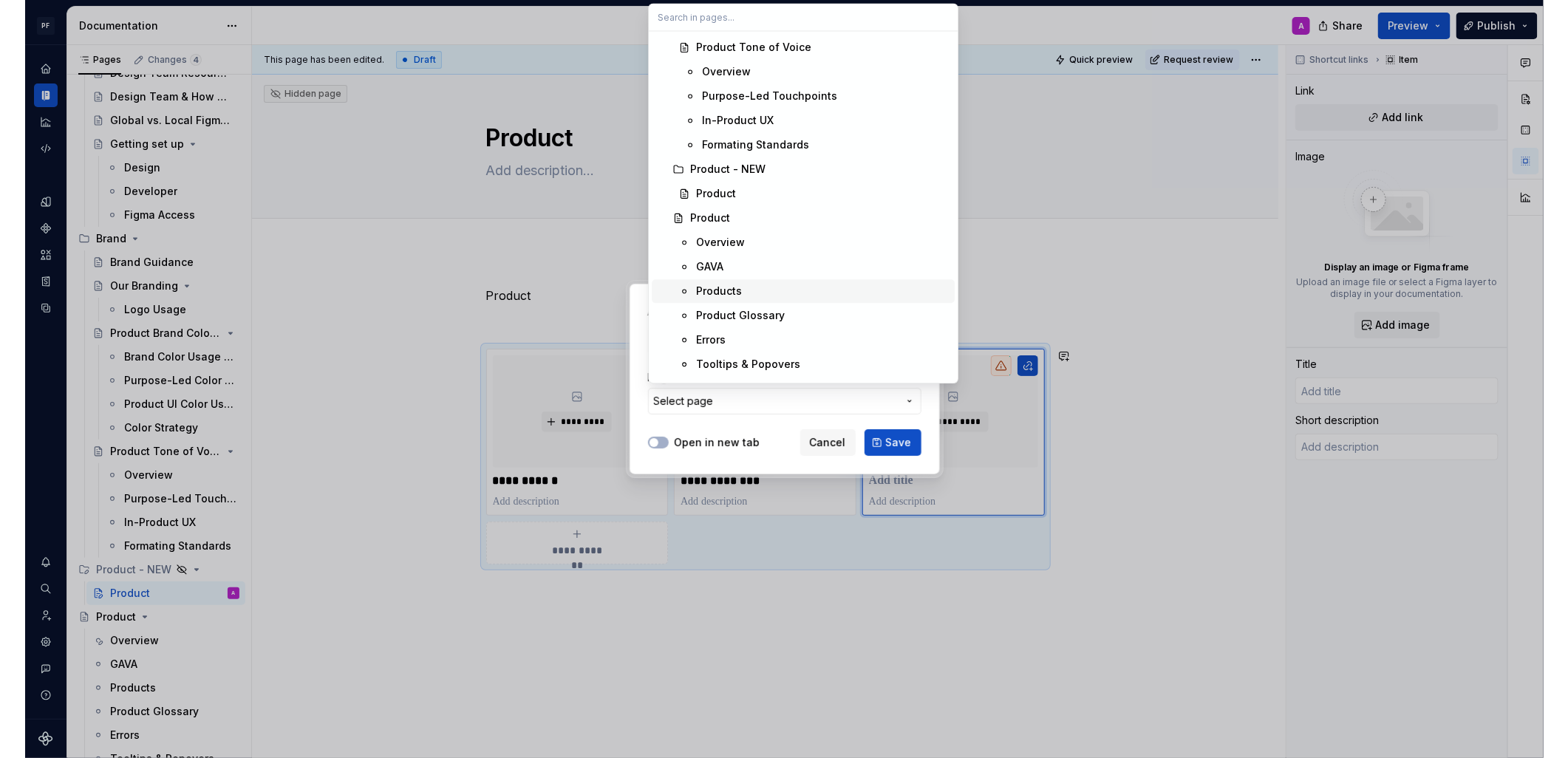
scroll to position [453, 0]
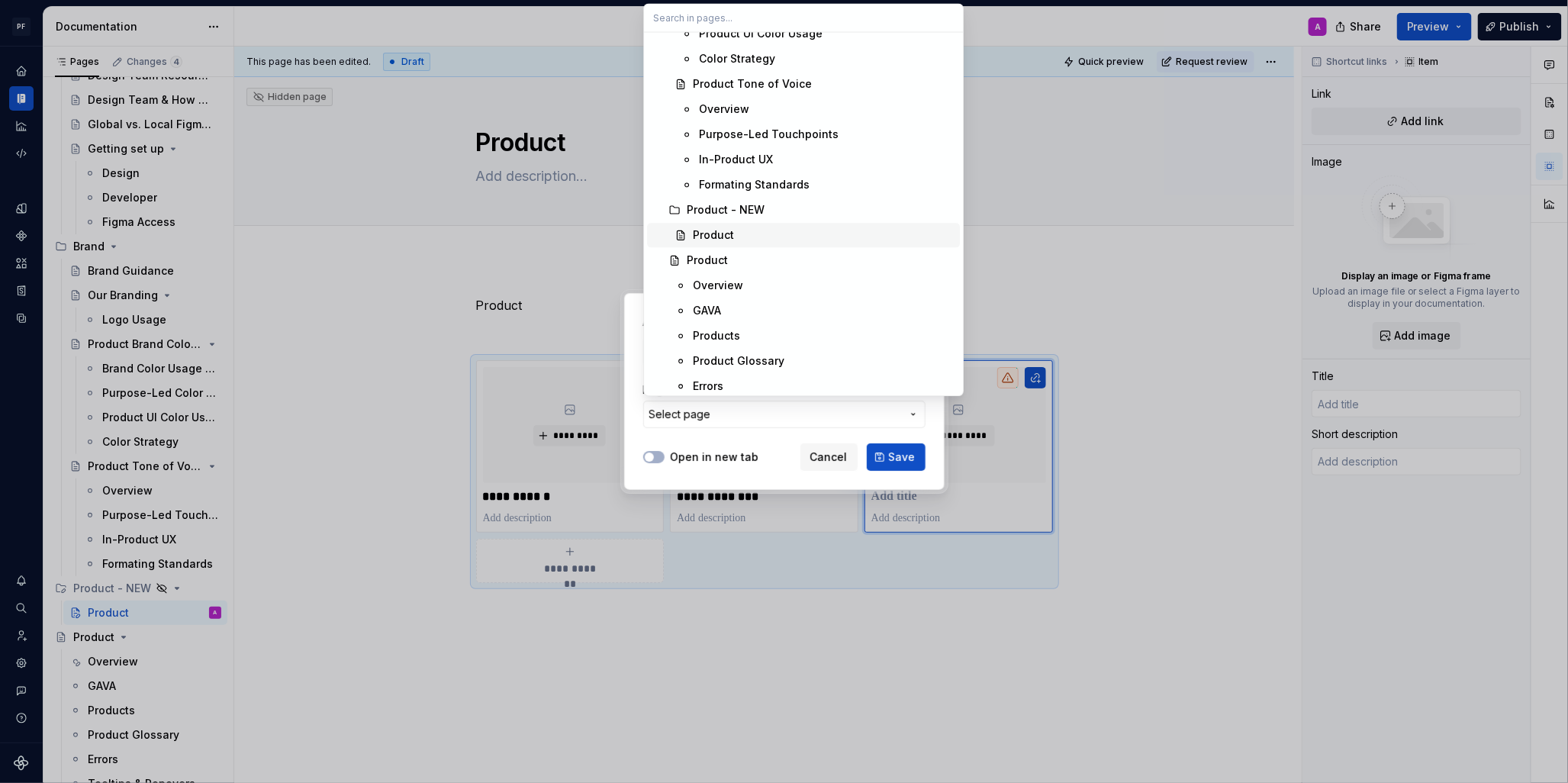
click at [725, 235] on div "Product" at bounding box center [713, 235] width 42 height 15
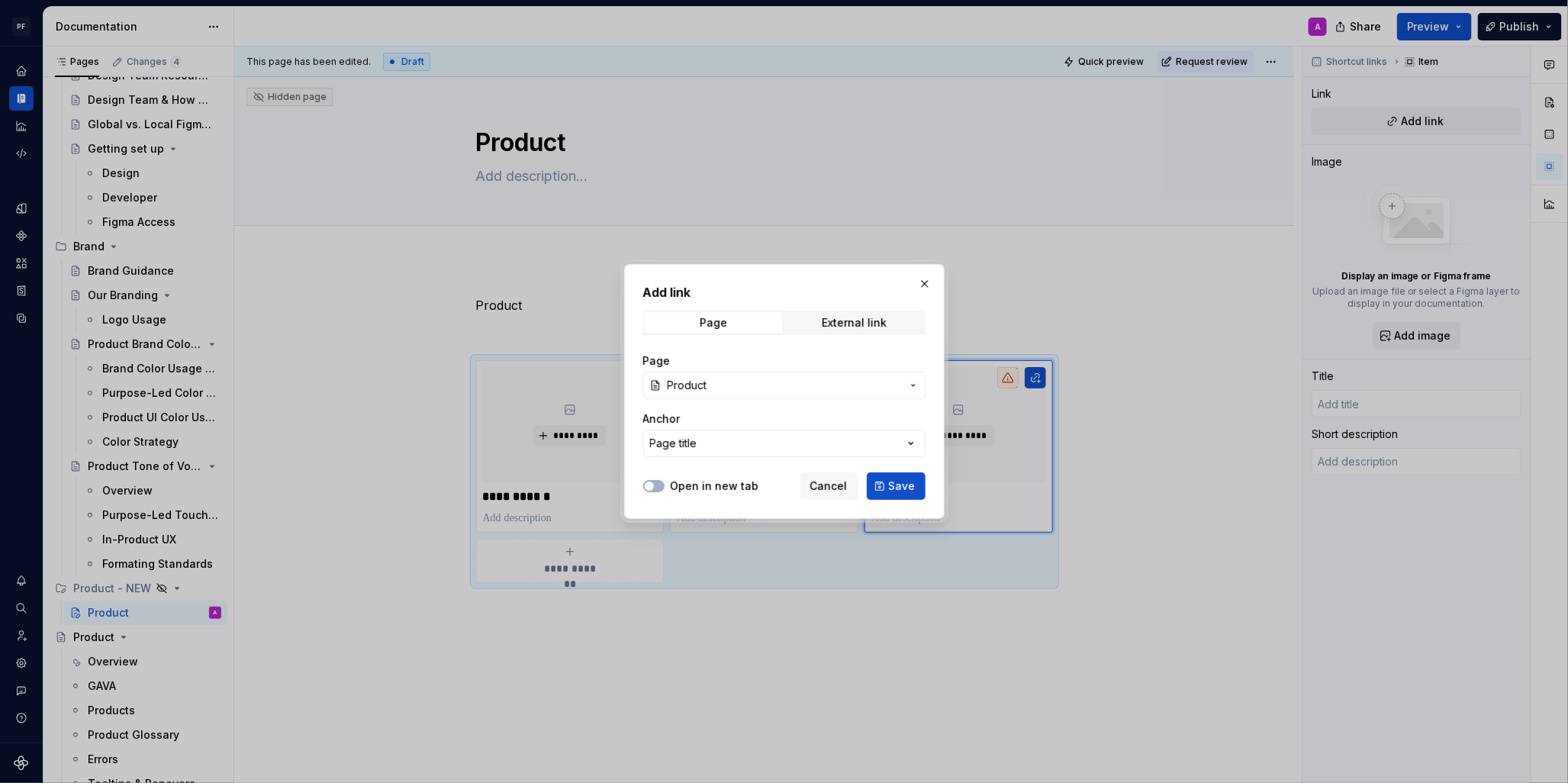
click at [876, 490] on button "Save" at bounding box center [896, 486] width 59 height 27
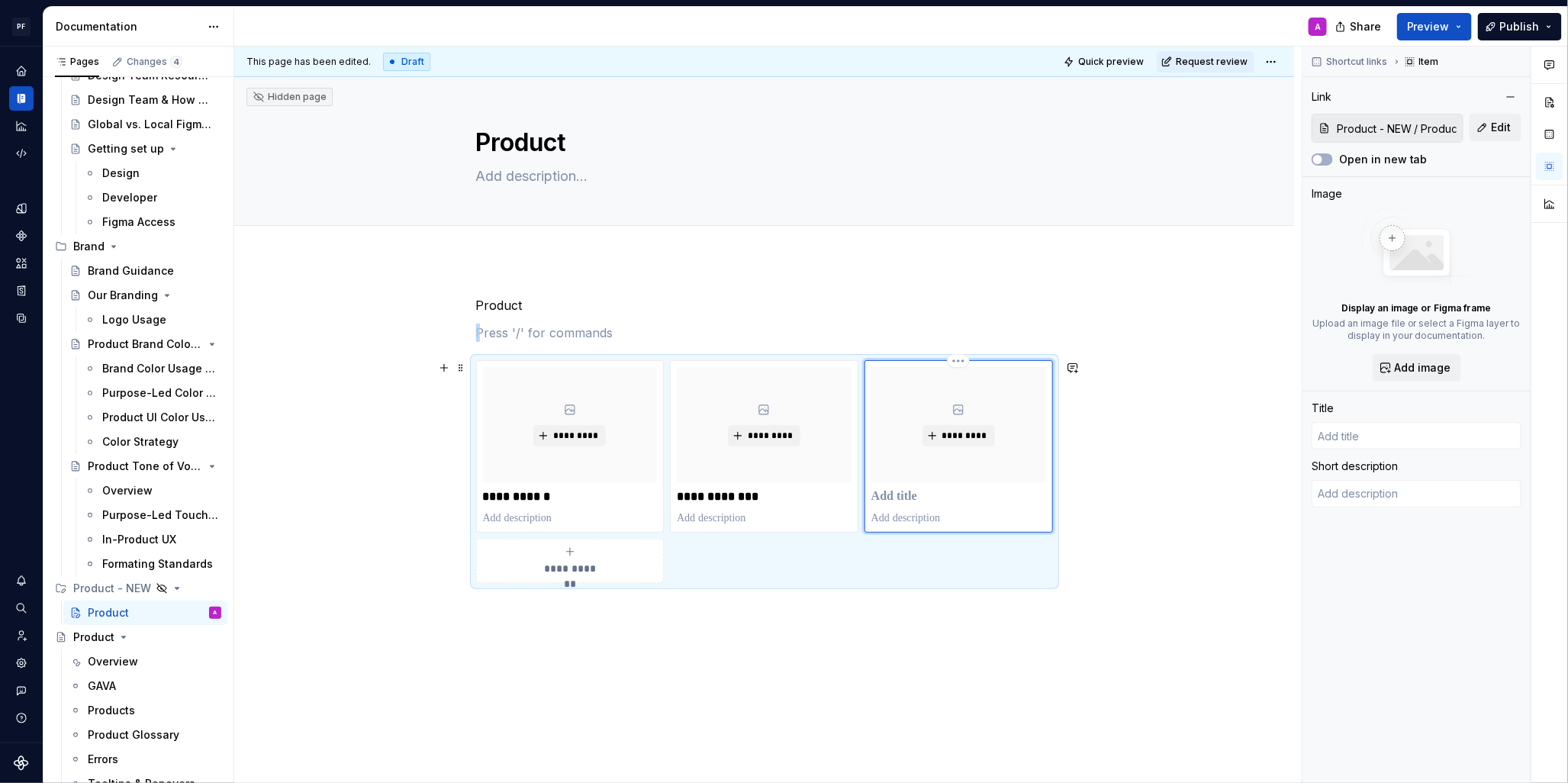
type textarea "*"
type input "Product"
click at [945, 496] on p "*******" at bounding box center [959, 497] width 174 height 15
type textarea "*"
type input "Product"
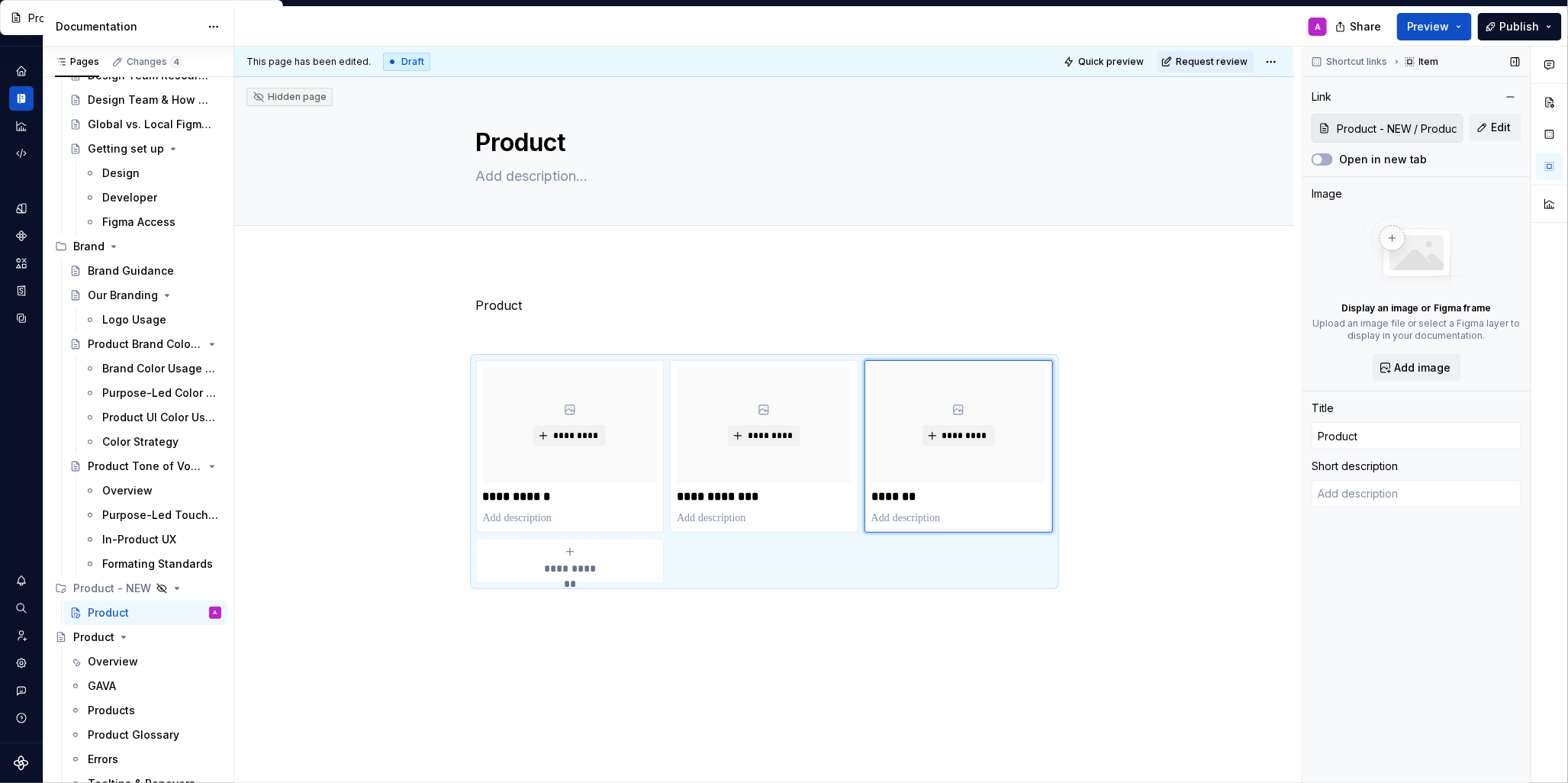
type textarea "*"
type input "Product R"
type textarea "*"
type input "Product Re"
type textarea "*"
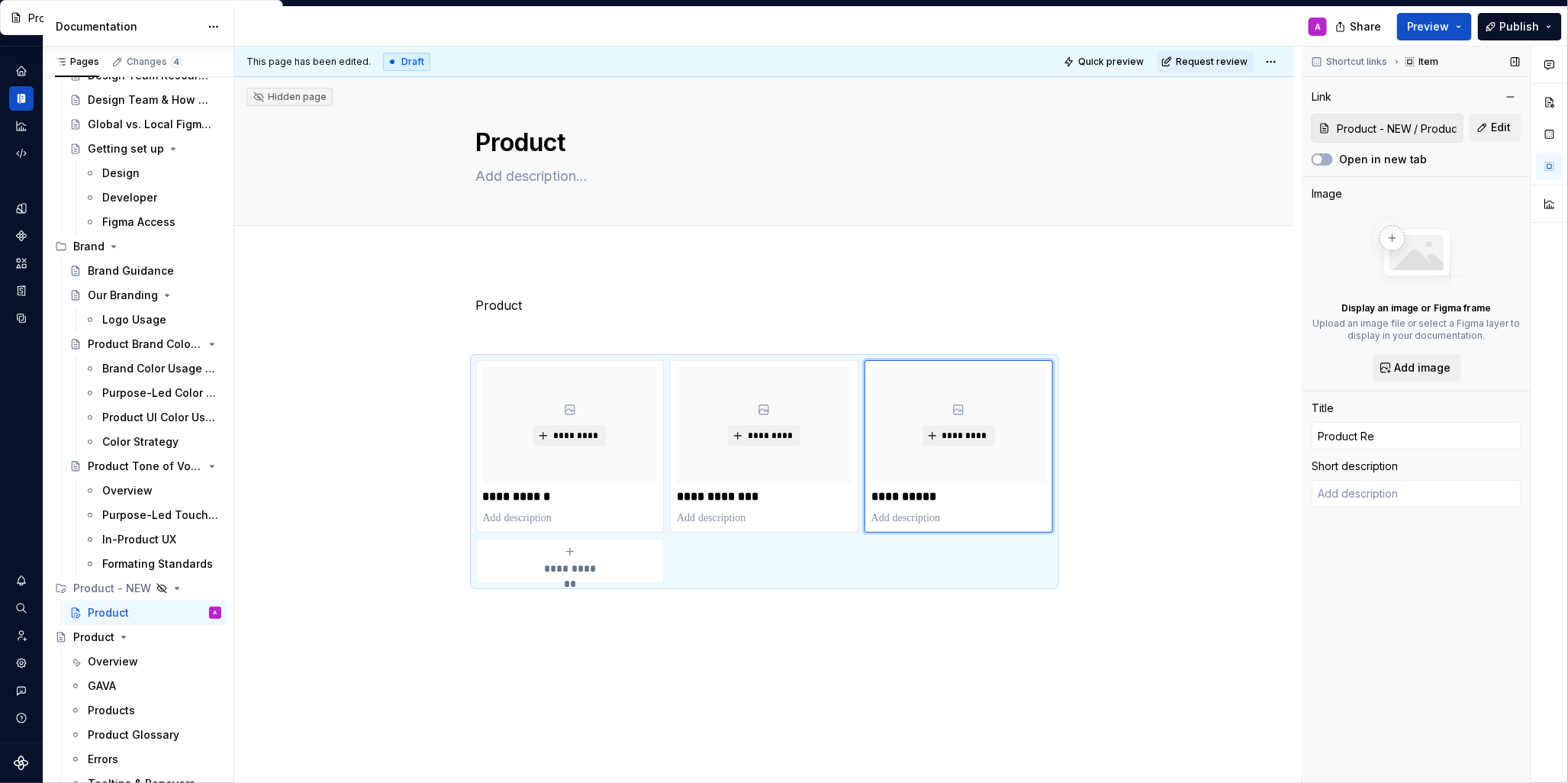
type input "Product Res"
type textarea "*"
type input "Product Reso"
type textarea "*"
type input "Product Resou"
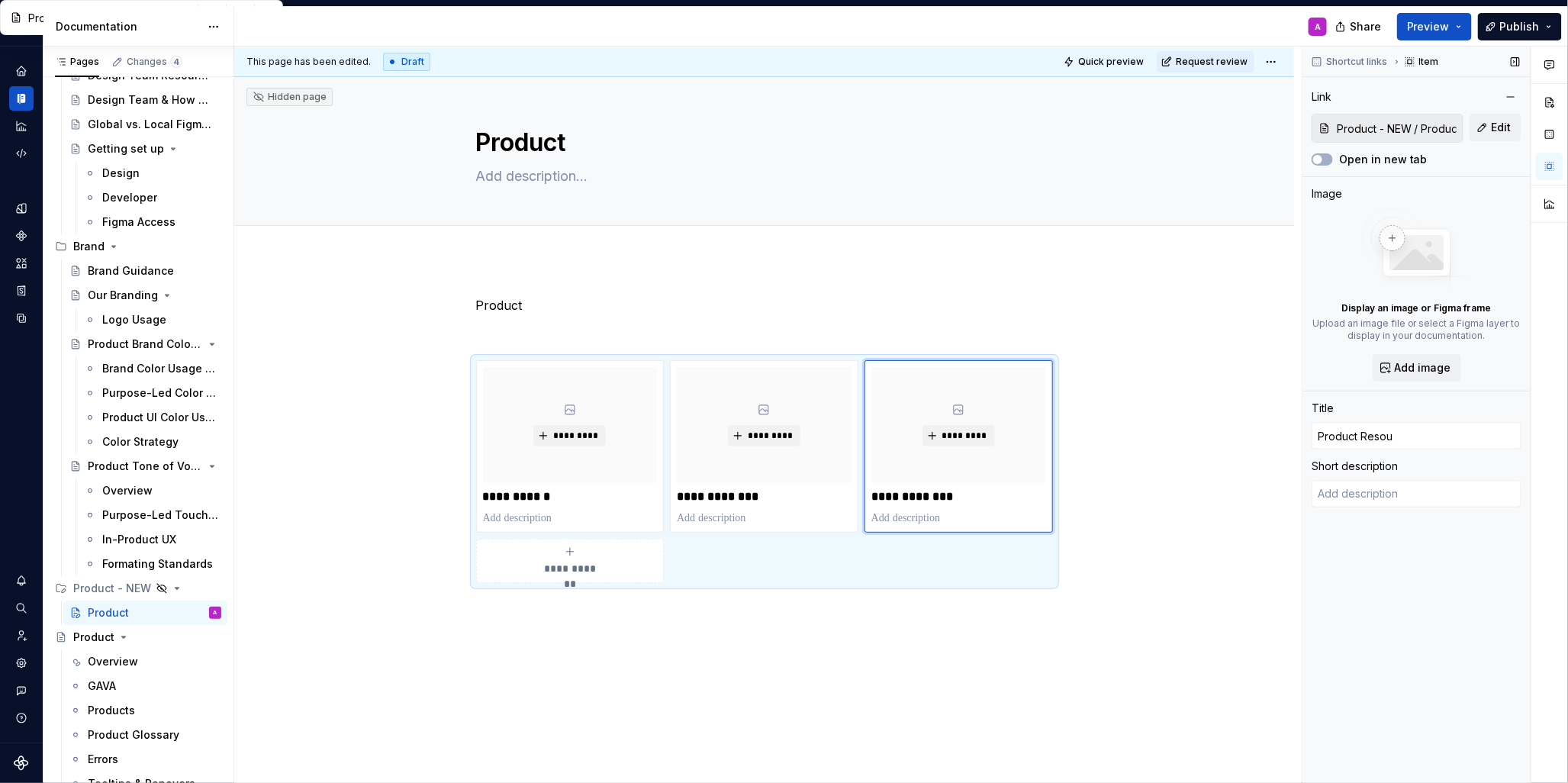
type textarea "*"
type input "Product Resour"
type textarea "*"
type input "Product Resourc"
type textarea "*"
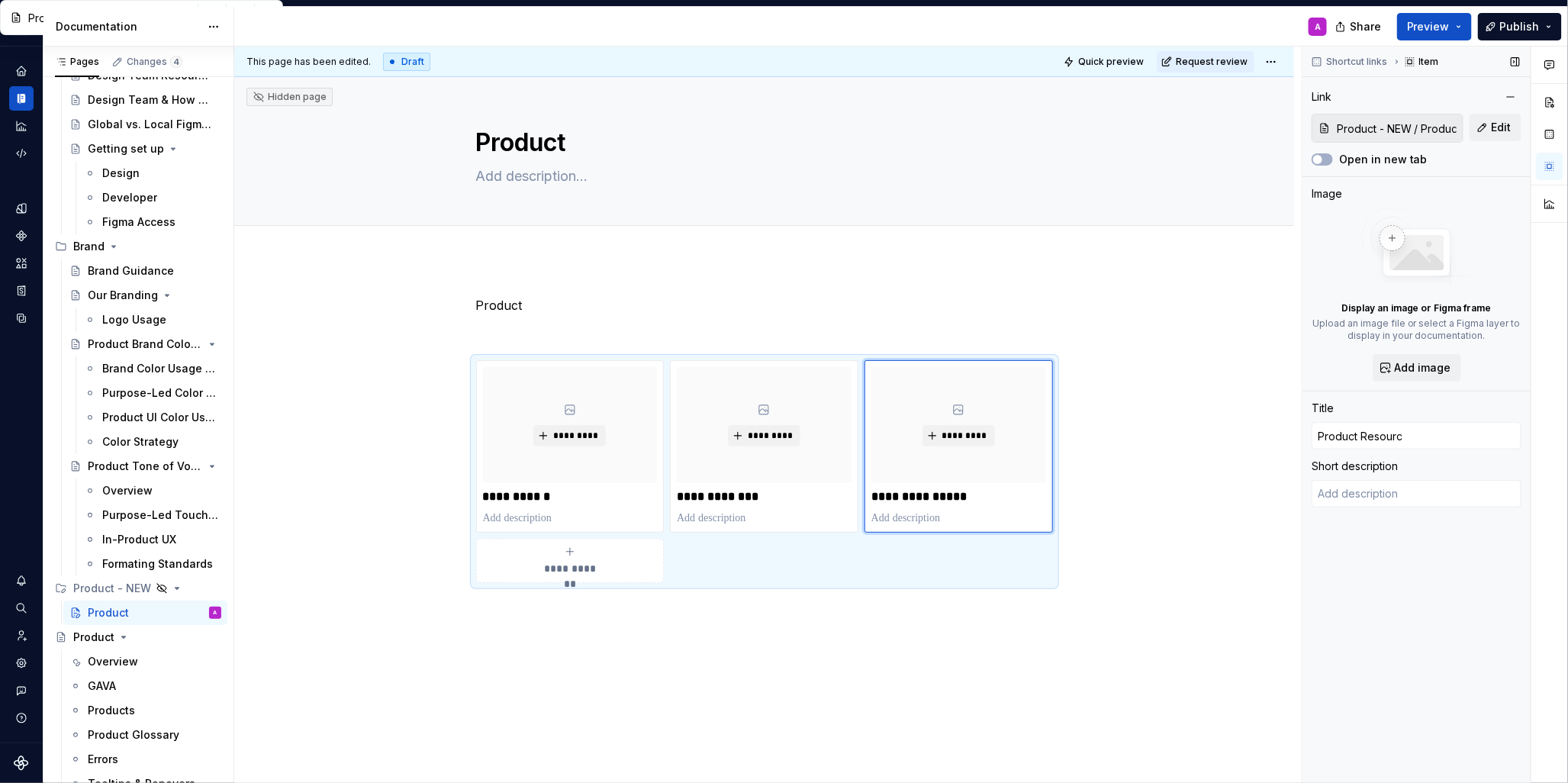
type input "Product Resource"
type textarea "*"
type input "Product Resources"
drag, startPoint x: 940, startPoint y: 684, endPoint x: 957, endPoint y: 685, distance: 17.0
click at [940, 685] on div "**********" at bounding box center [767, 415] width 1067 height 738
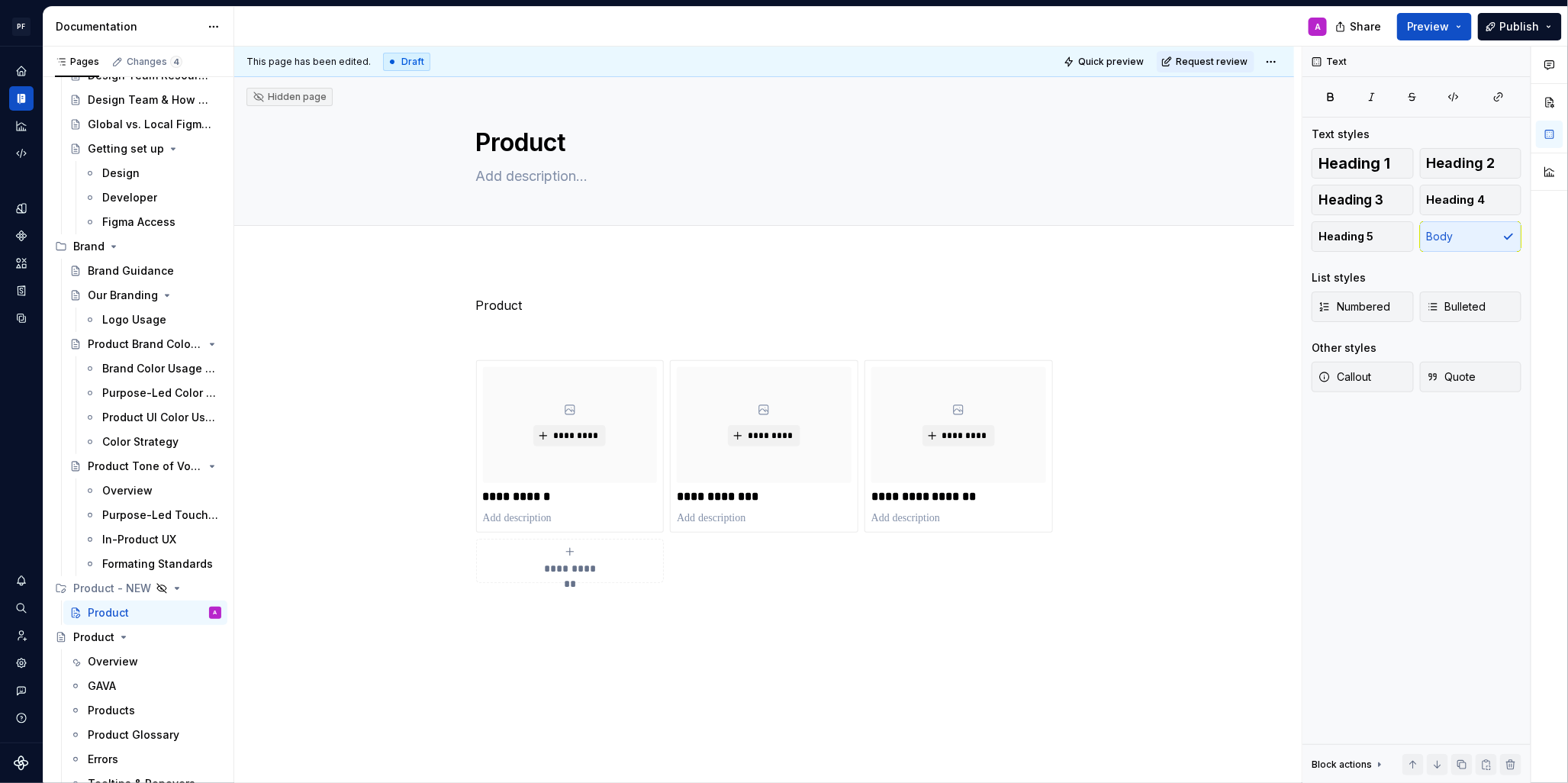
click at [1059, 676] on div "**********" at bounding box center [763, 566] width 1059 height 614
click at [1161, 623] on div "**********" at bounding box center [763, 566] width 1059 height 614
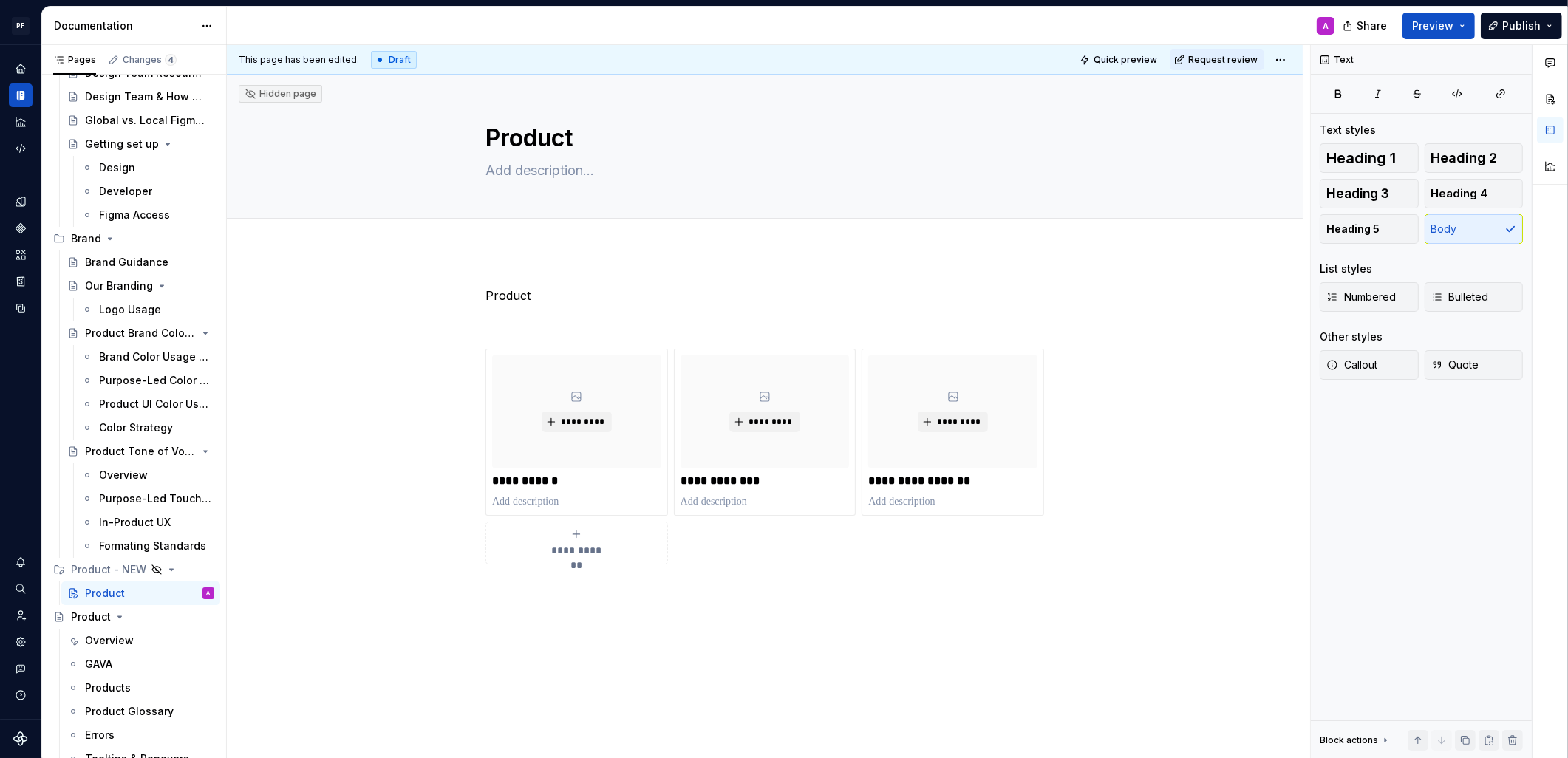
type textarea "*"
